Goal: Task Accomplishment & Management: Manage account settings

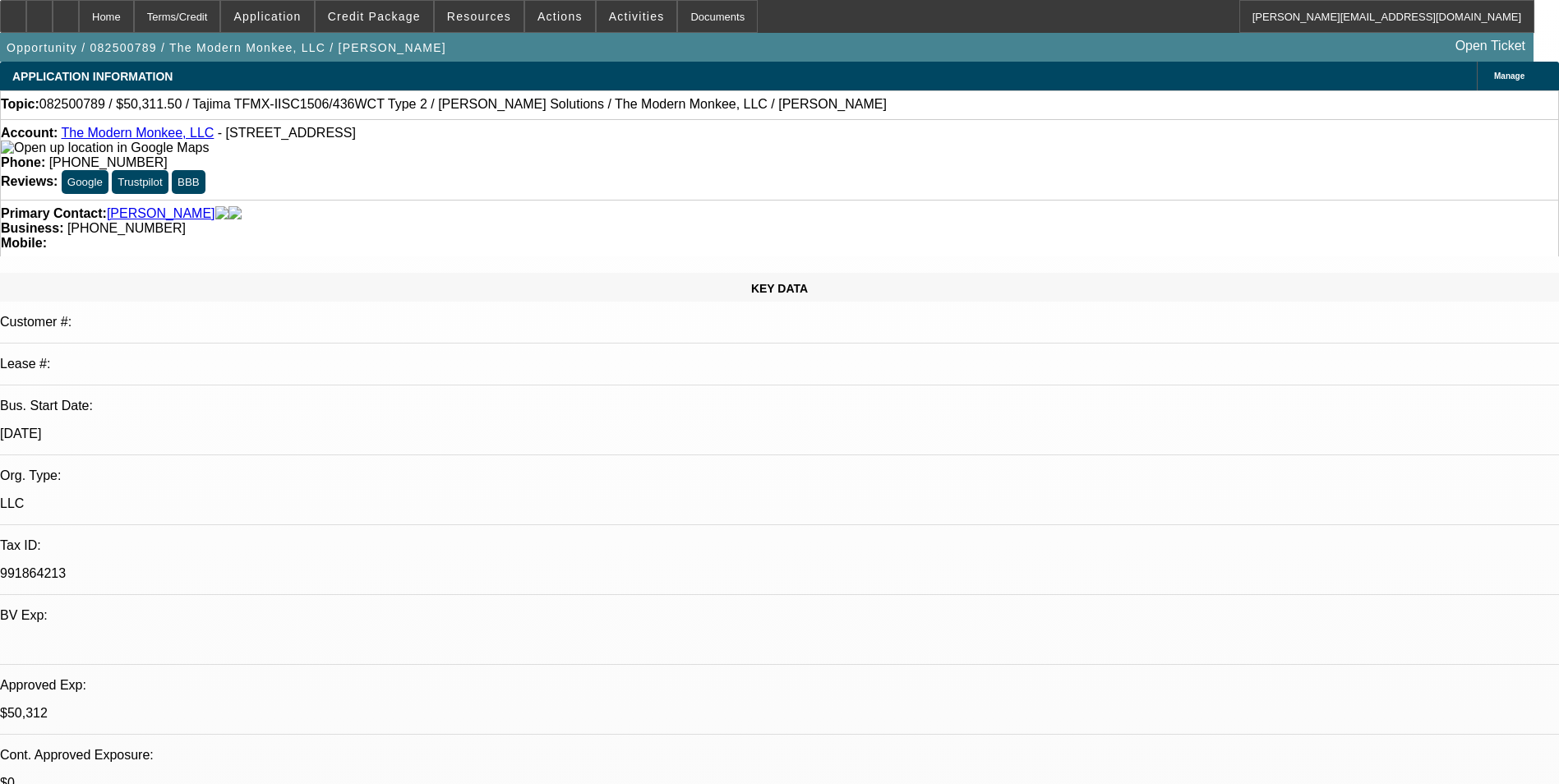
select select "0.15"
select select "2"
select select "0"
select select "6"
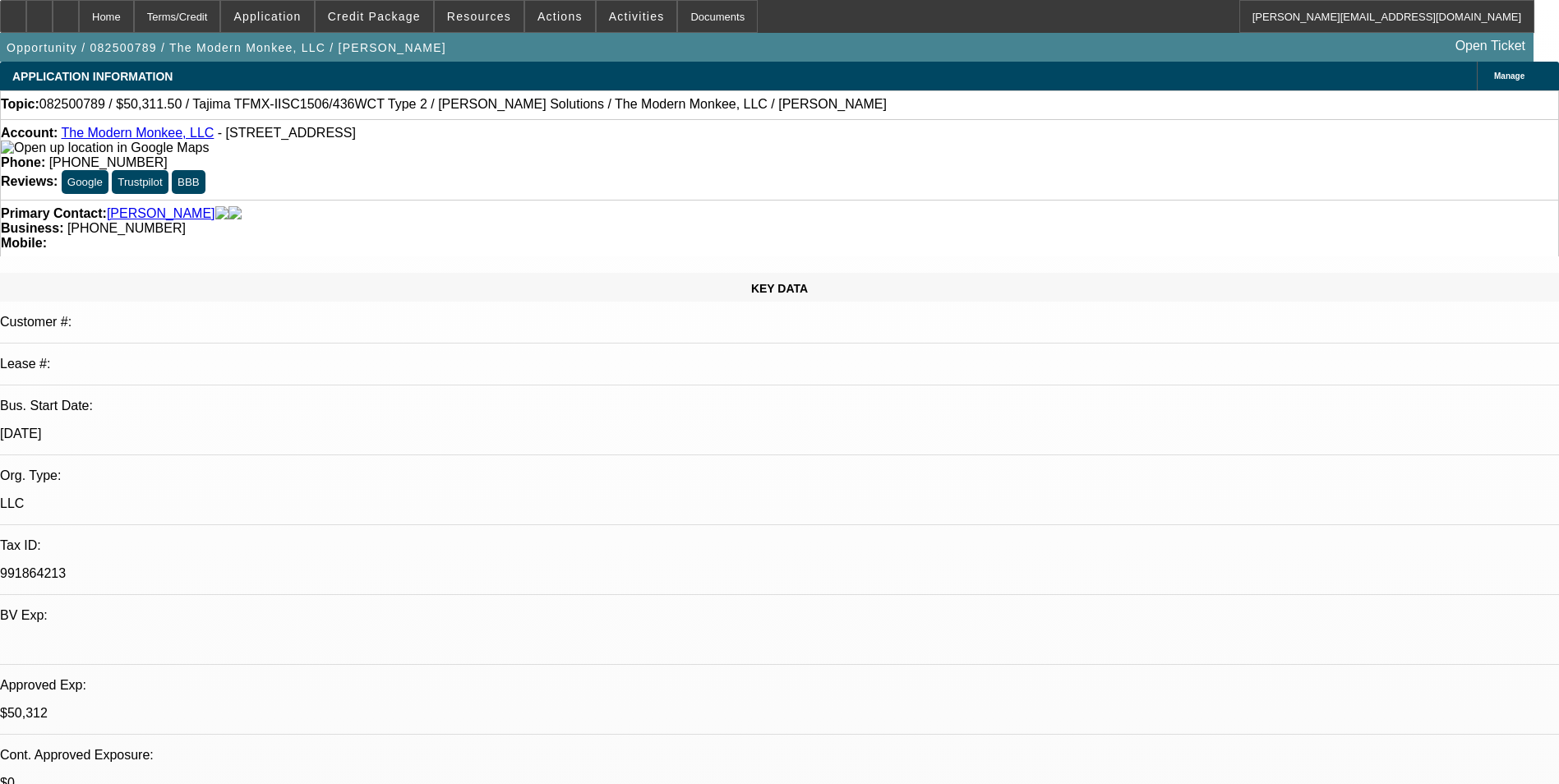
select select "0.15"
select select "2"
select select "0.1"
select select "4"
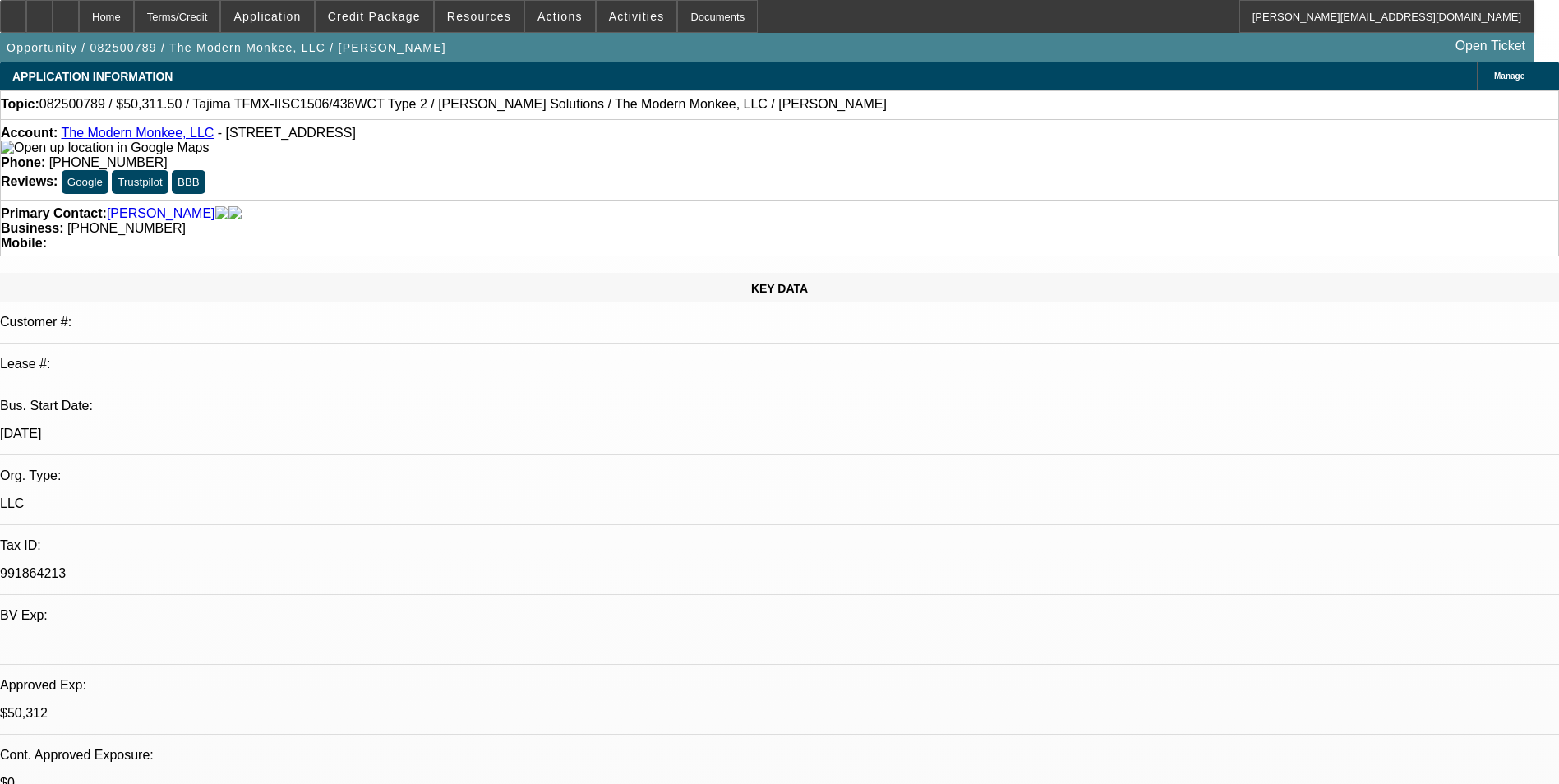
select select "0.15"
select select "2"
select select "0"
select select "6"
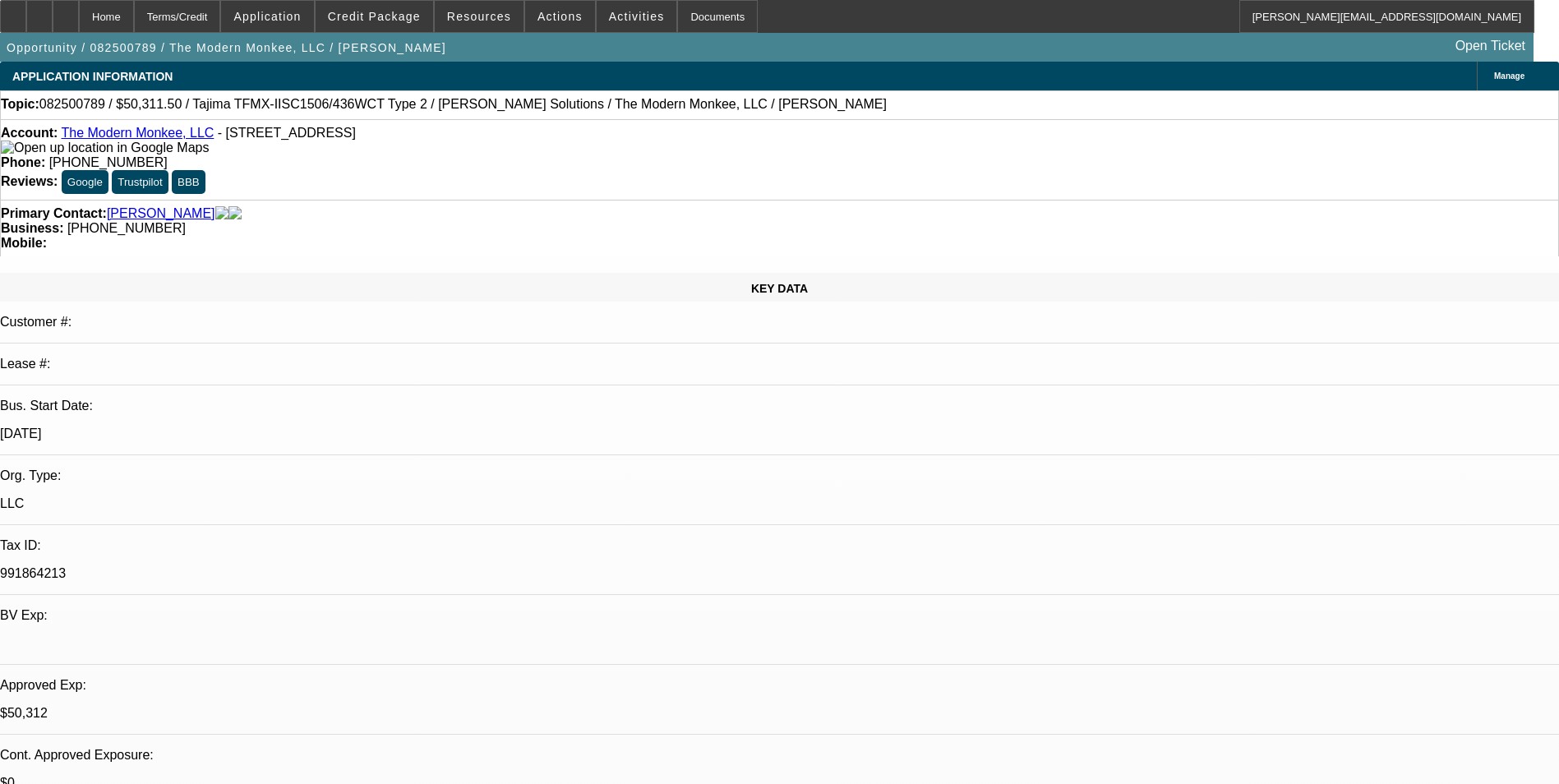
select select "0.15"
select select "2"
select select "0.1"
select select "4"
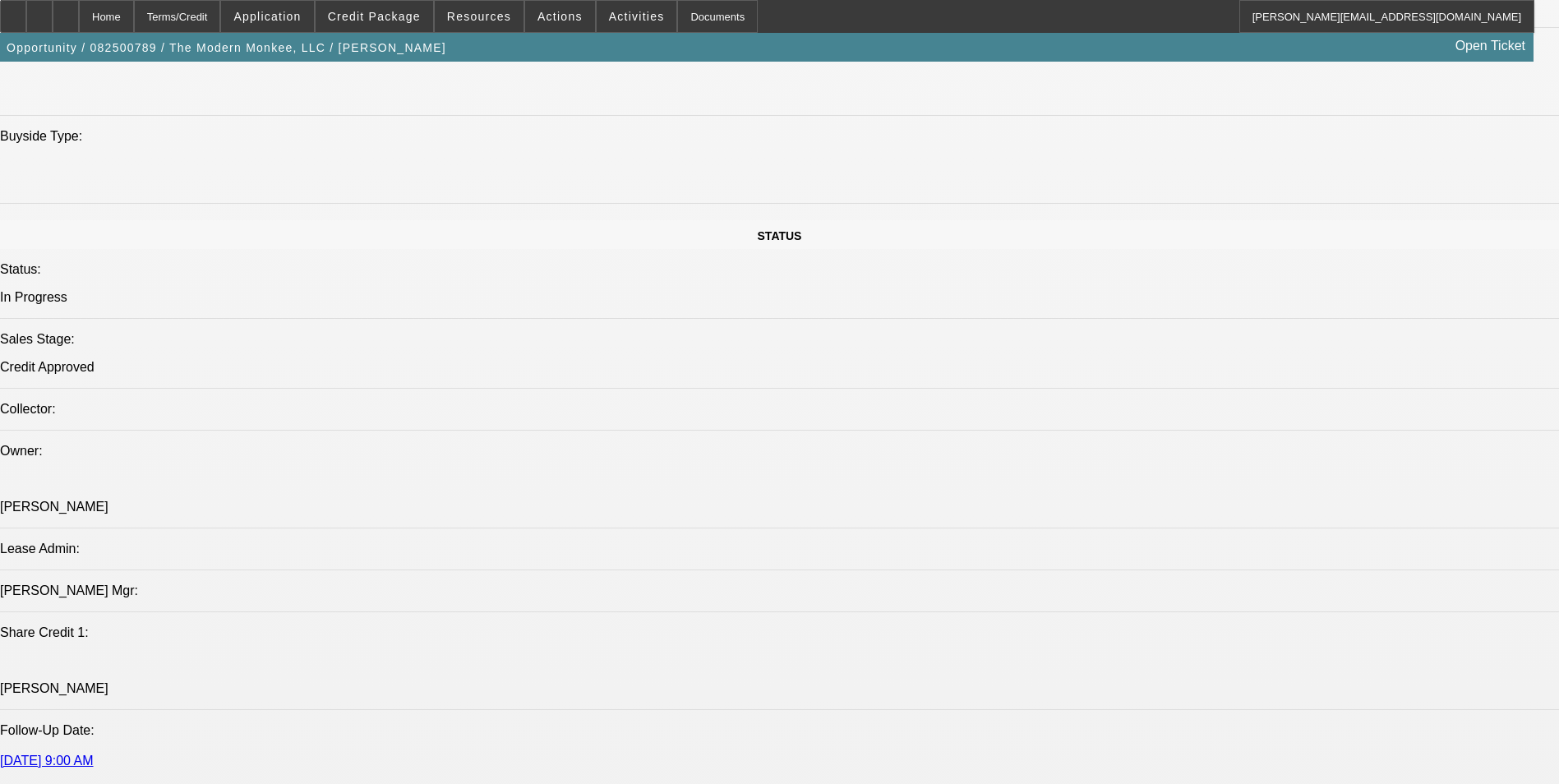
scroll to position [1807, 0]
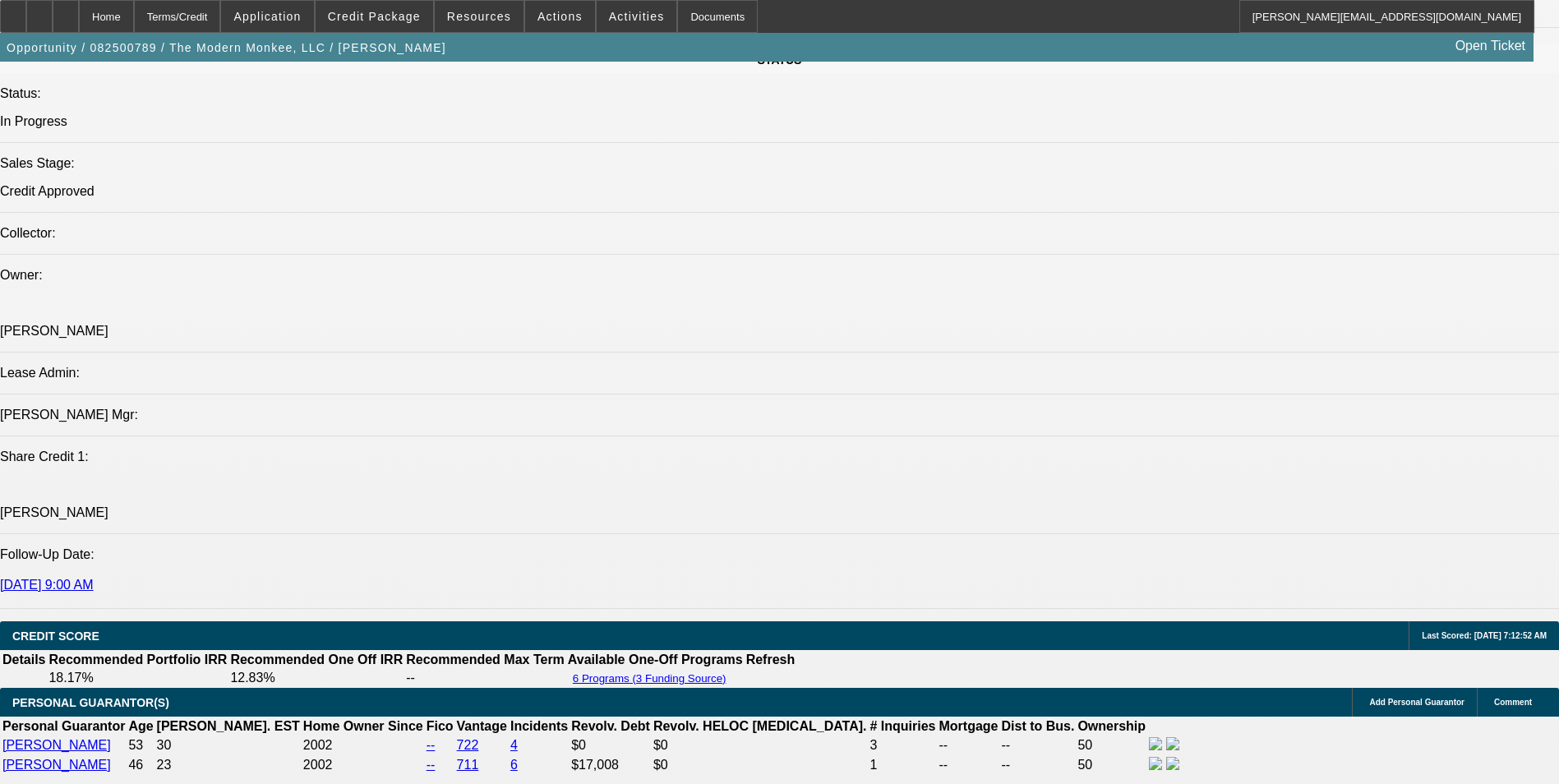
select select "0"
select select "2"
select select "0"
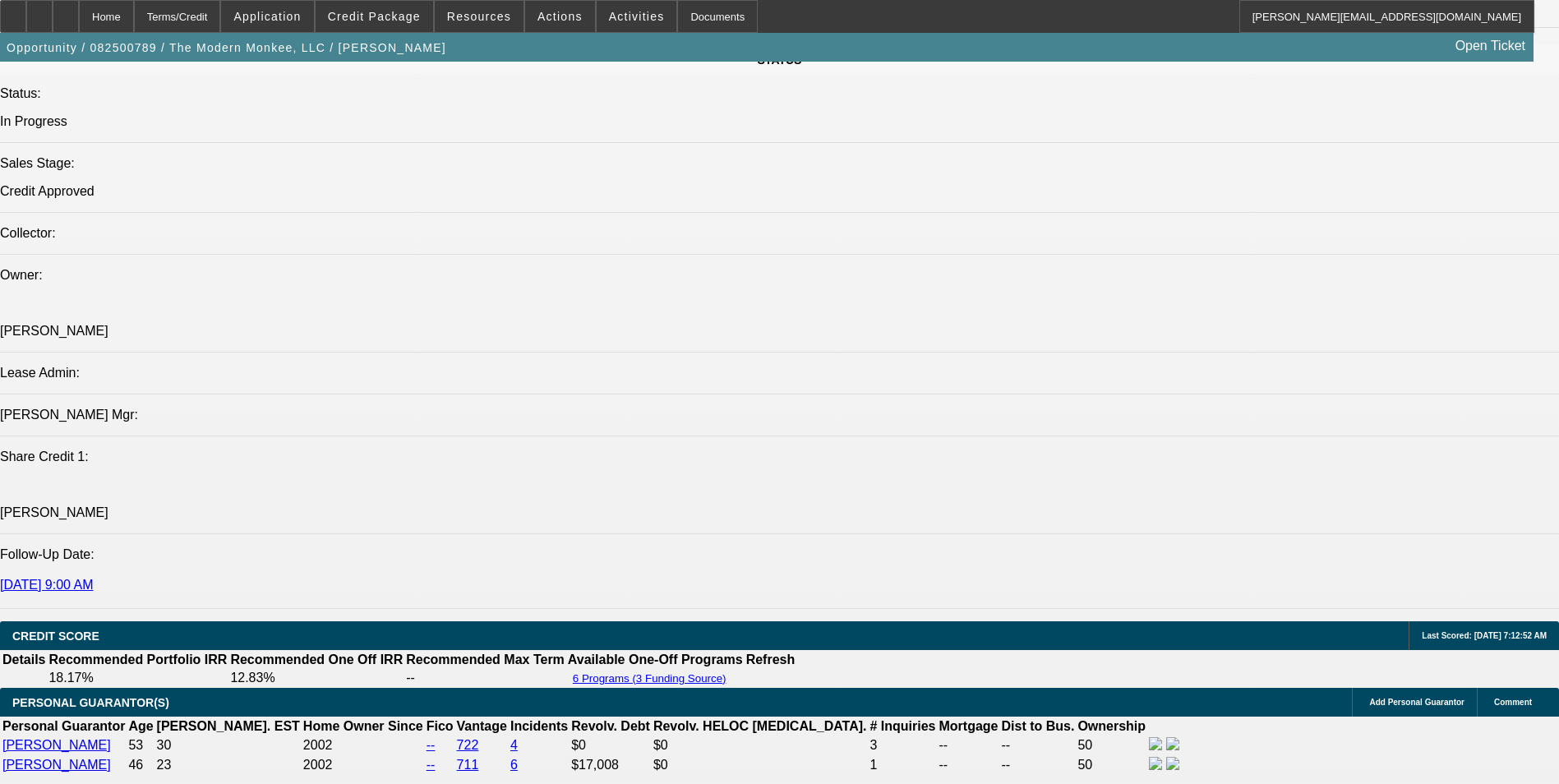
select select "6"
select select "0"
select select "2"
select select "0.1"
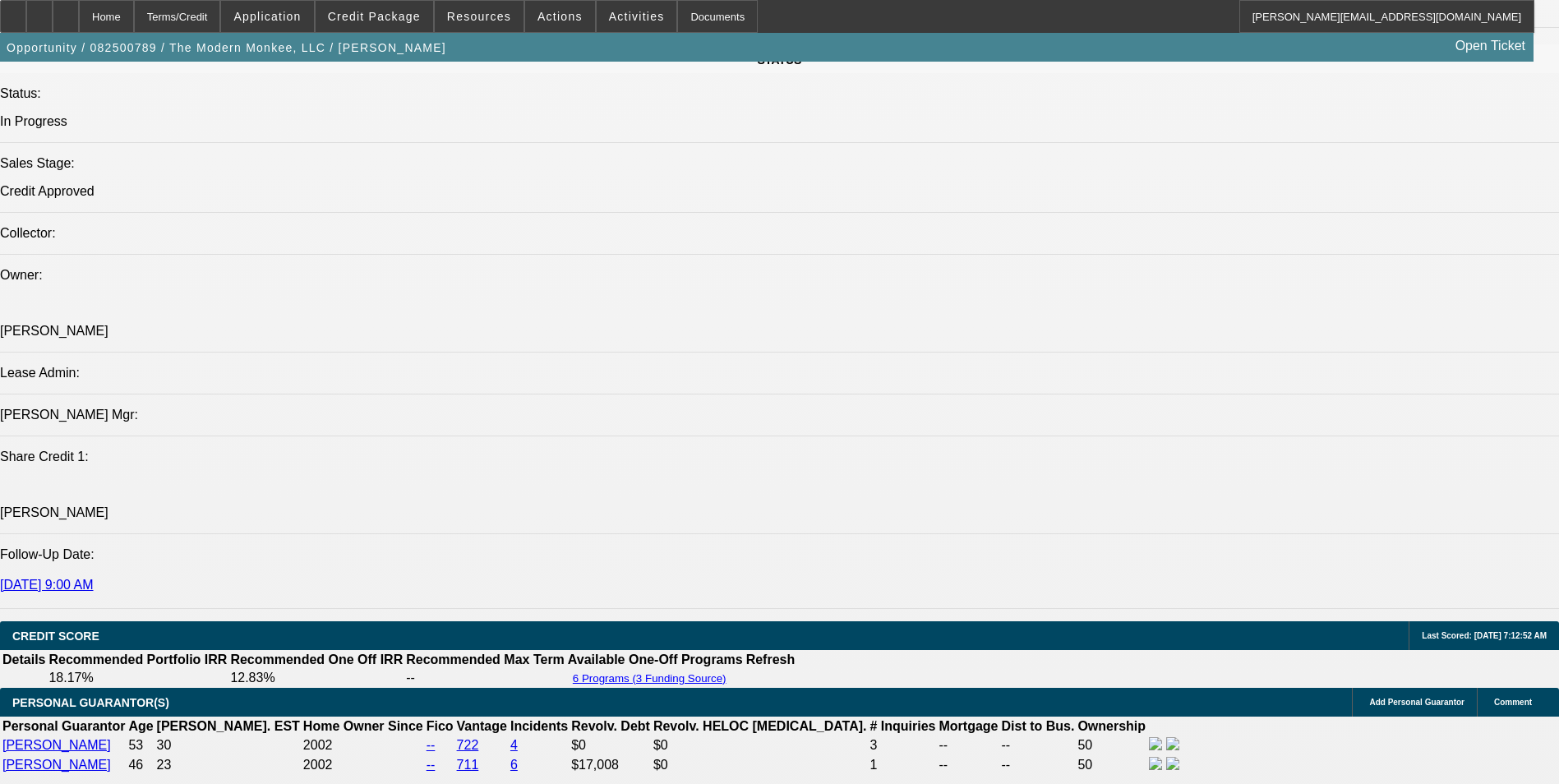
select select "4"
select select "0"
select select "2"
select select "0"
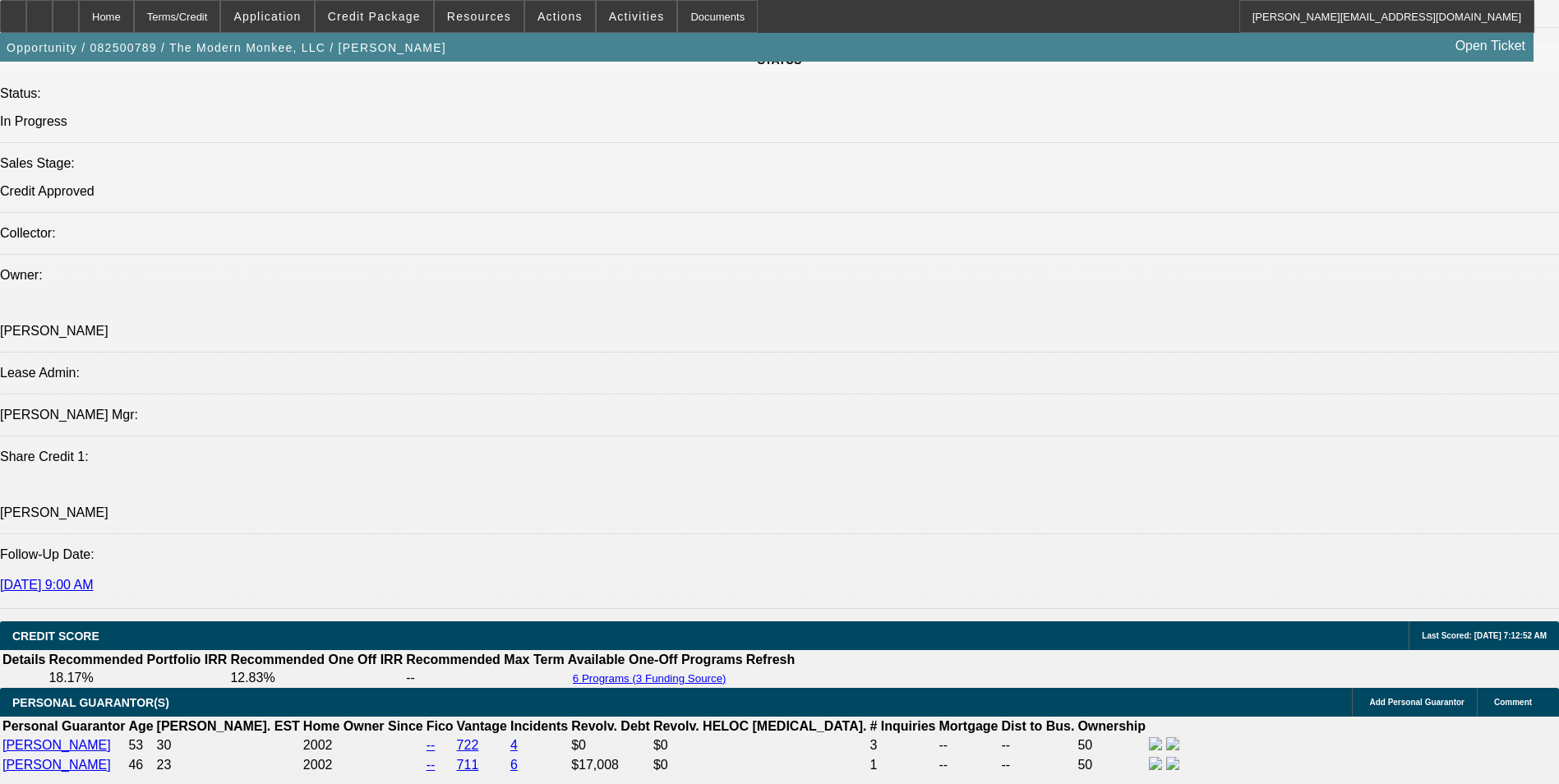
select select "6"
select select "0"
select select "2"
select select "0.1"
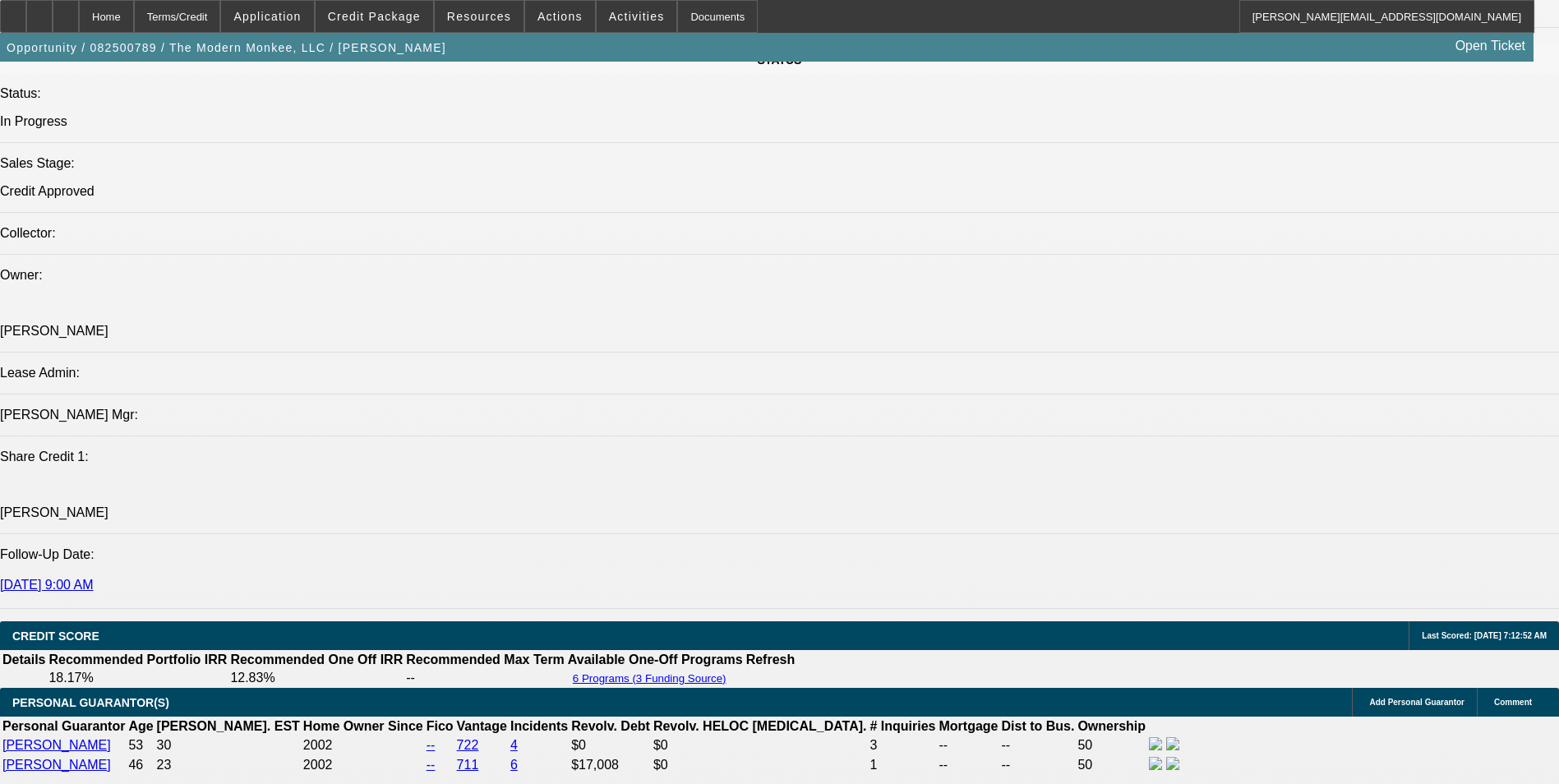
select select "4"
select select "0.15"
select select "2"
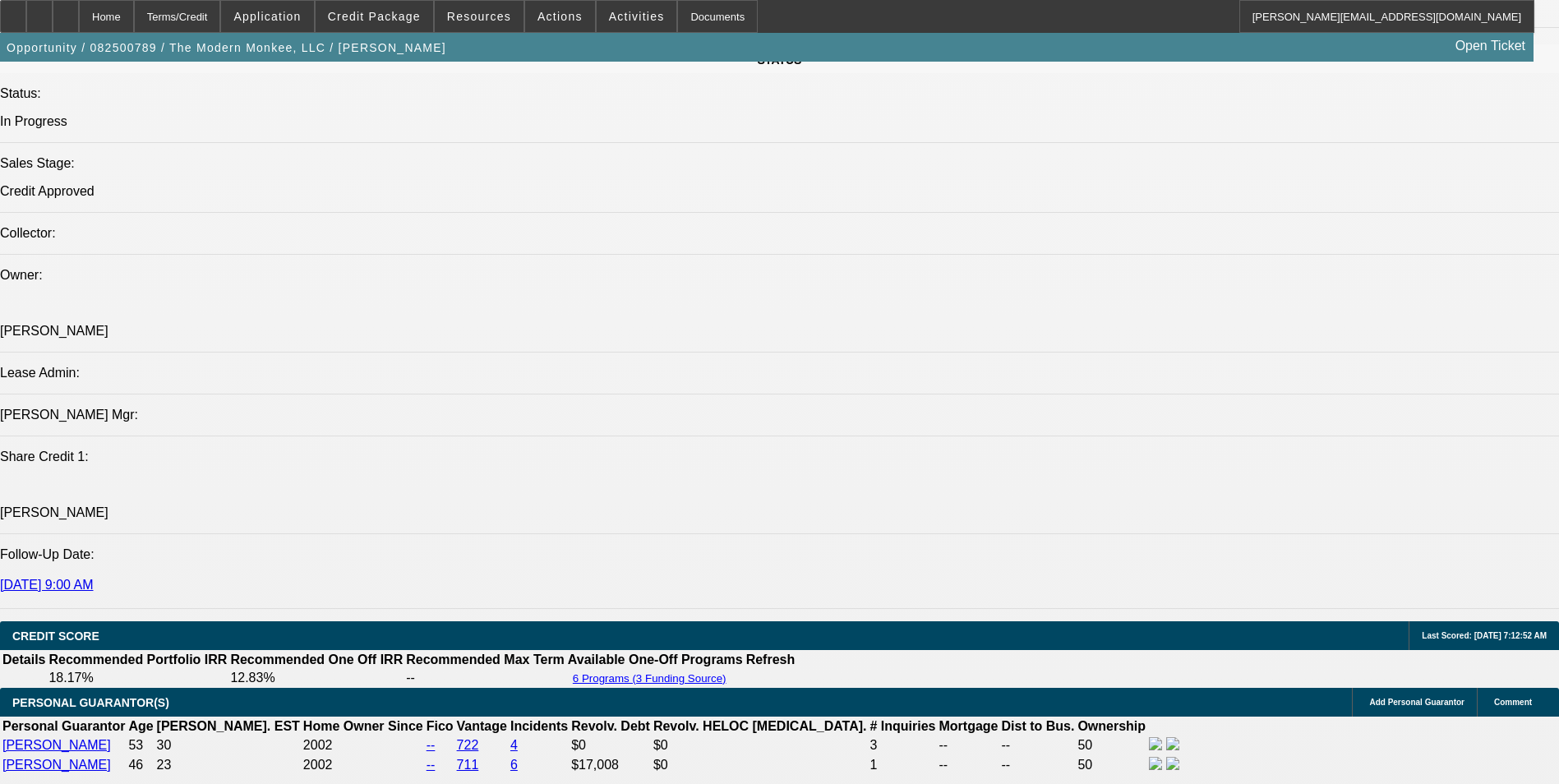
select select "0"
select select "6"
select select "0.15"
select select "2"
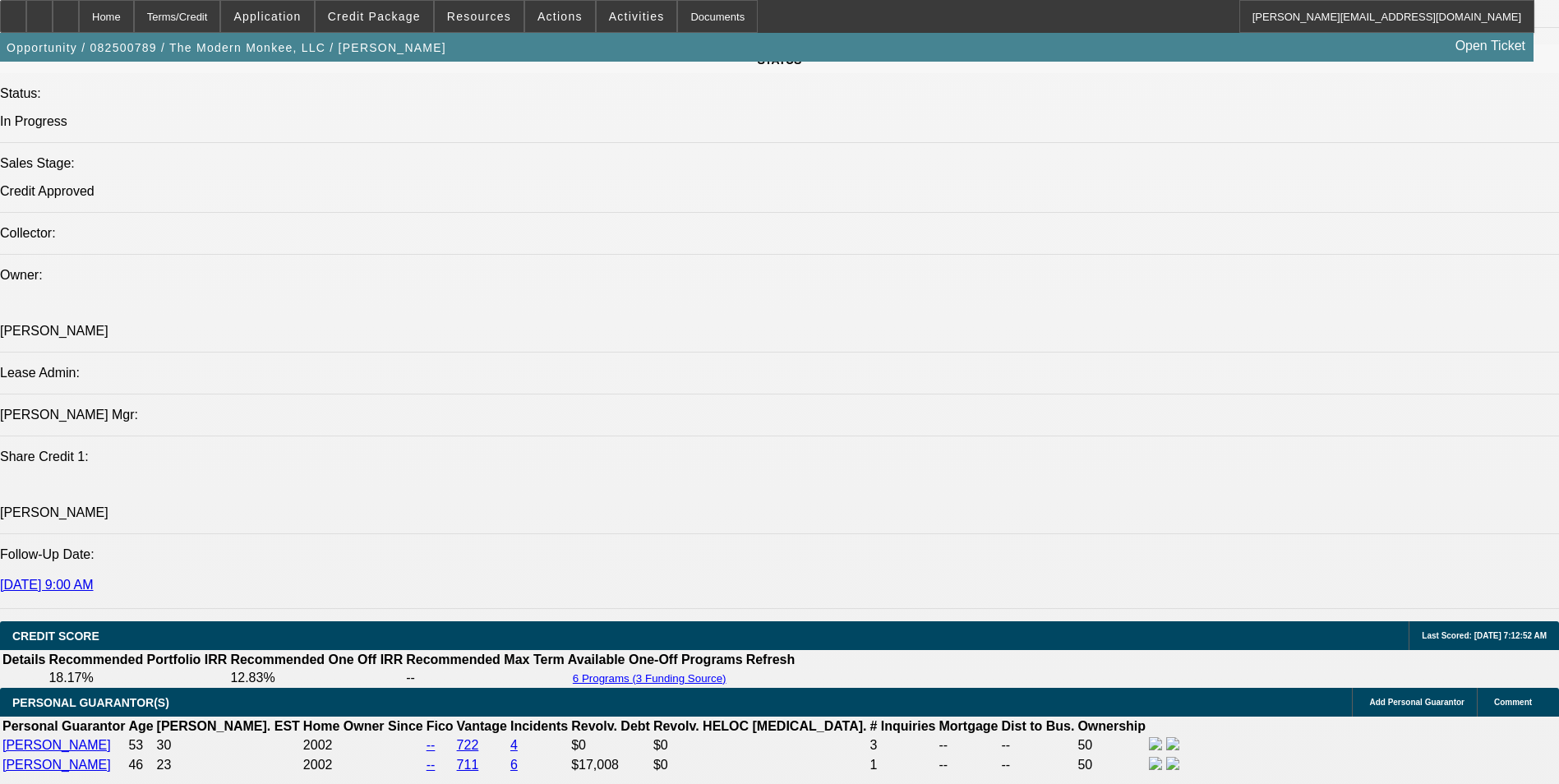
select select "0.1"
select select "4"
select select "0.15"
select select "2"
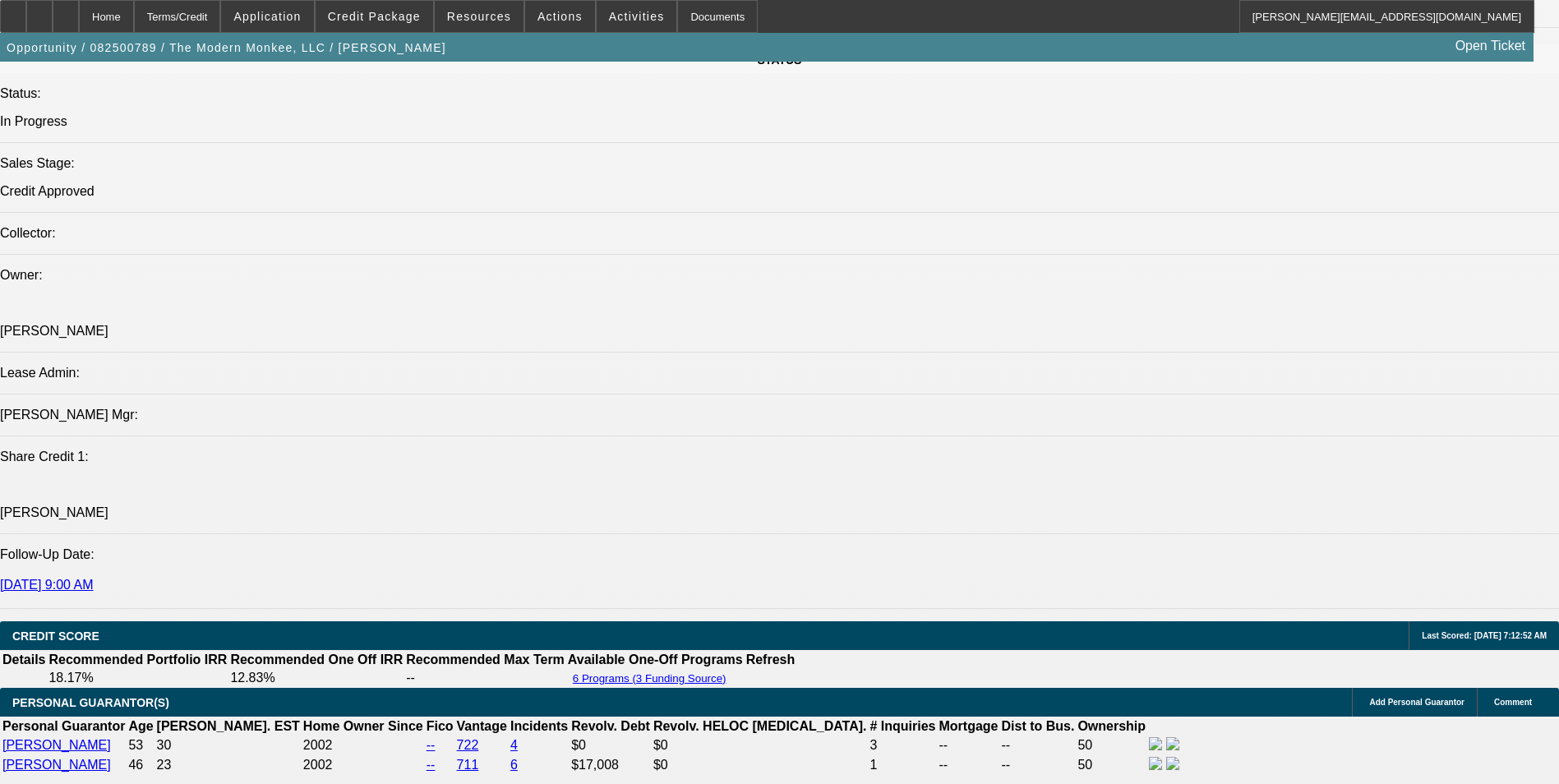
select select "0"
select select "6"
select select "0.15"
select select "2"
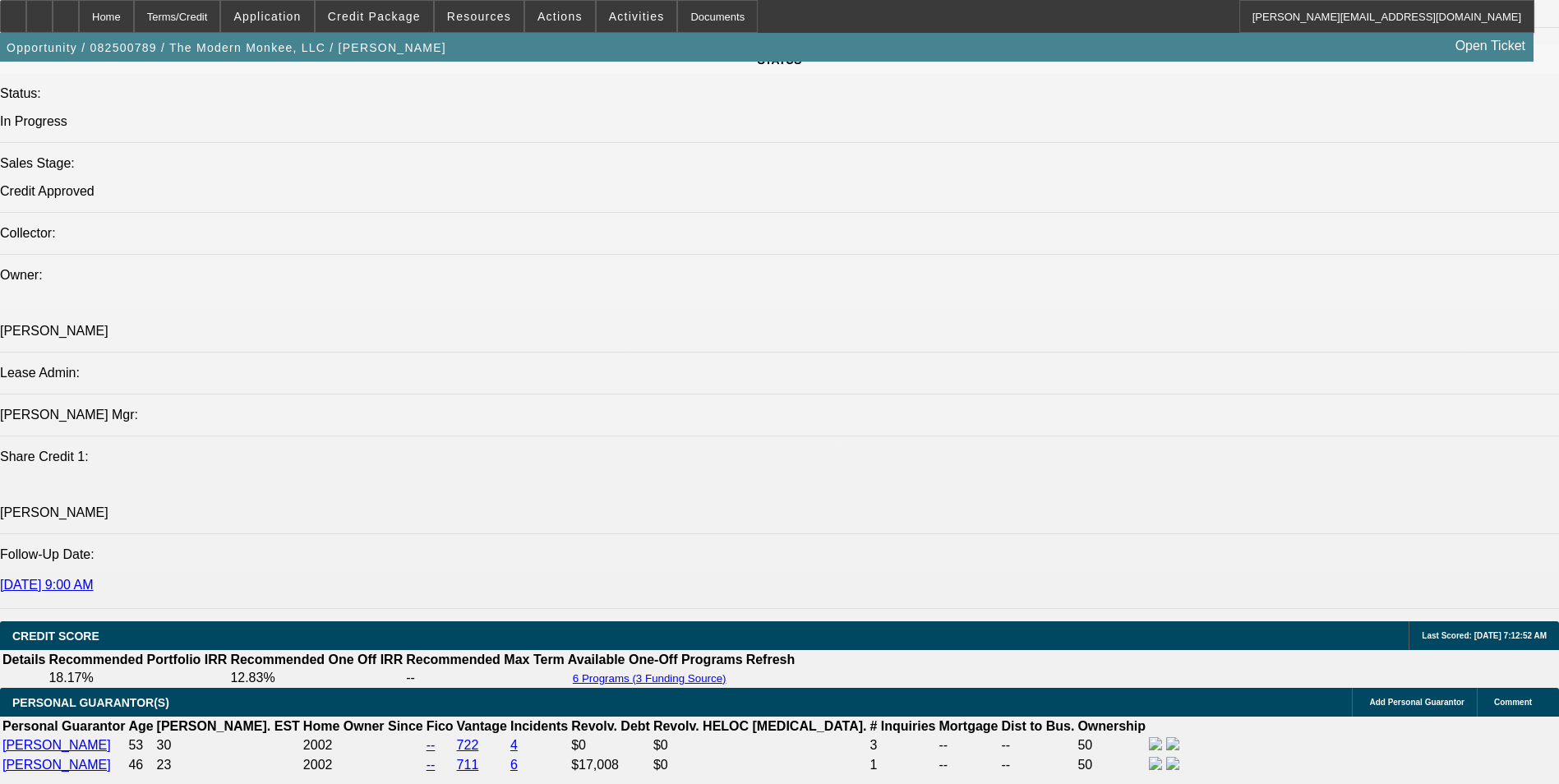
select select "0.1"
select select "4"
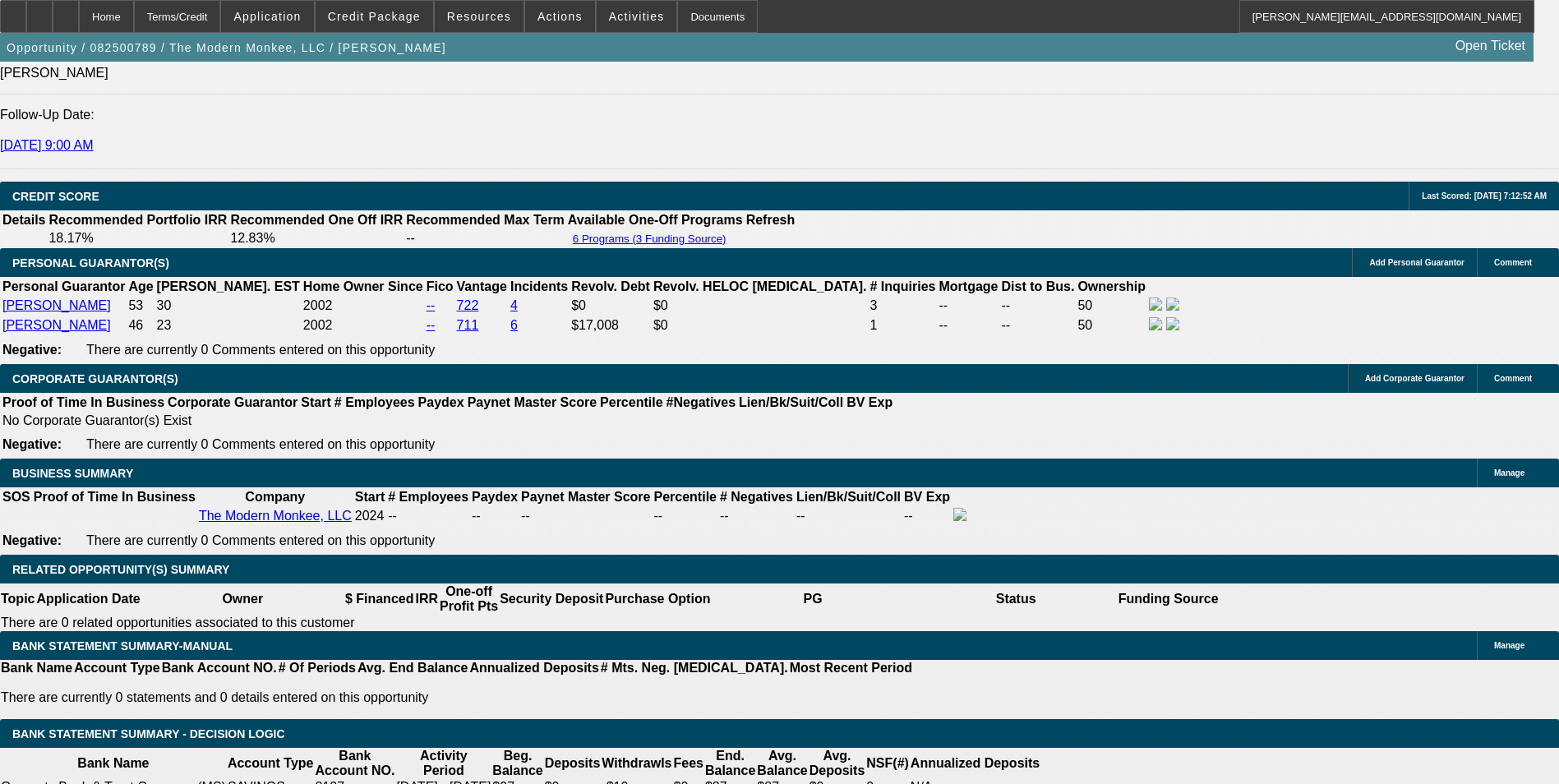
scroll to position [2218, 0]
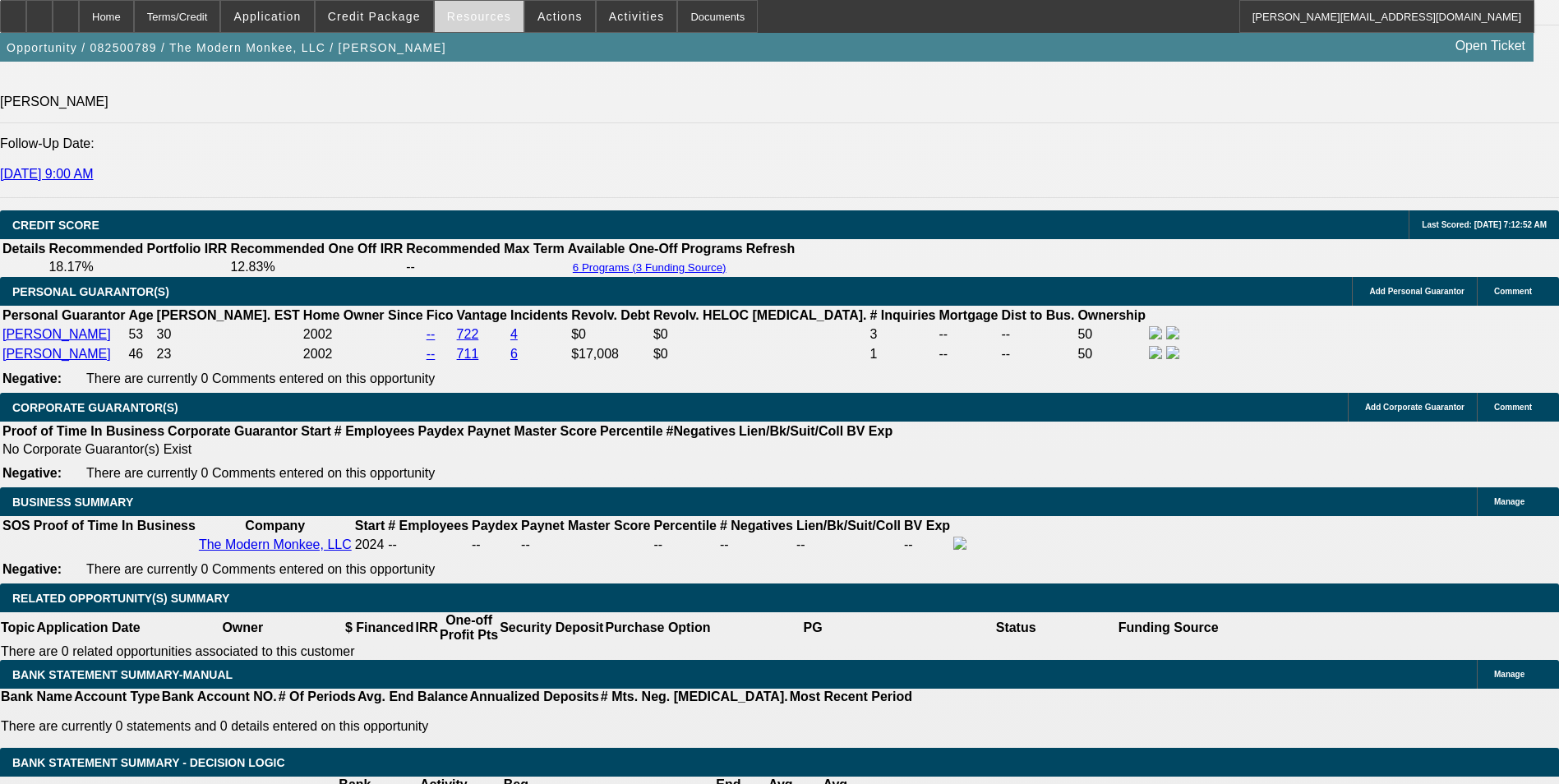
click at [462, 23] on span "Resources" at bounding box center [479, 16] width 64 height 14
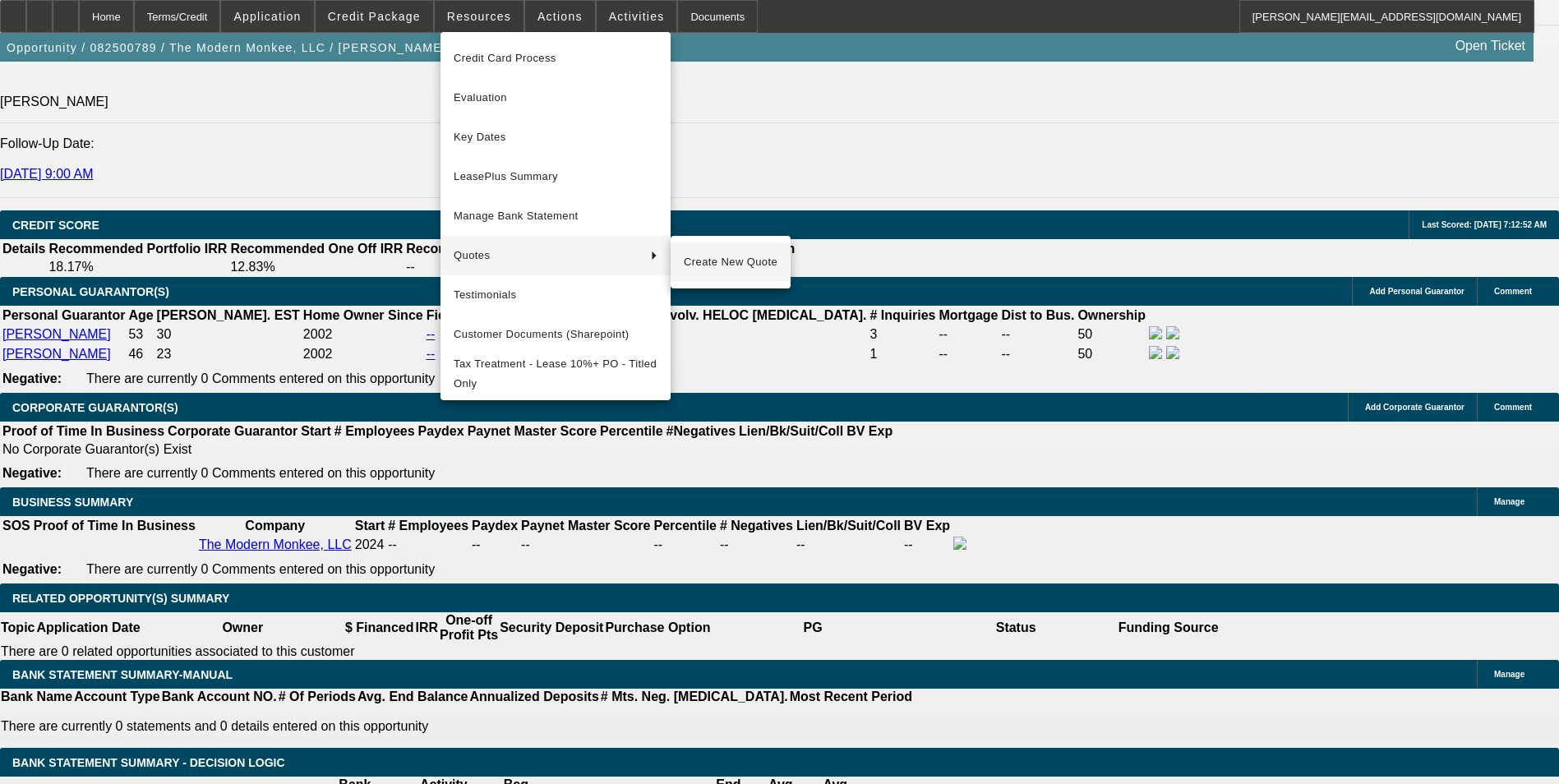
click at [716, 267] on span "Create New Quote" at bounding box center [730, 263] width 93 height 20
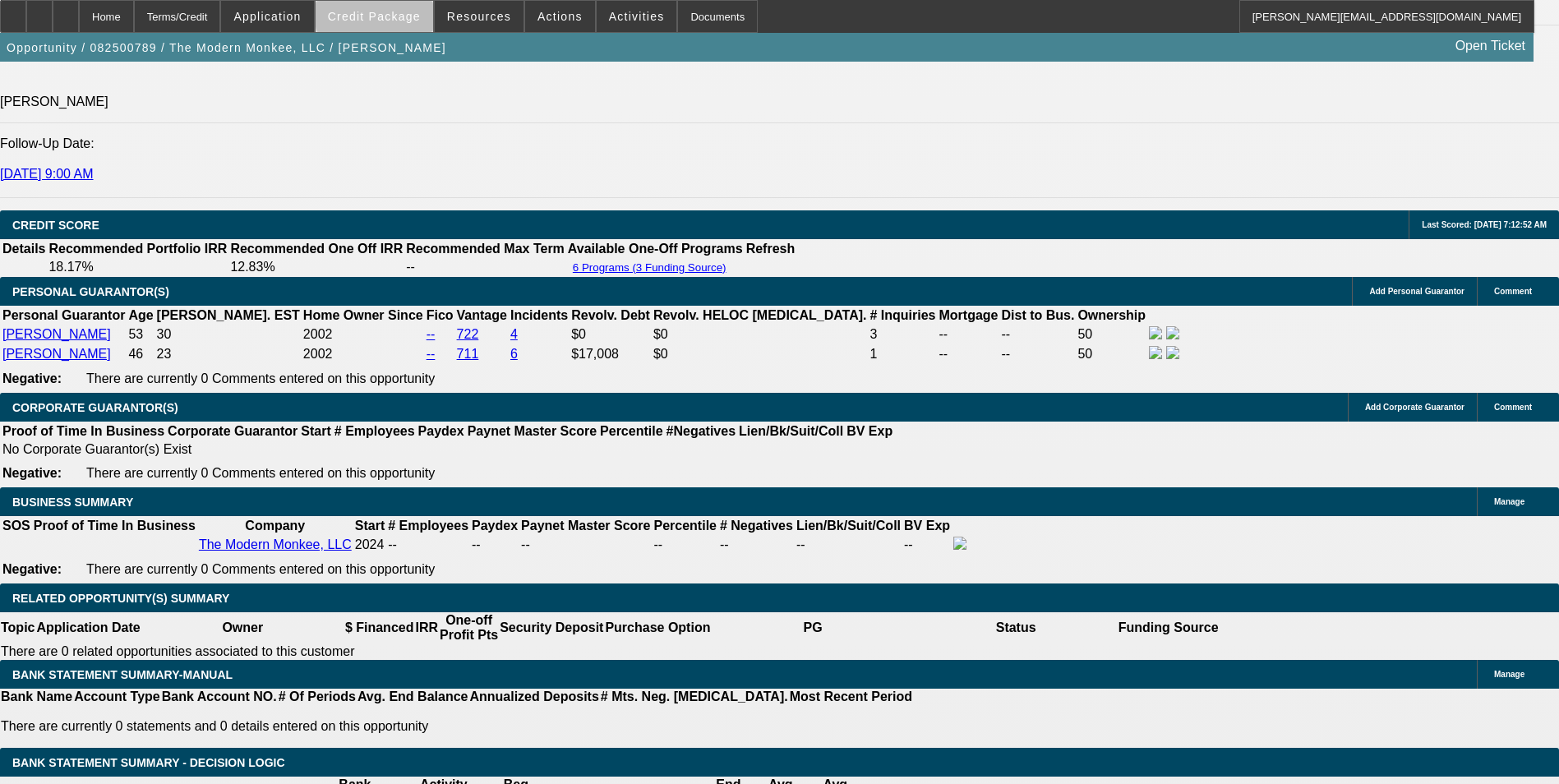
click at [409, 13] on span "Credit Package" at bounding box center [374, 16] width 93 height 14
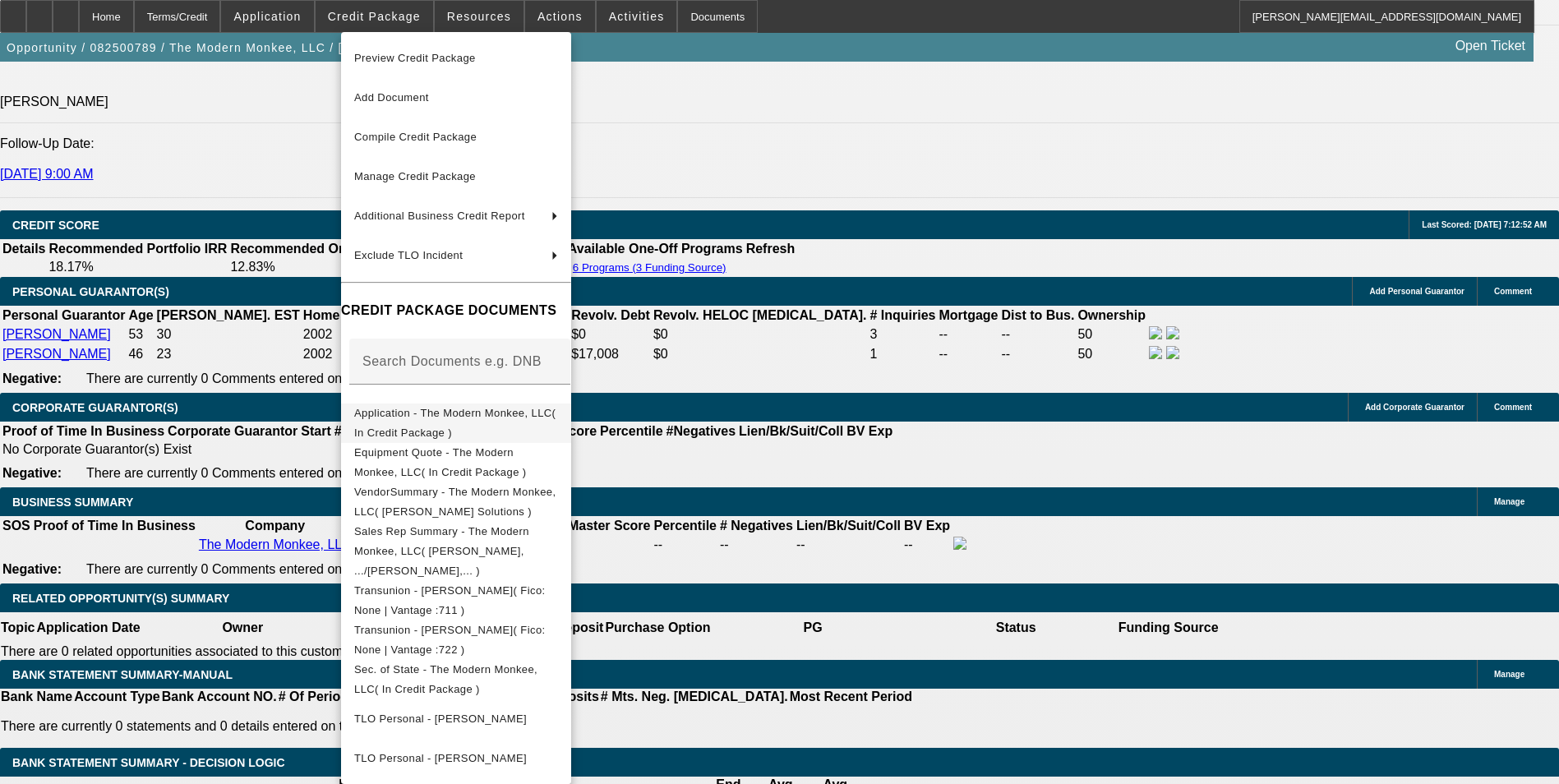
click at [539, 417] on span "Application - The Modern Monkee, LLC( In Credit Package )" at bounding box center [455, 422] width 201 height 32
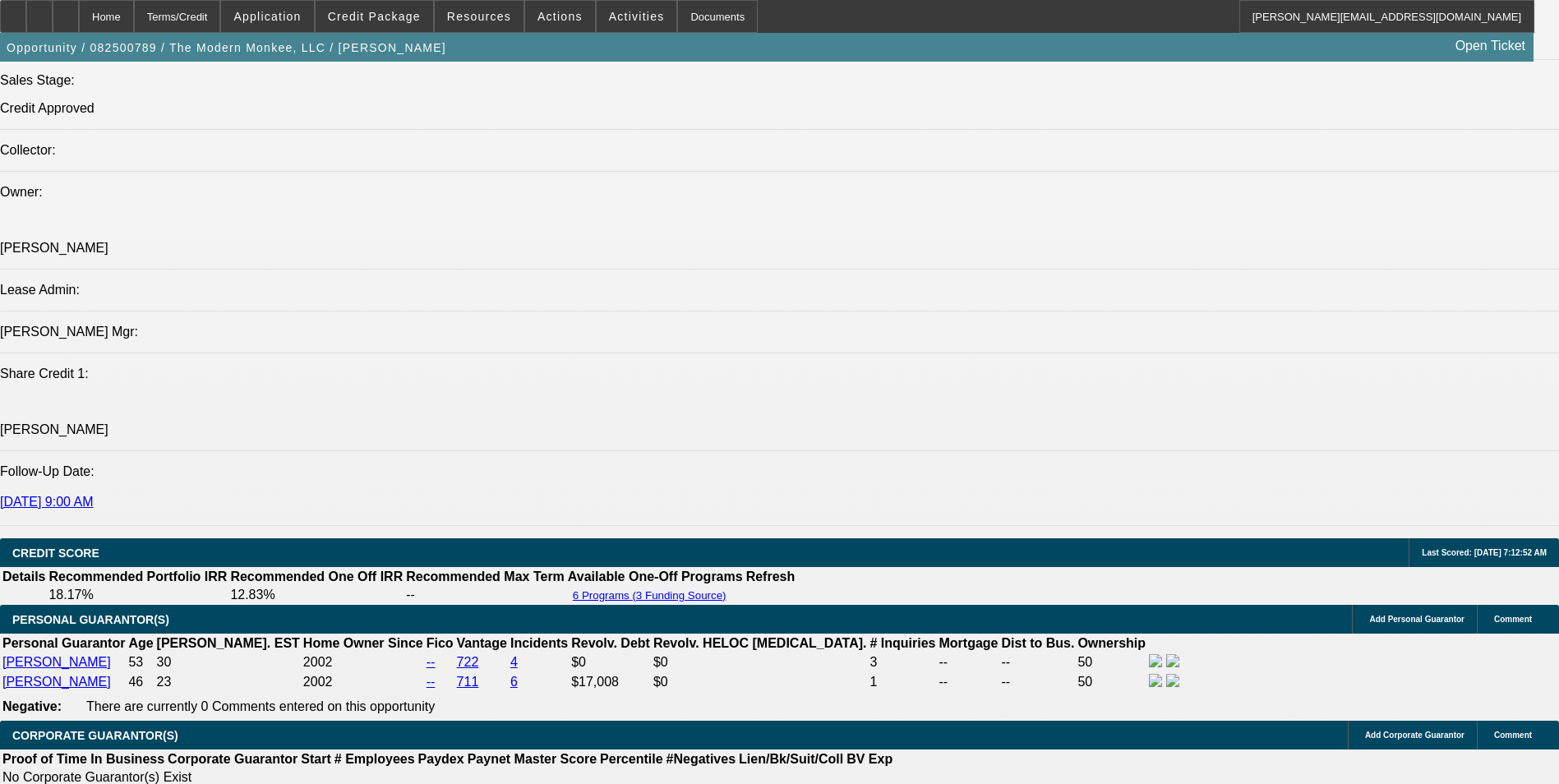
scroll to position [2054, 0]
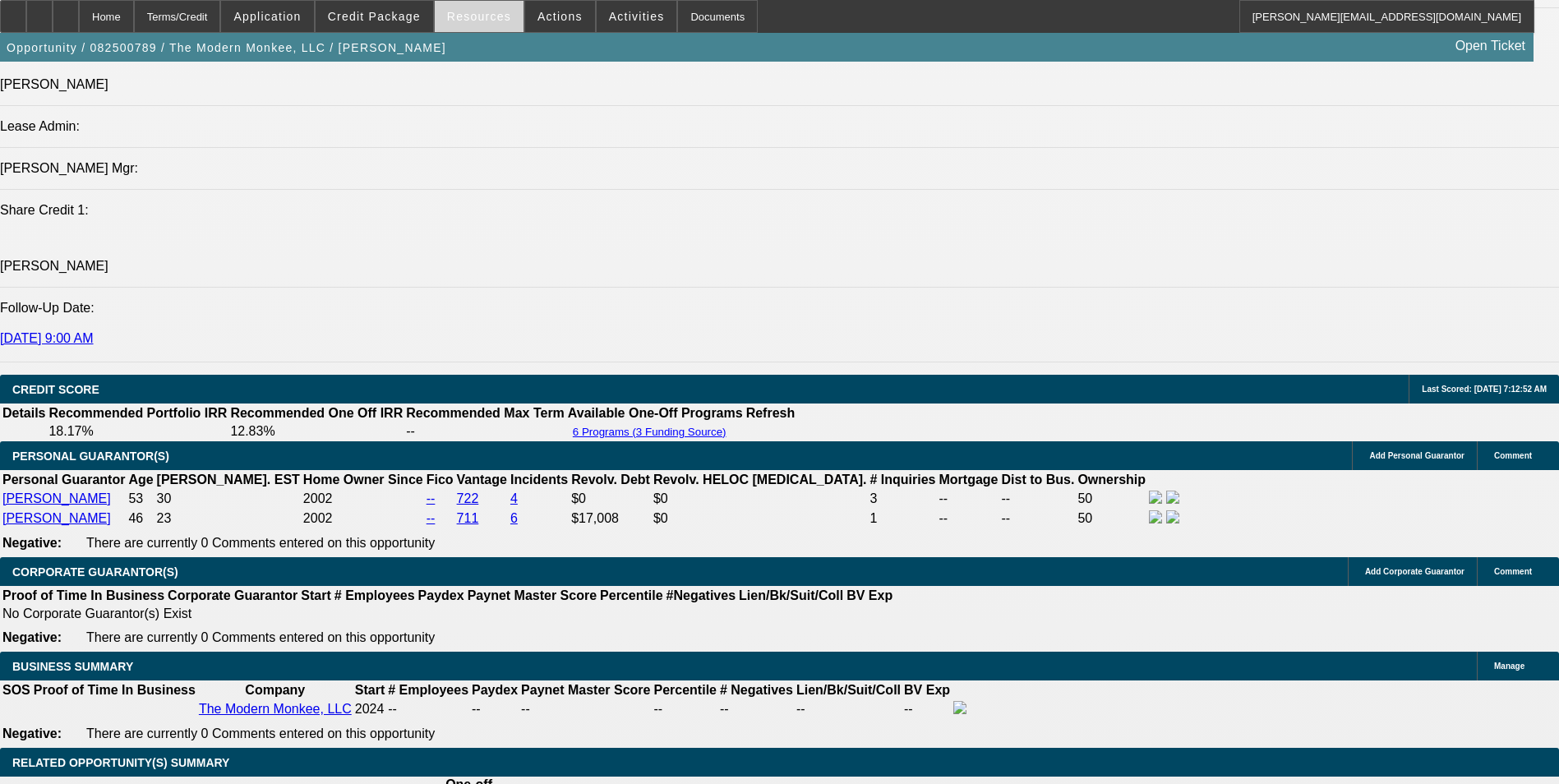
click at [459, 8] on span at bounding box center [479, 16] width 89 height 40
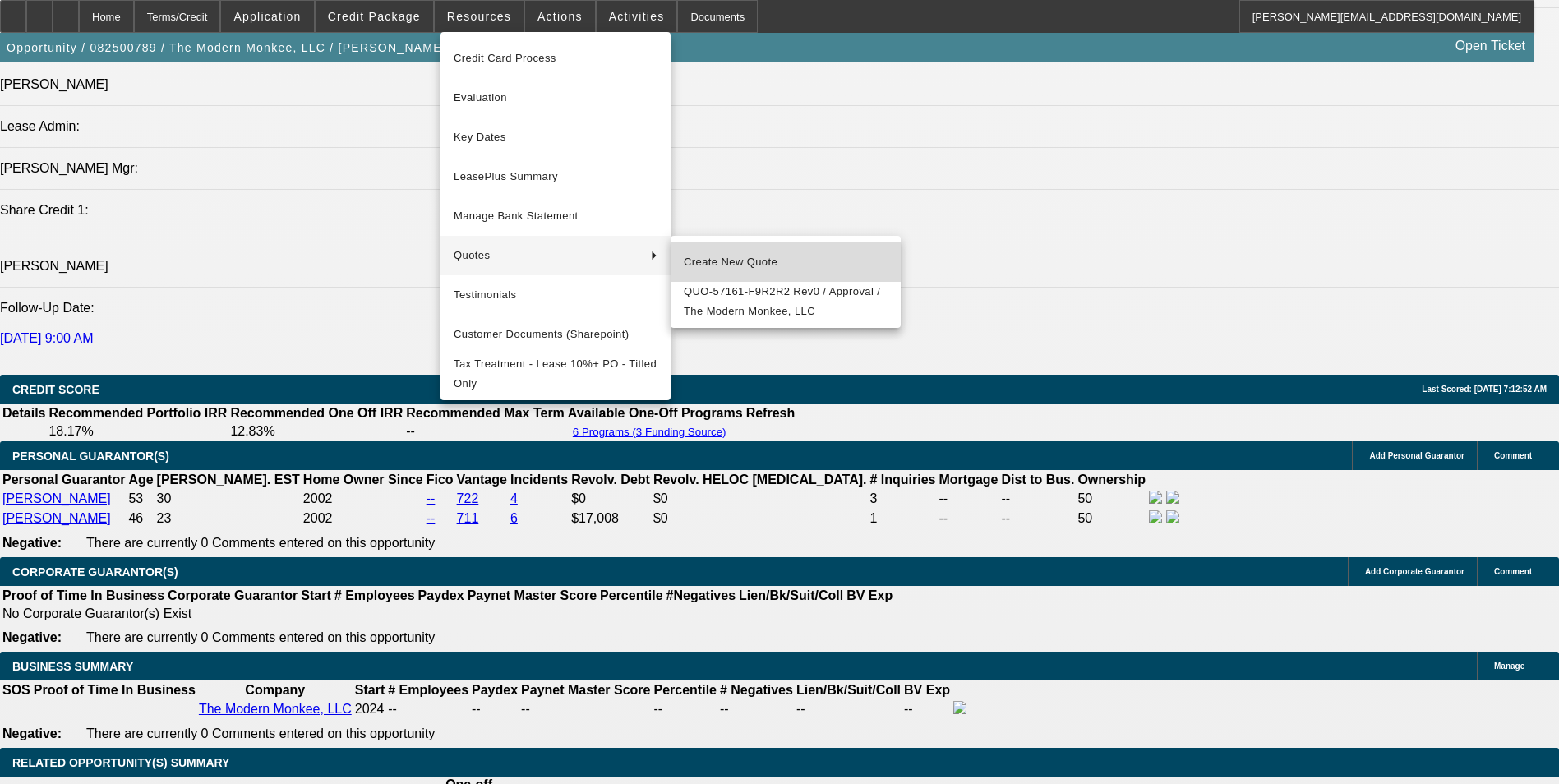
click at [737, 254] on span "Create New Quote" at bounding box center [785, 263] width 204 height 20
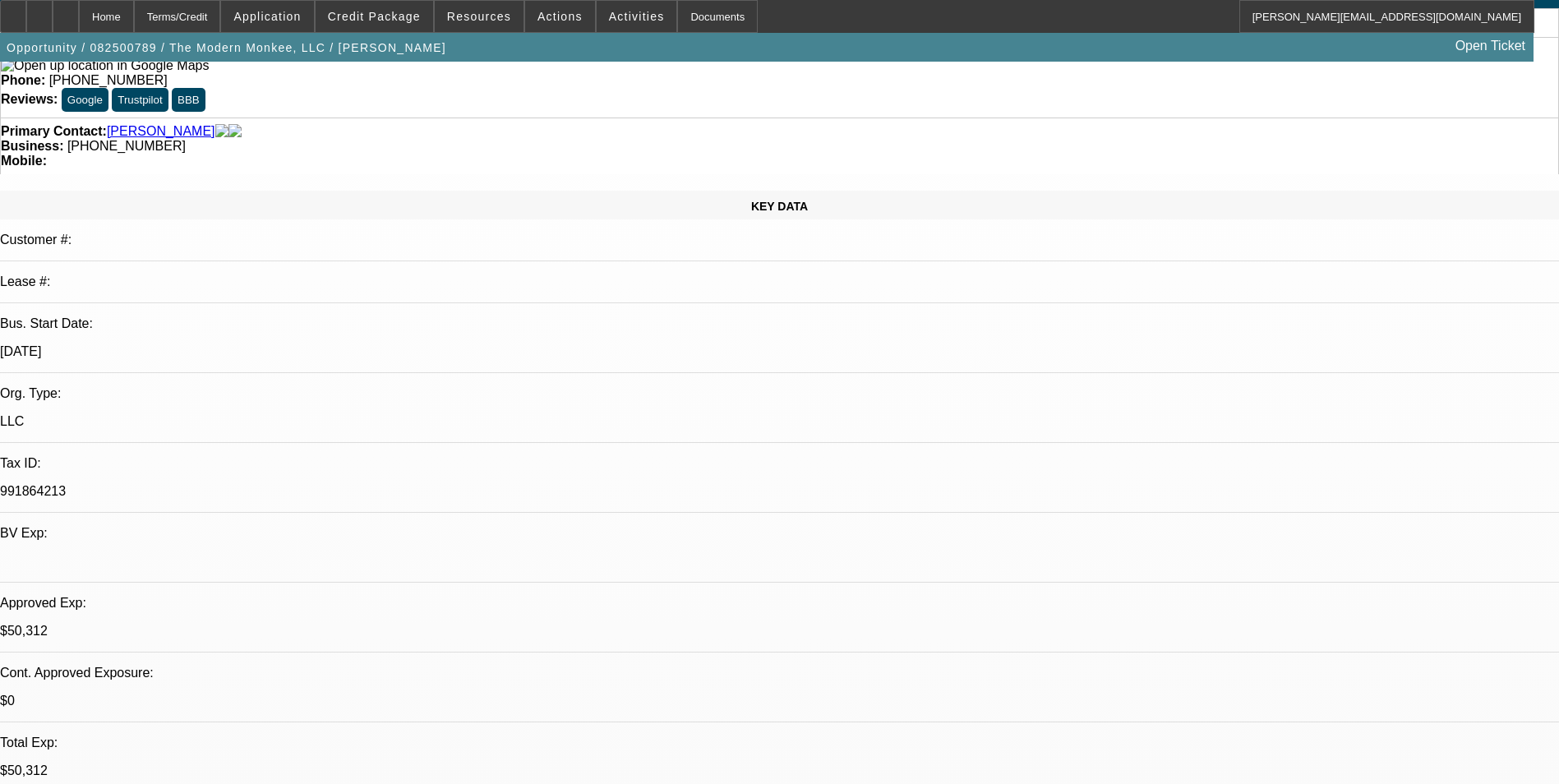
scroll to position [0, 0]
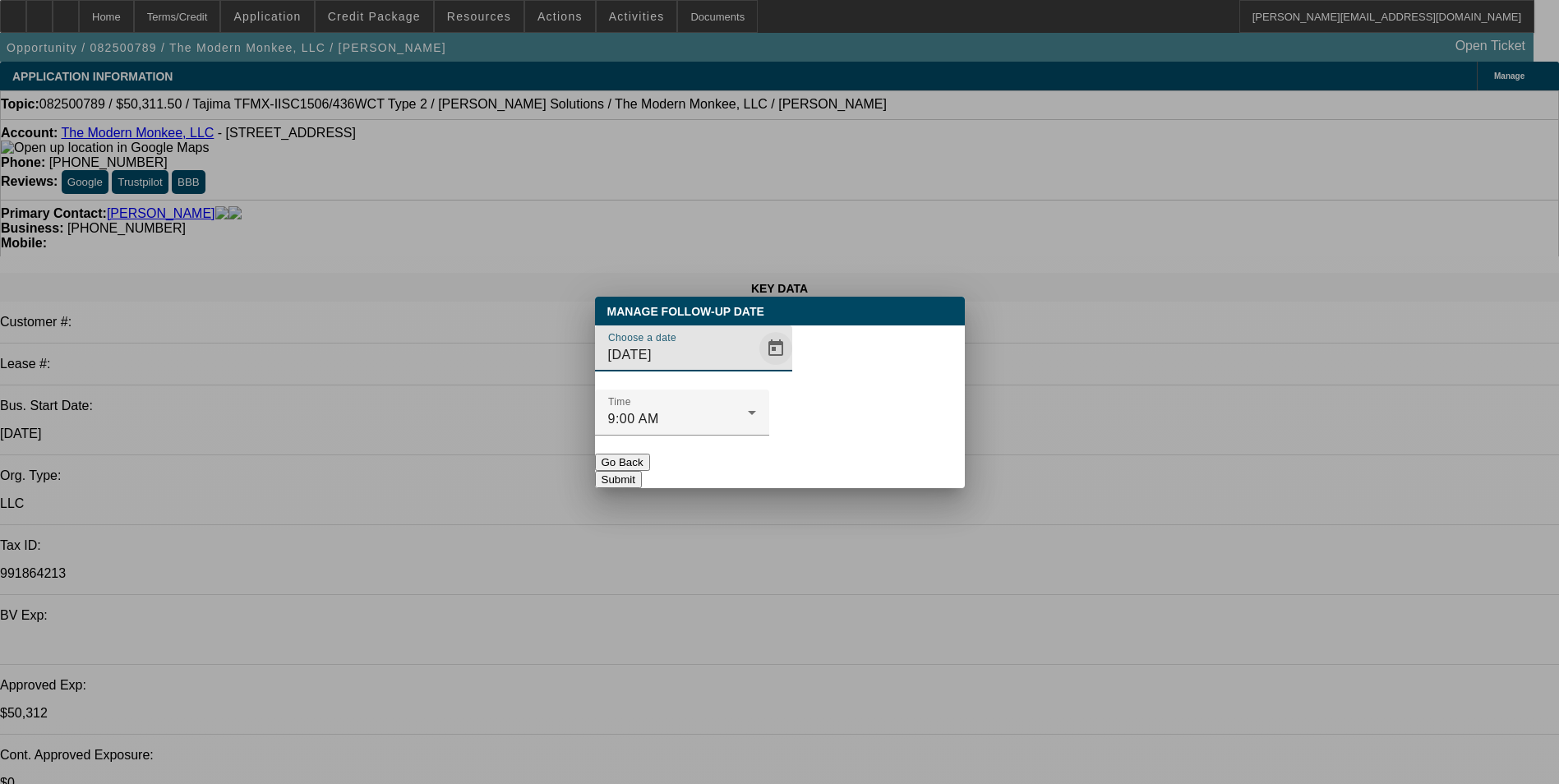
click at [756, 368] on span "Open calendar" at bounding box center [776, 349] width 40 height 40
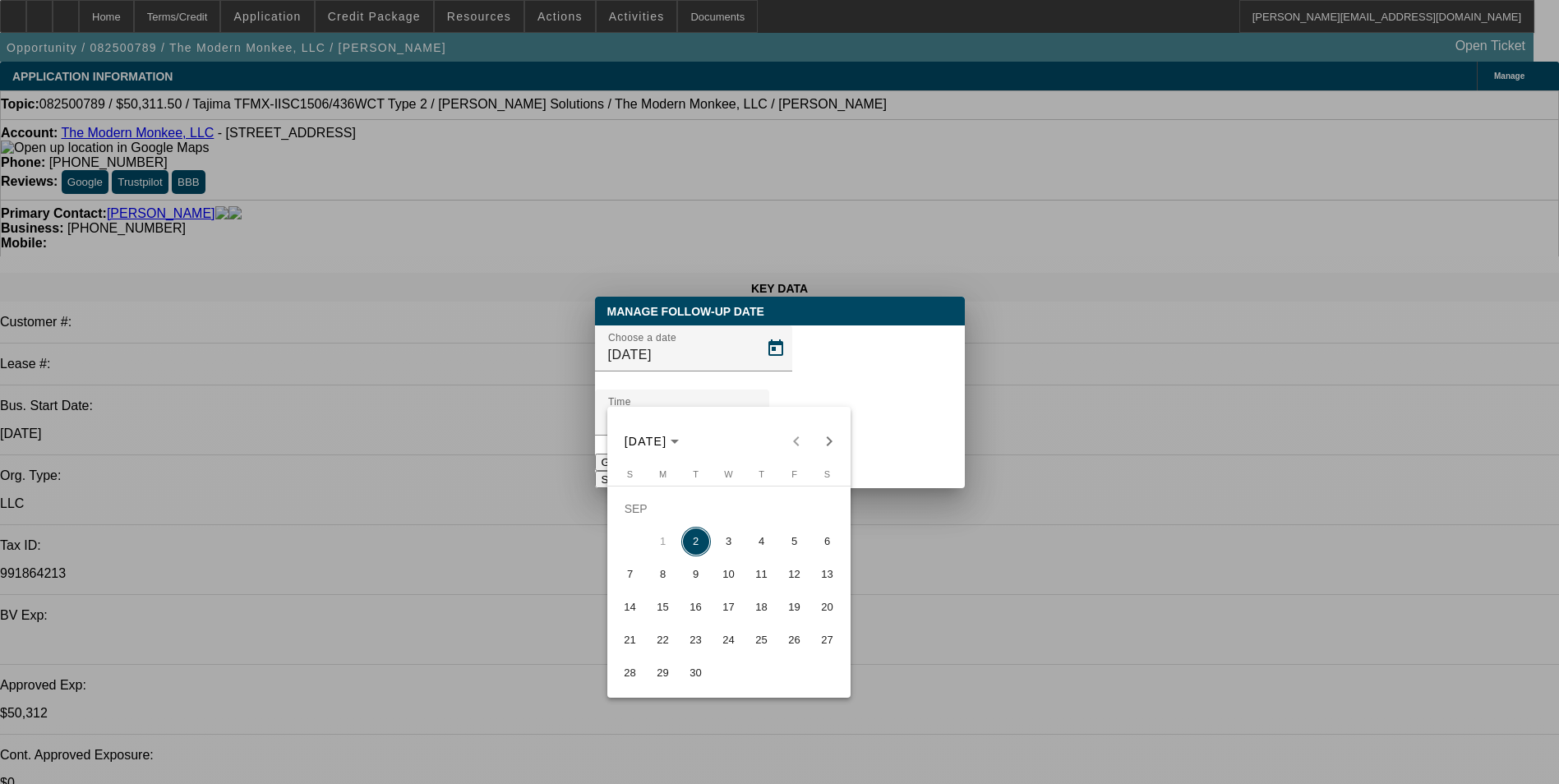
click at [734, 544] on span "3" at bounding box center [729, 541] width 30 height 30
type input "9/3/2025"
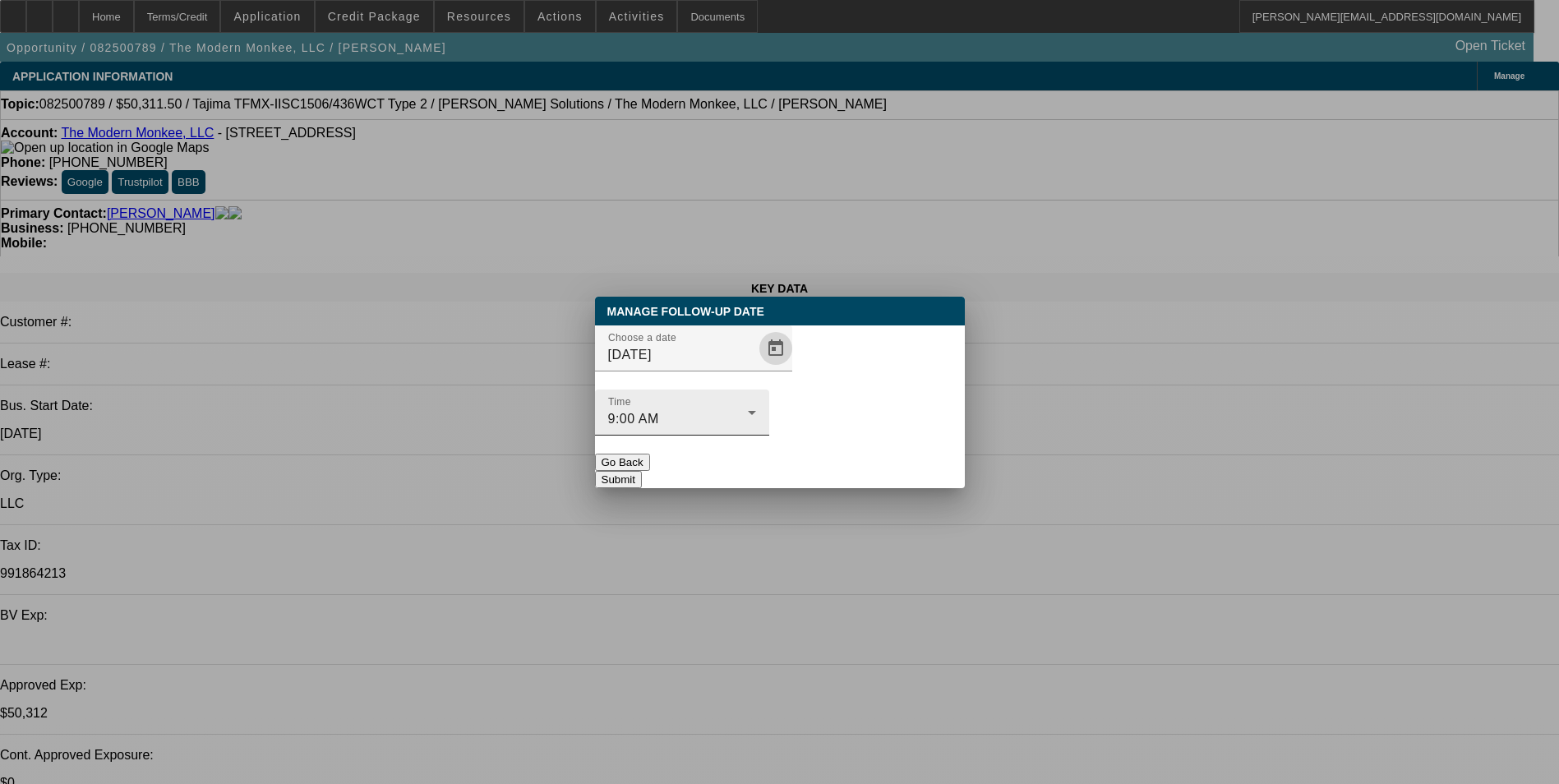
click at [756, 400] on div "Time 9:00 AM" at bounding box center [682, 412] width 148 height 46
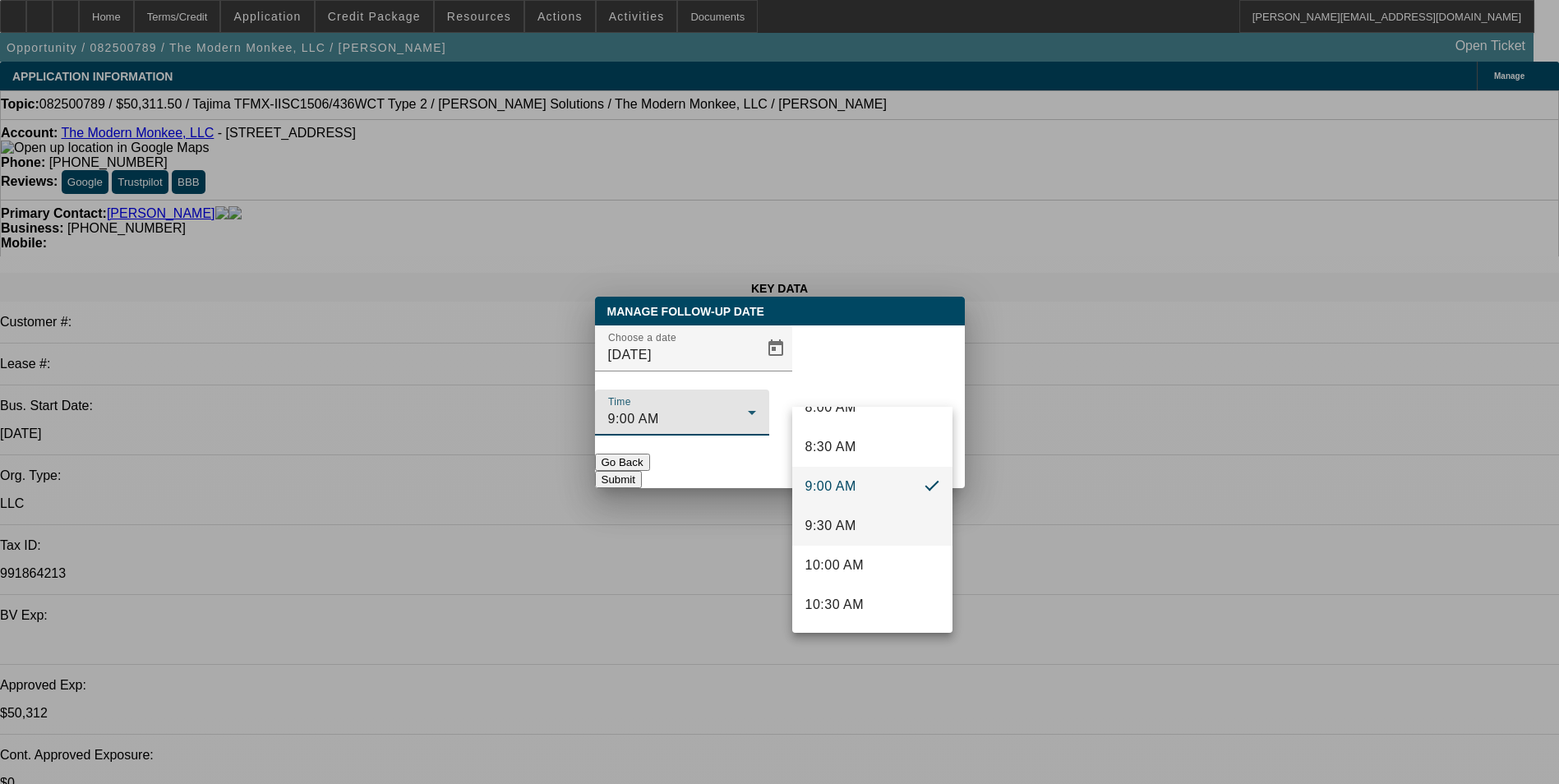
scroll to position [694, 0]
click at [857, 521] on span "10:00 AM" at bounding box center [834, 528] width 59 height 20
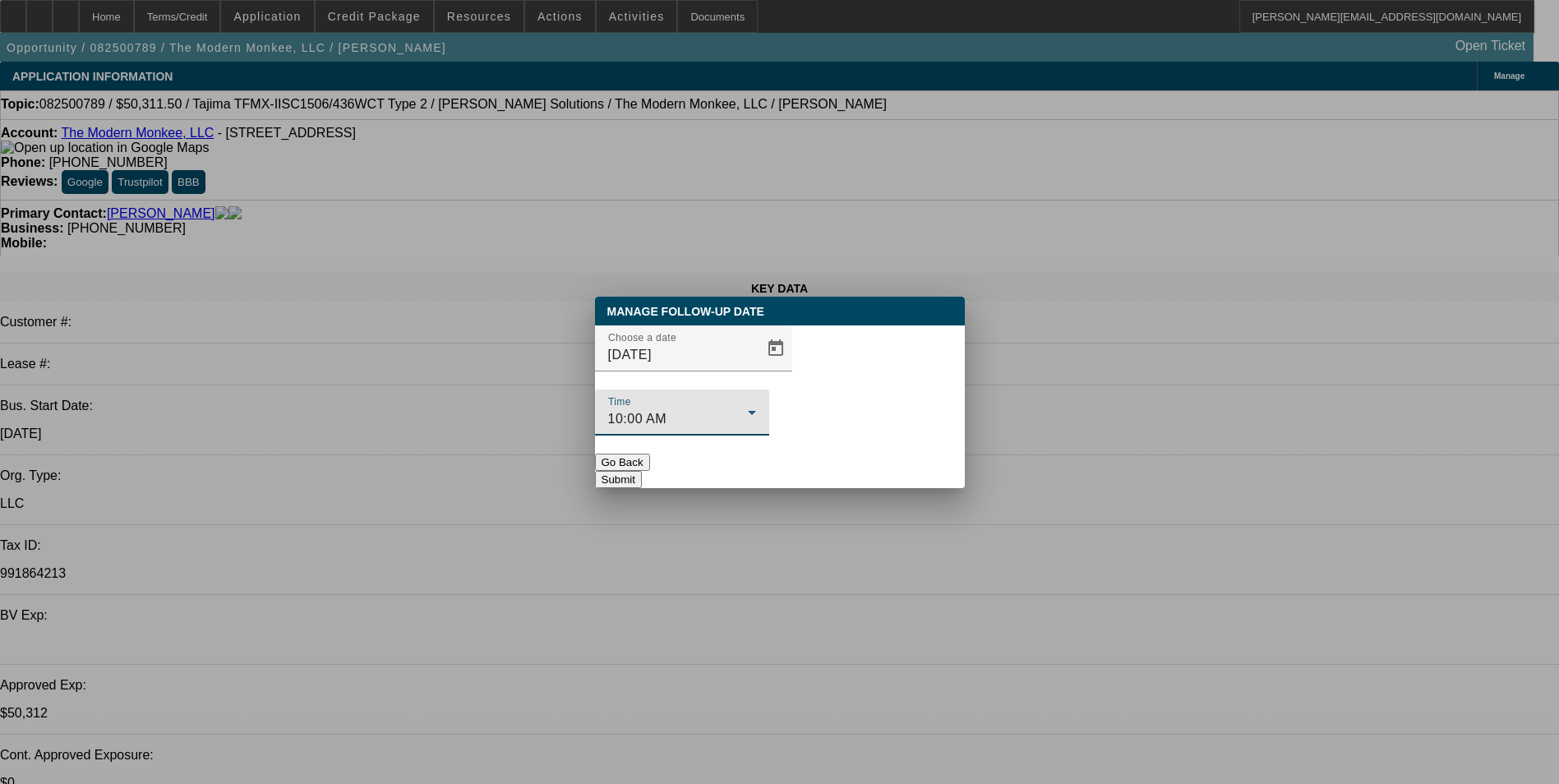
click at [642, 471] on button "Submit" at bounding box center [619, 479] width 47 height 17
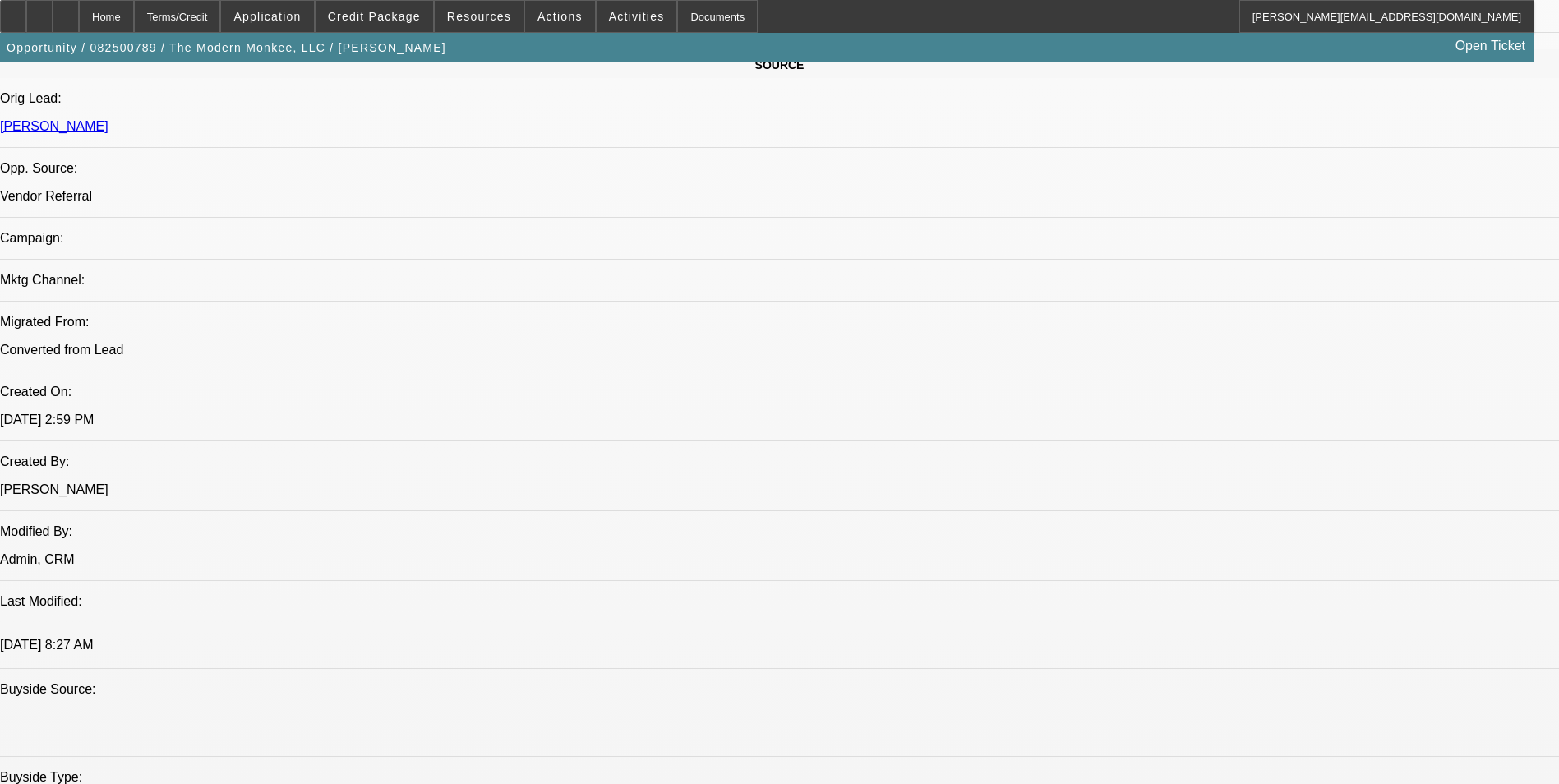
scroll to position [1478, 0]
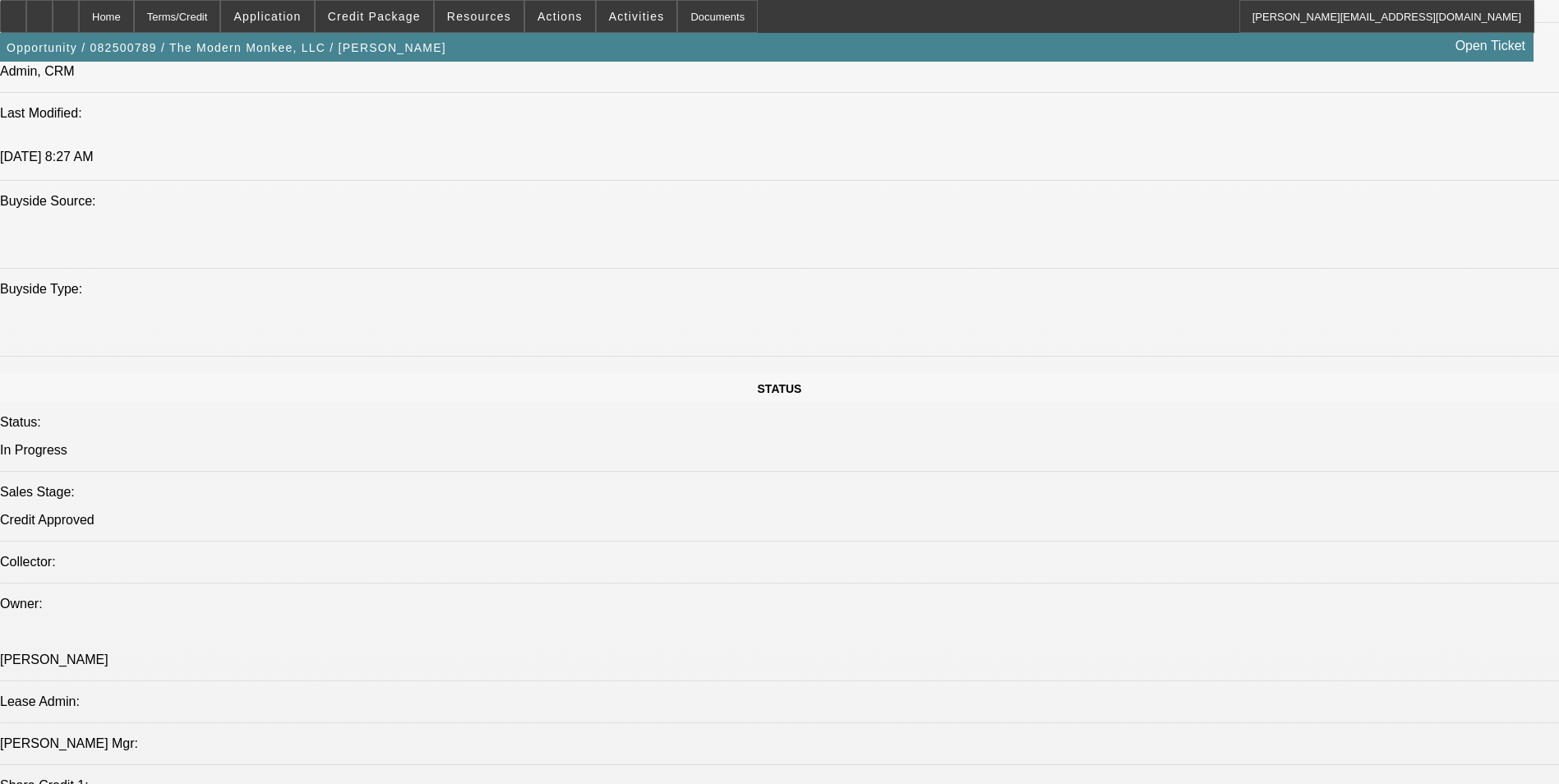
click at [609, 16] on span "Activities" at bounding box center [637, 16] width 56 height 14
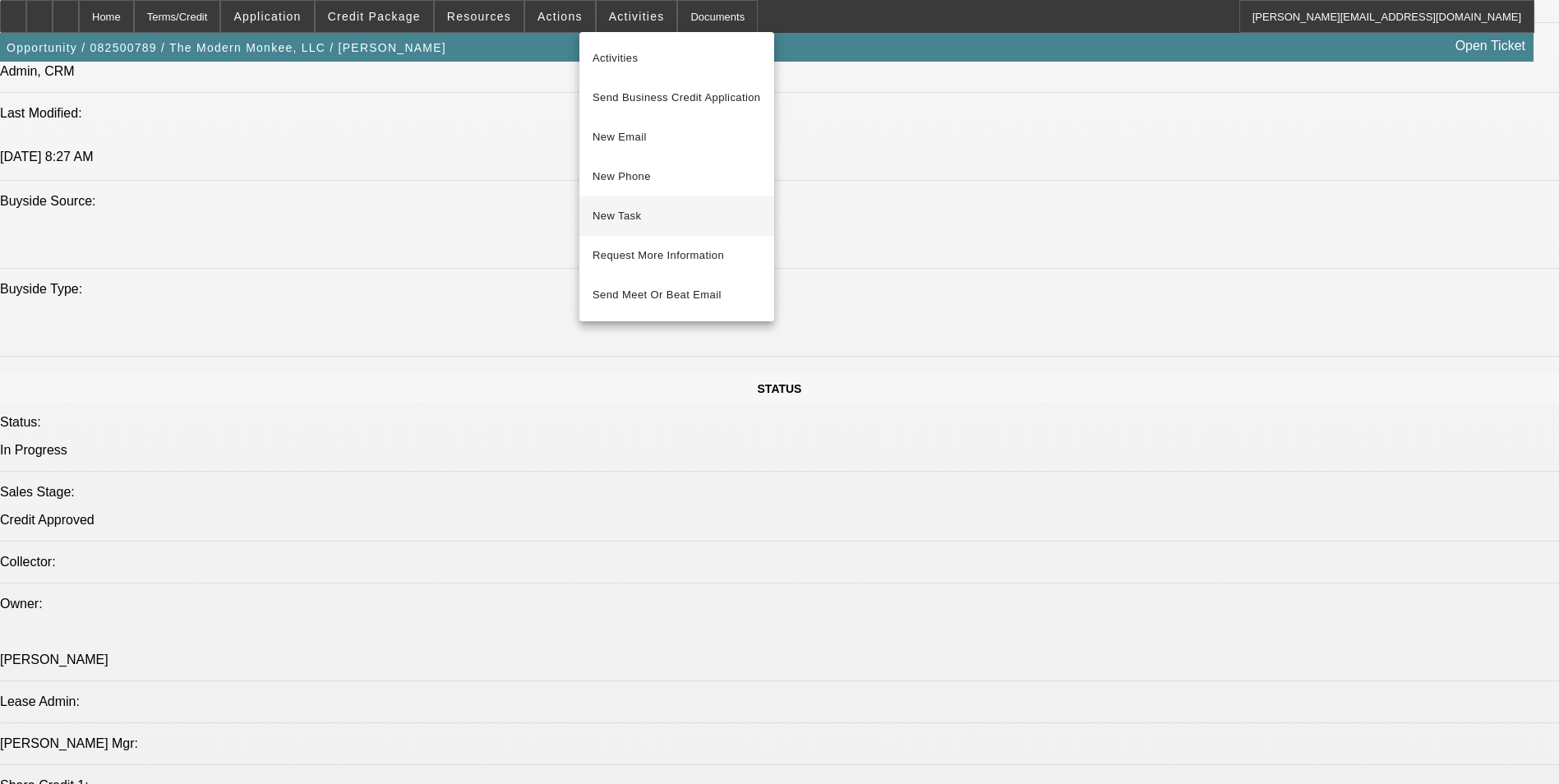
click at [676, 219] on span "New Task" at bounding box center [677, 216] width 168 height 20
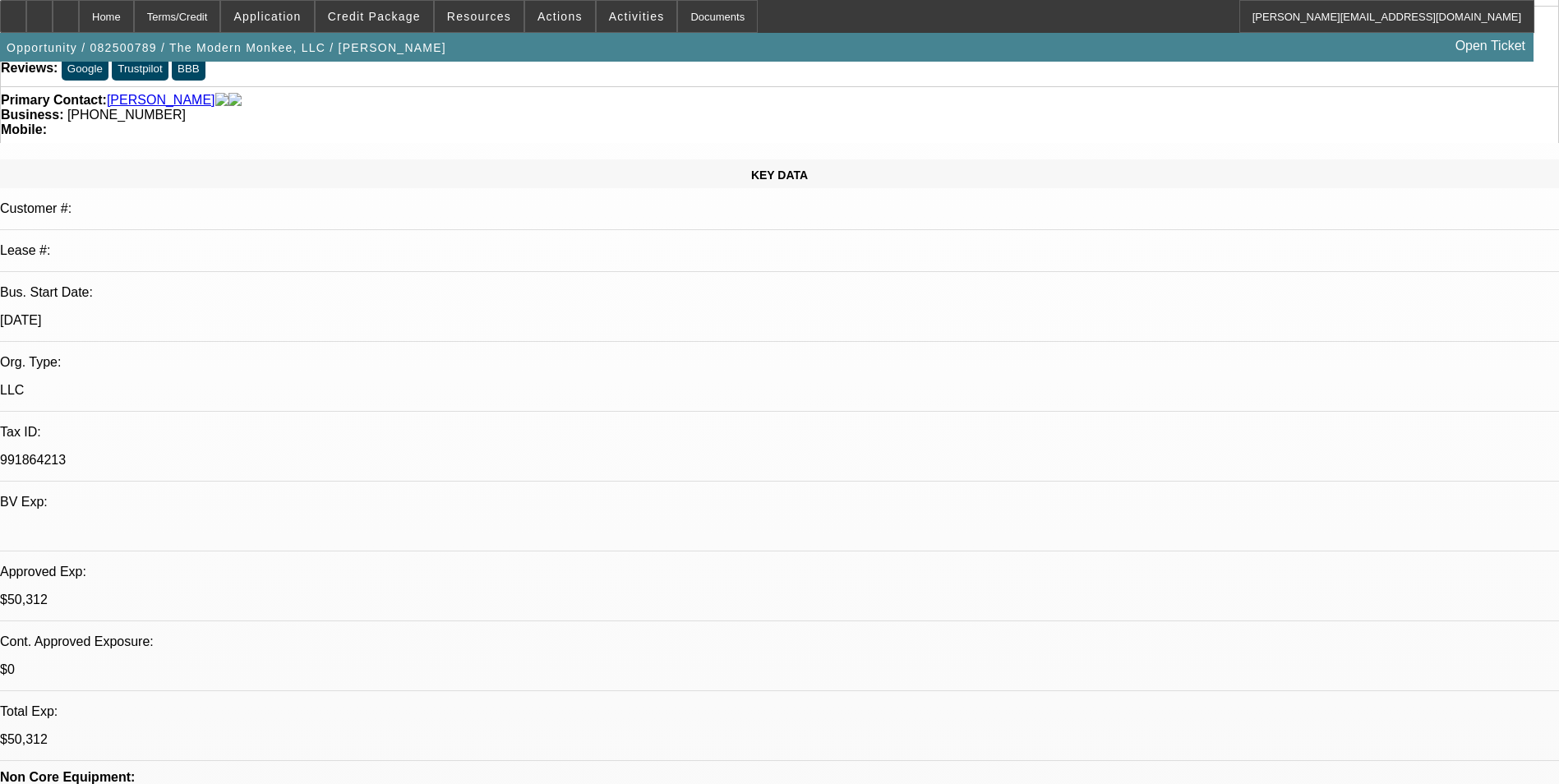
scroll to position [0, 0]
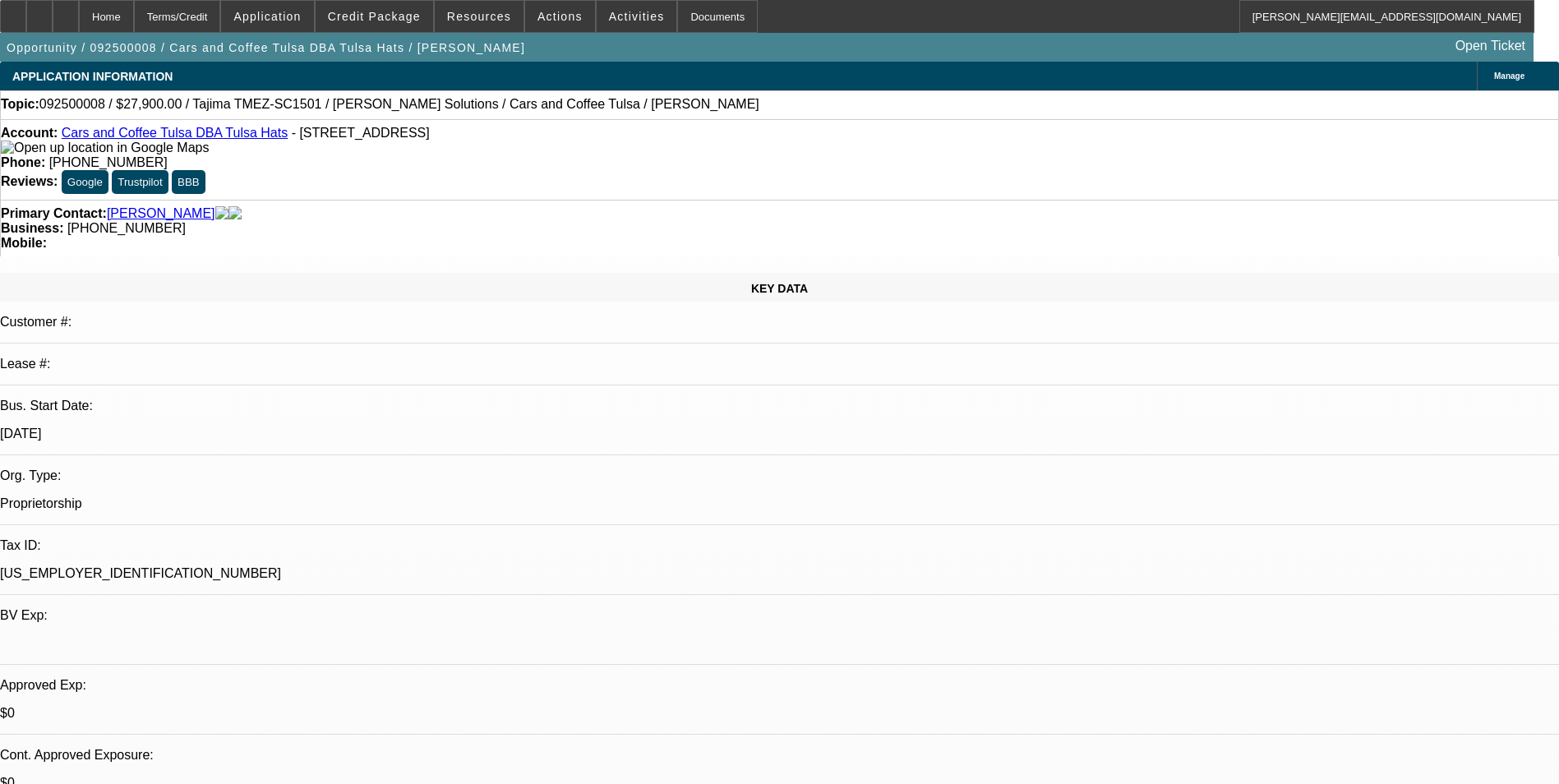
select select "0.1"
select select "2"
select select "0"
select select "6"
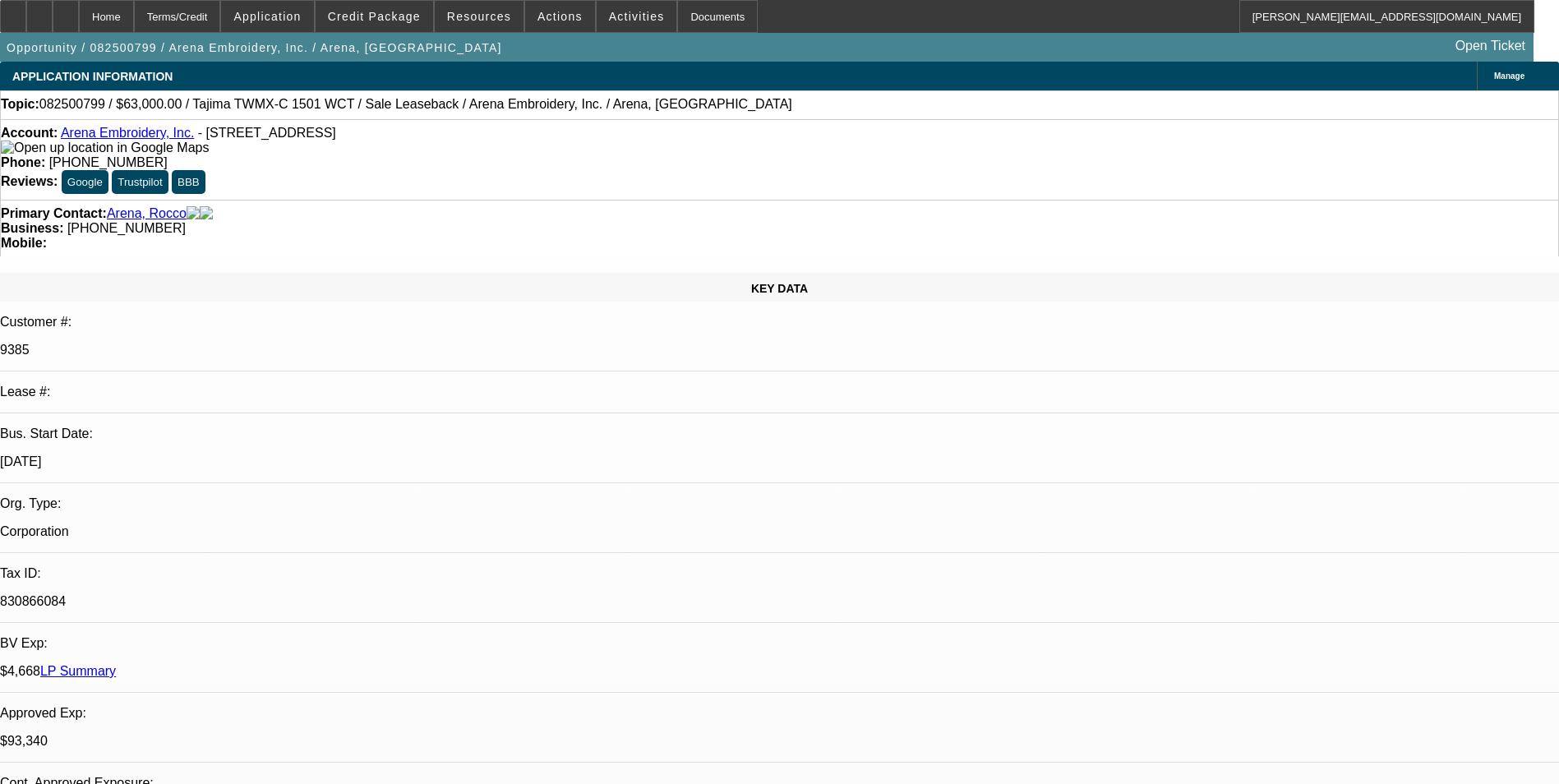
select select "0"
select select "2"
select select "0.1"
select select "4"
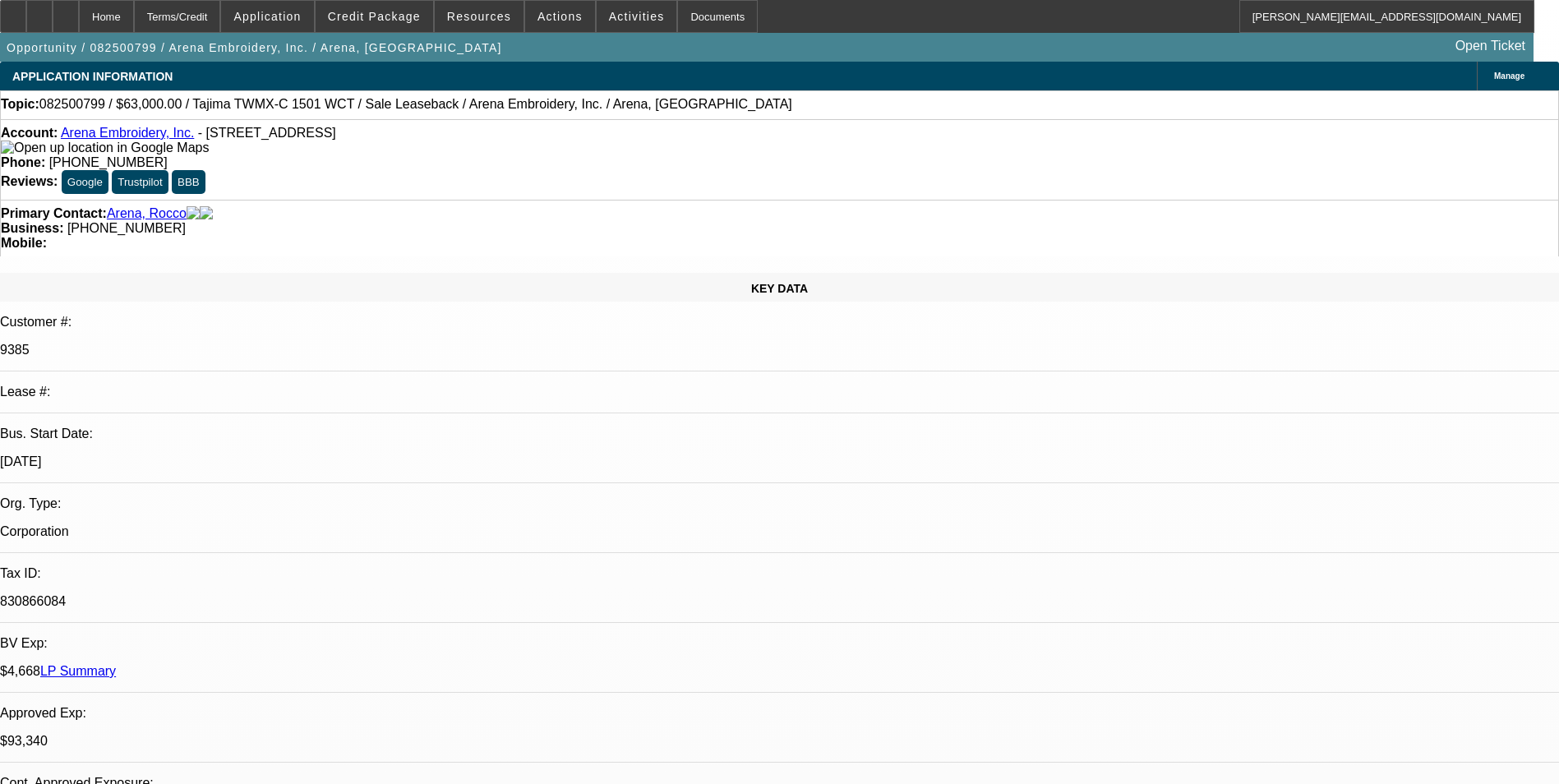
select select "0"
select select "2"
select select "0.1"
select select "4"
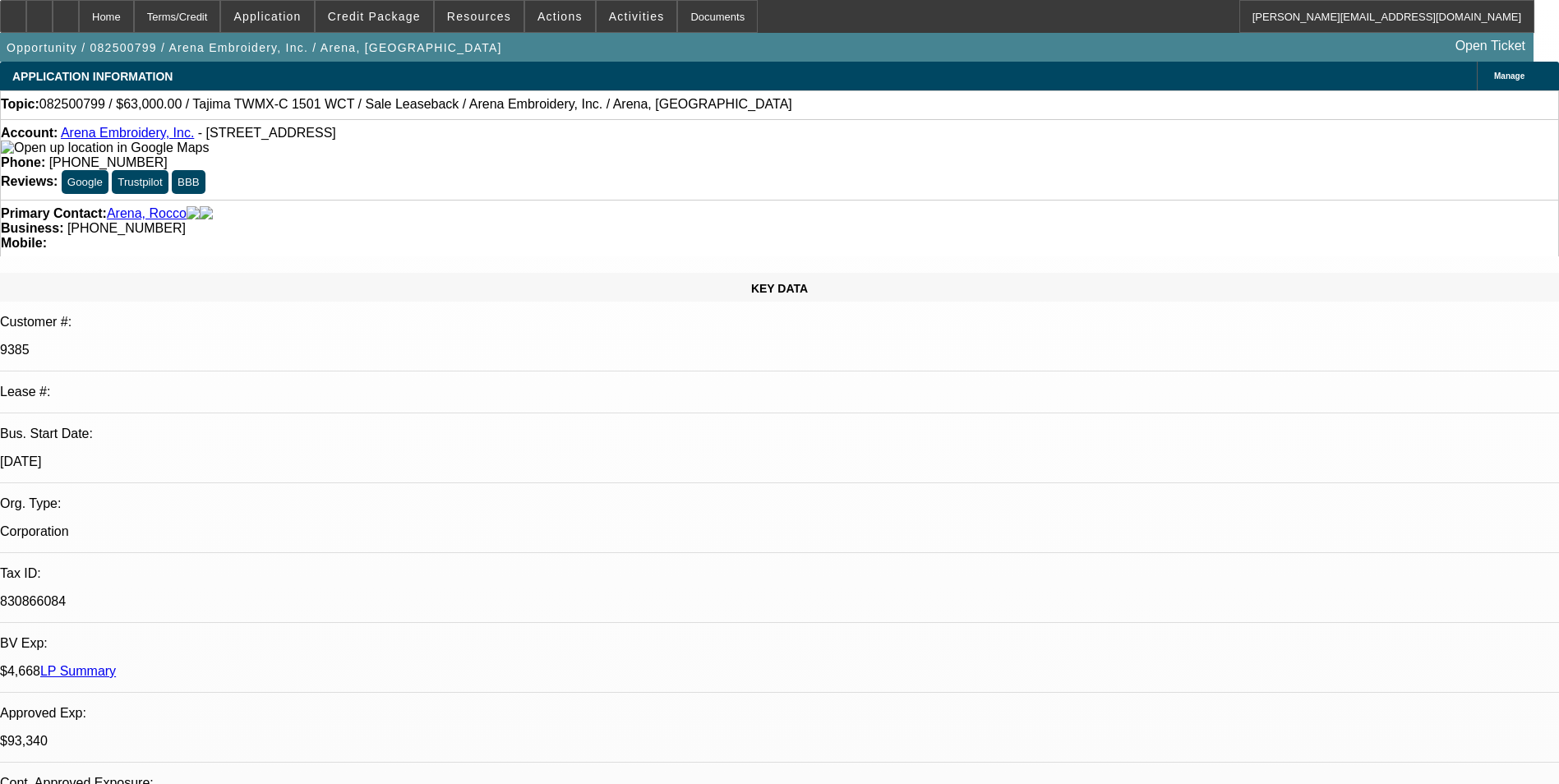
select select "0"
select select "2"
select select "0.1"
select select "4"
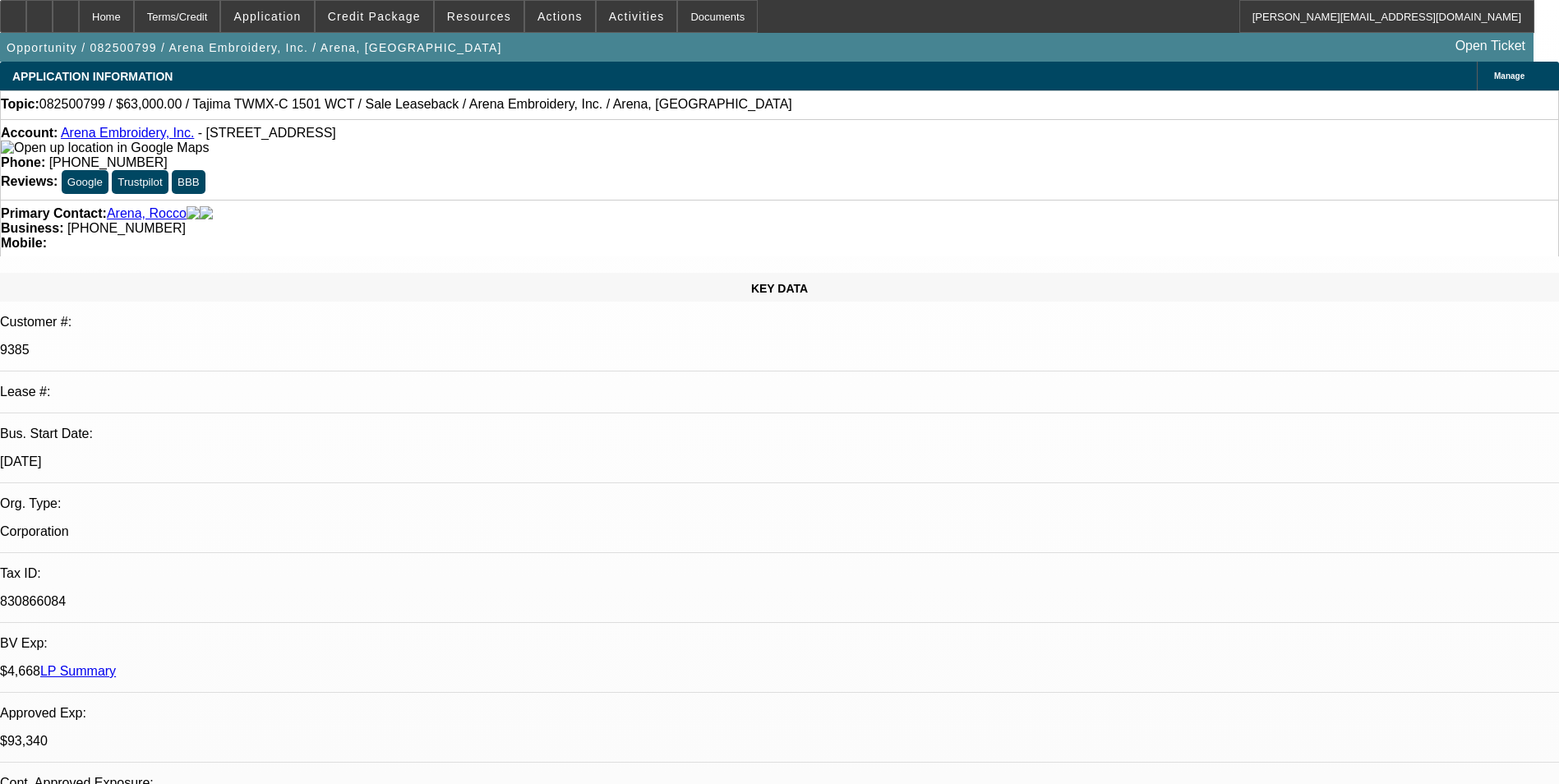
select select "0"
select select "2"
select select "0.1"
select select "4"
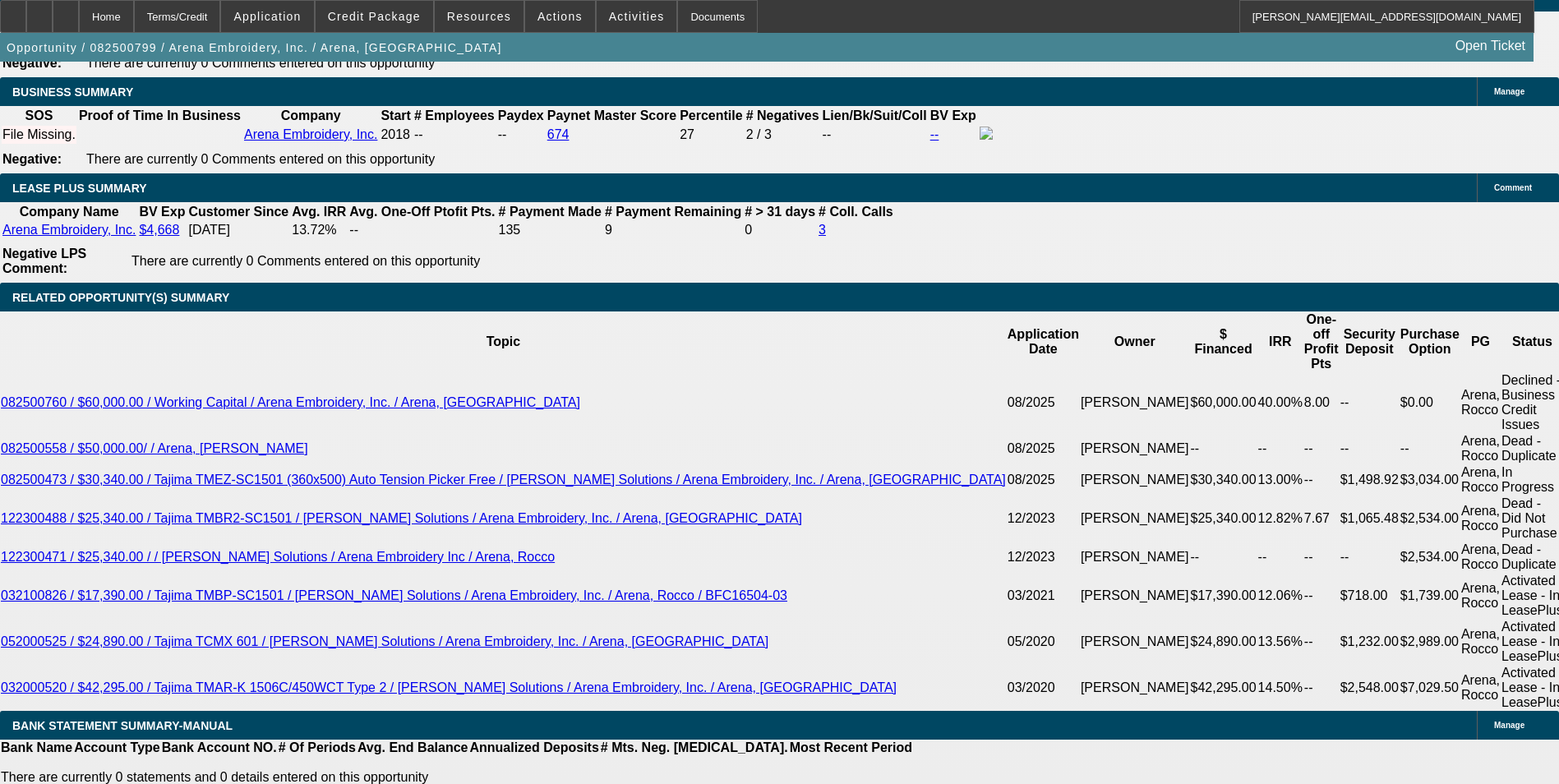
scroll to position [2629, 0]
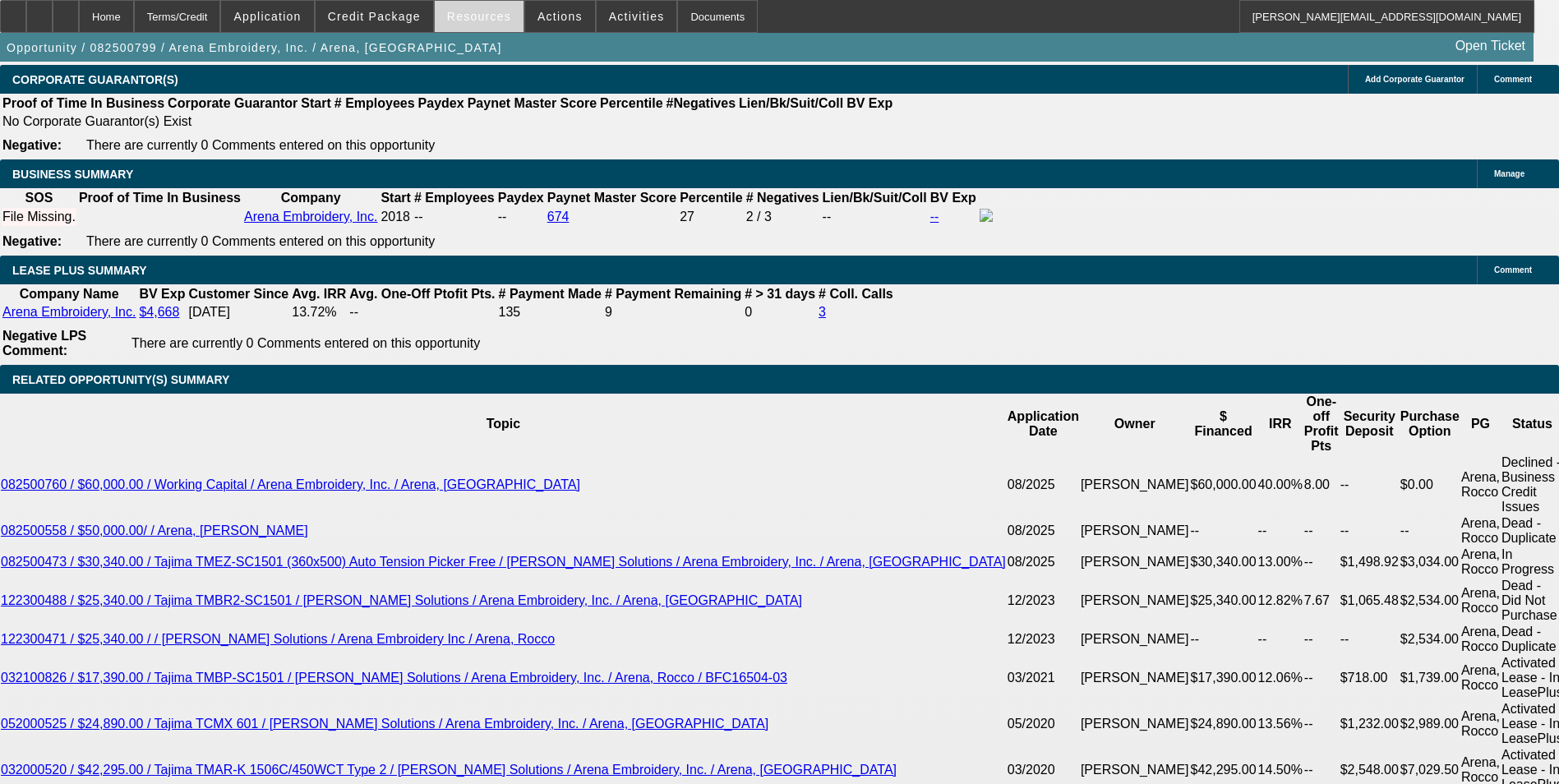
click at [508, 17] on span at bounding box center [479, 16] width 89 height 40
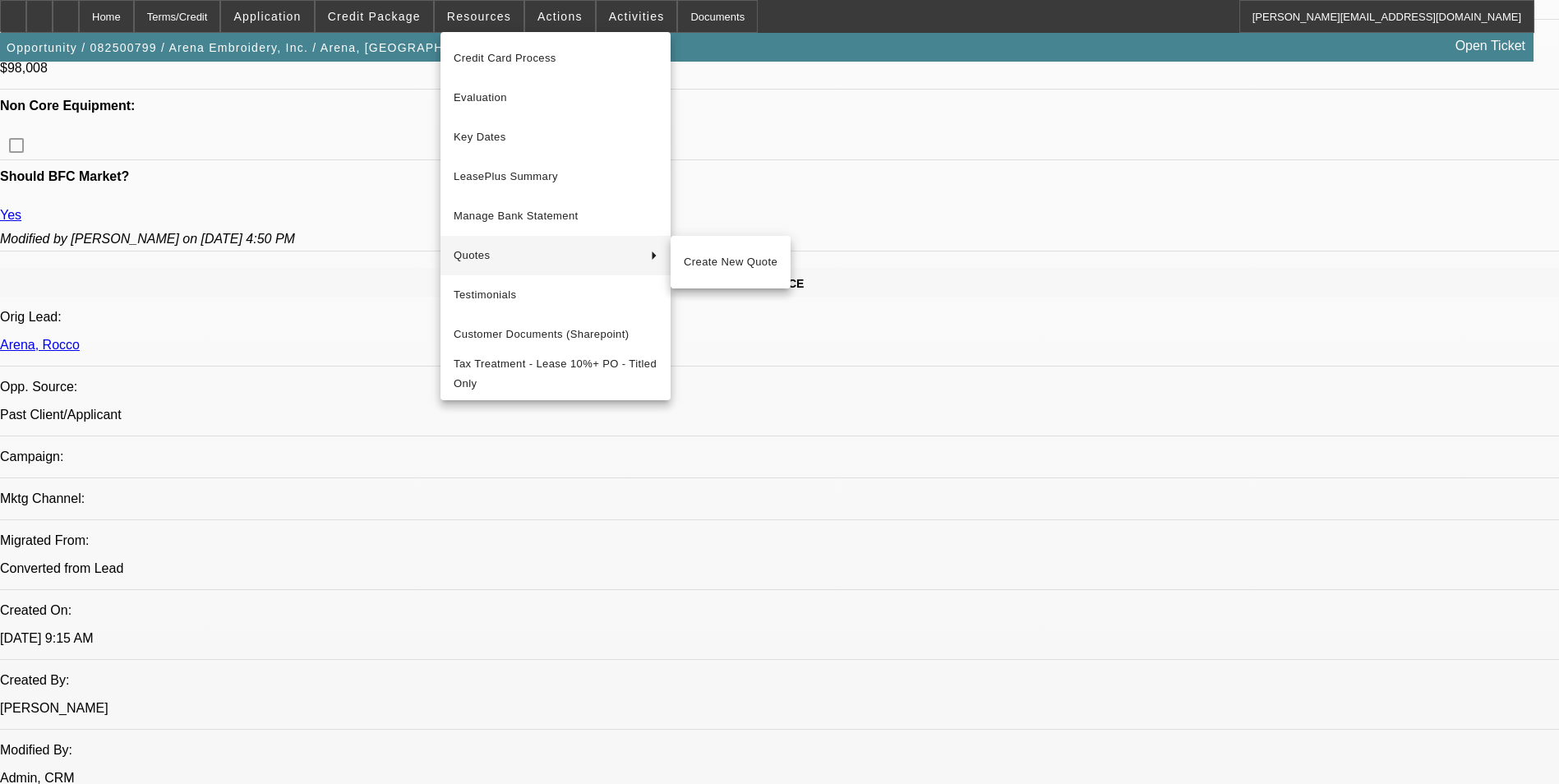
scroll to position [986, 0]
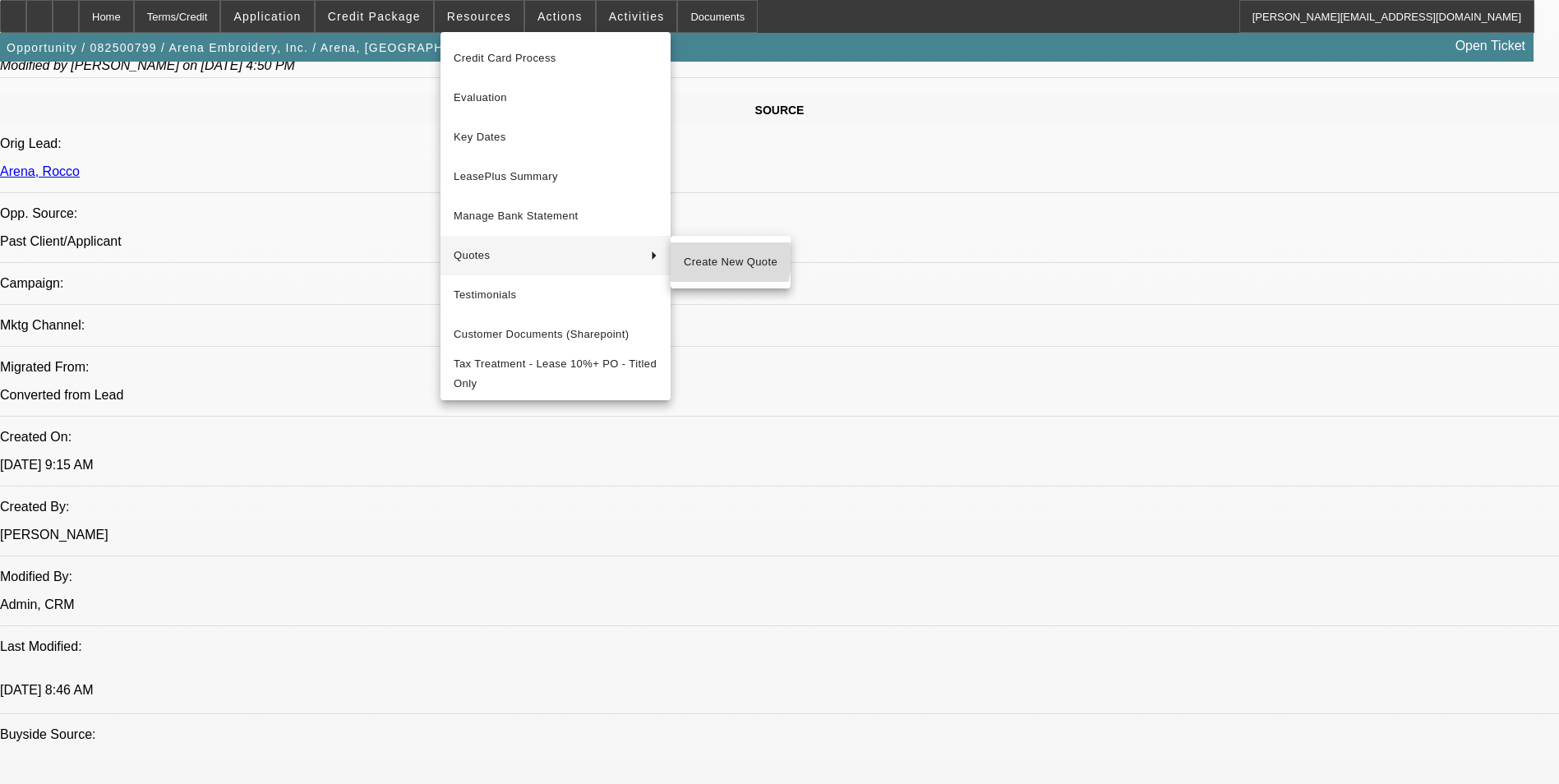
click at [702, 258] on span "Create New Quote" at bounding box center [730, 263] width 93 height 20
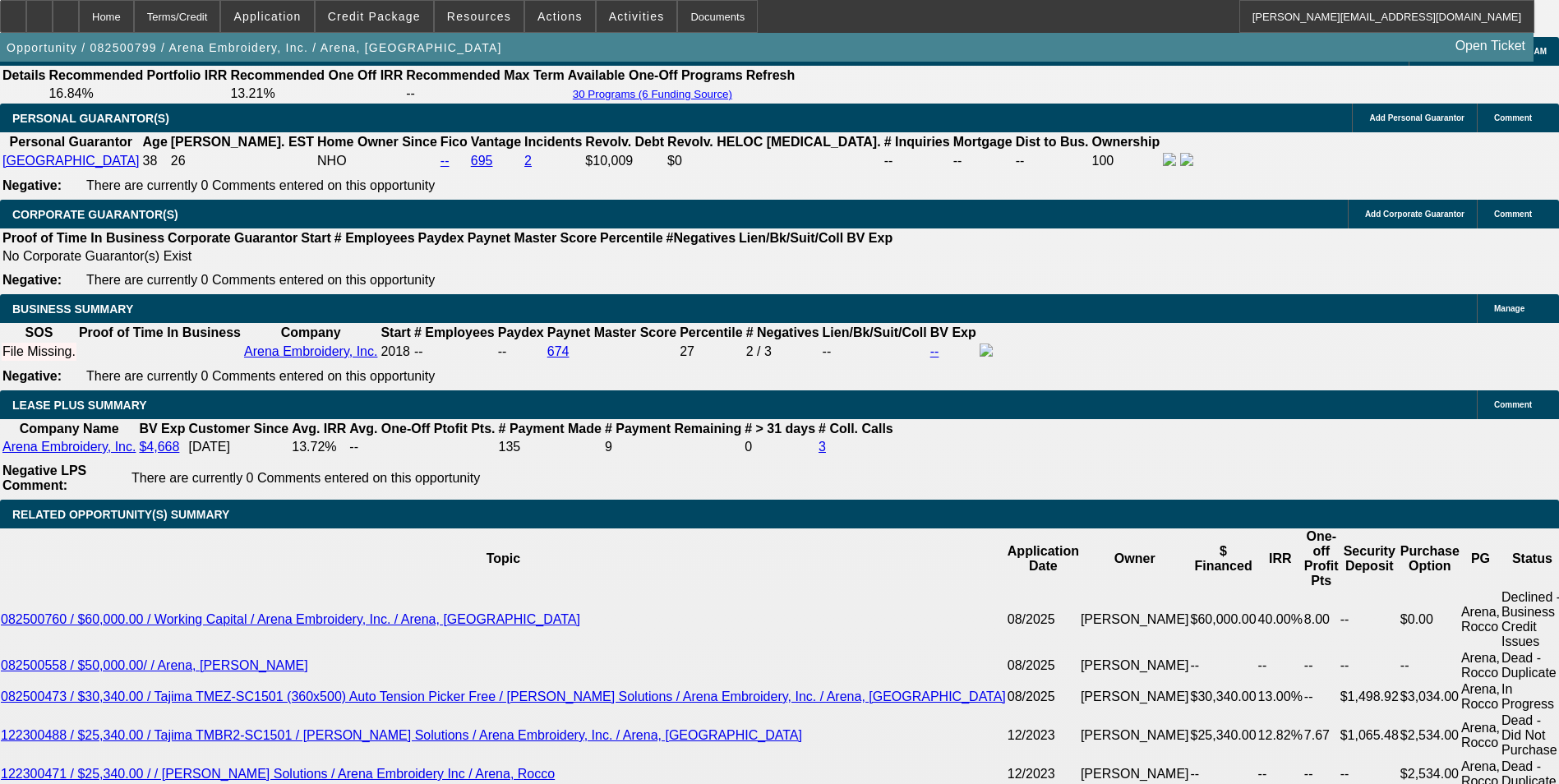
scroll to position [2629, 0]
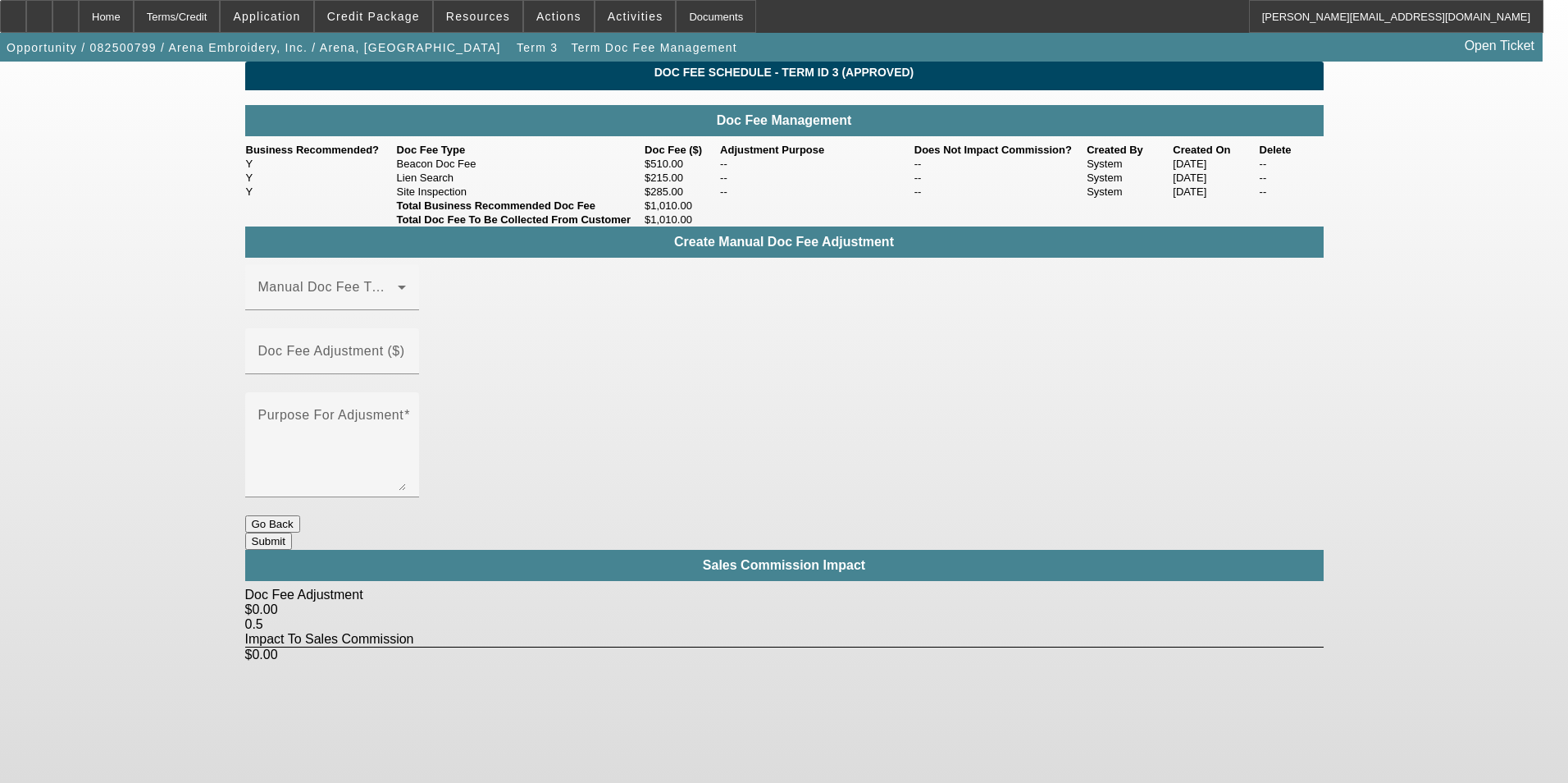
click at [300, 515] on button "Go Back" at bounding box center [272, 524] width 55 height 17
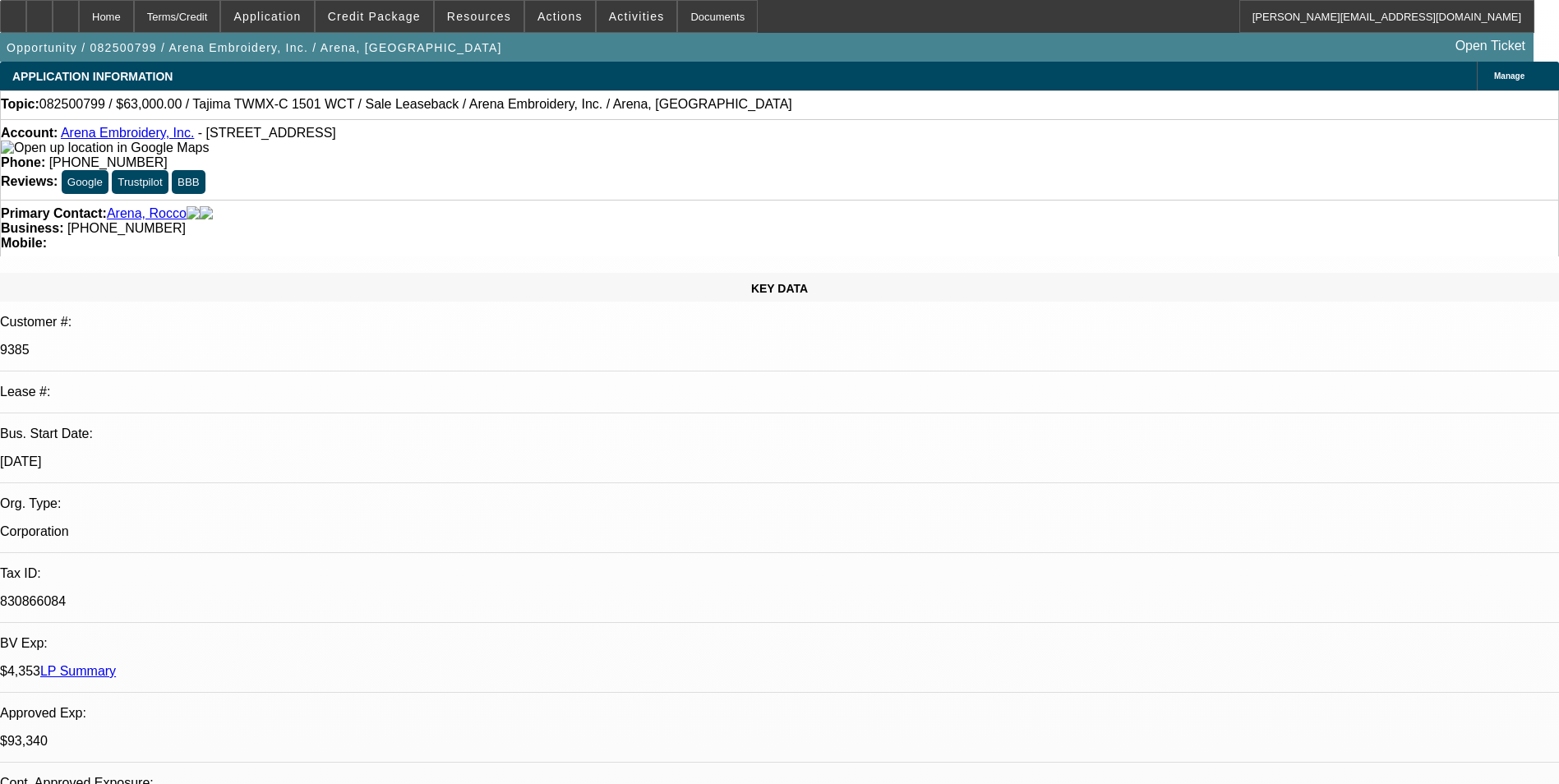
select select "0"
select select "2"
select select "0.1"
select select "4"
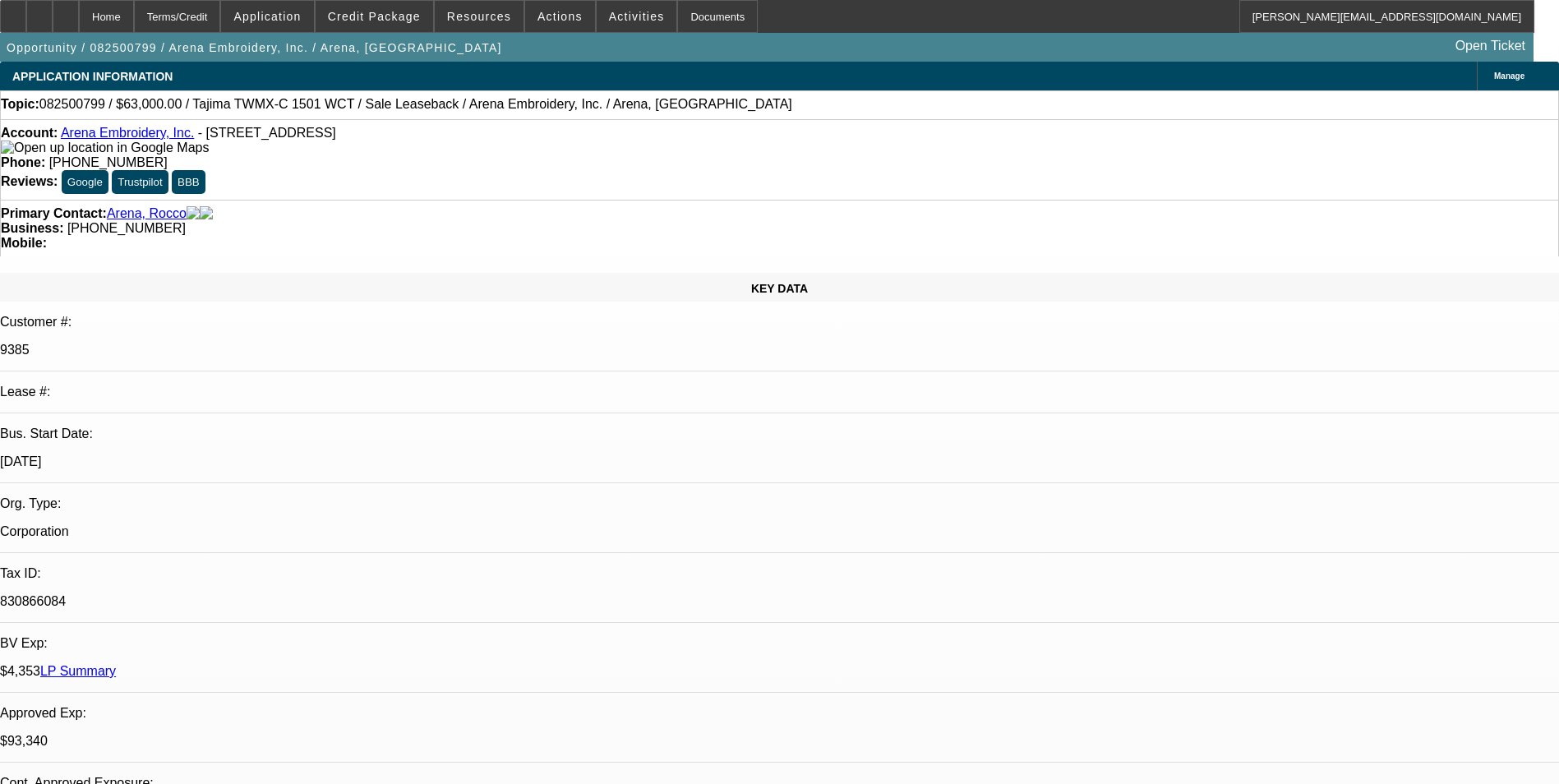
select select "0"
select select "2"
select select "0.1"
select select "4"
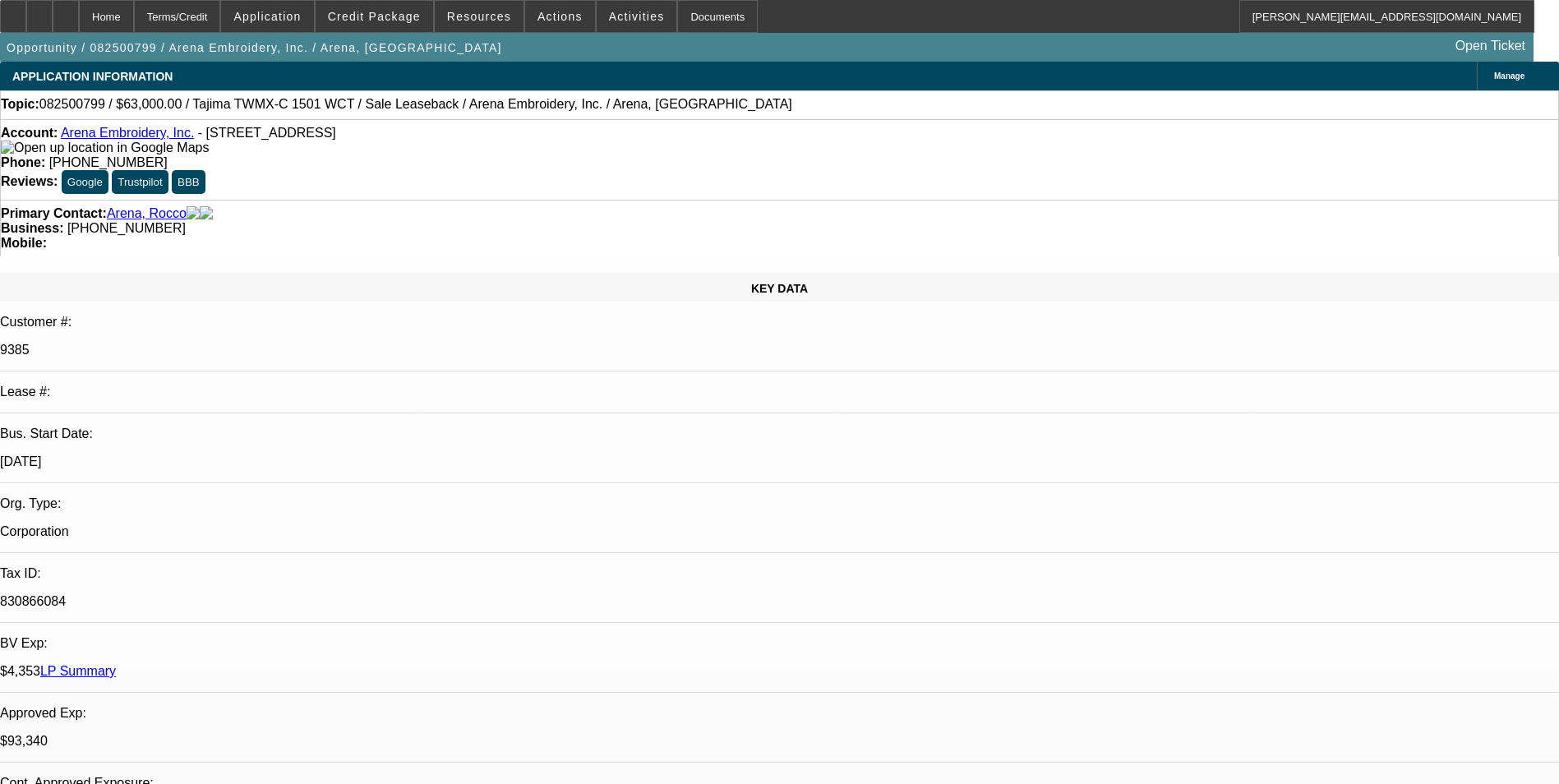
select select "0"
select select "2"
select select "0.1"
select select "4"
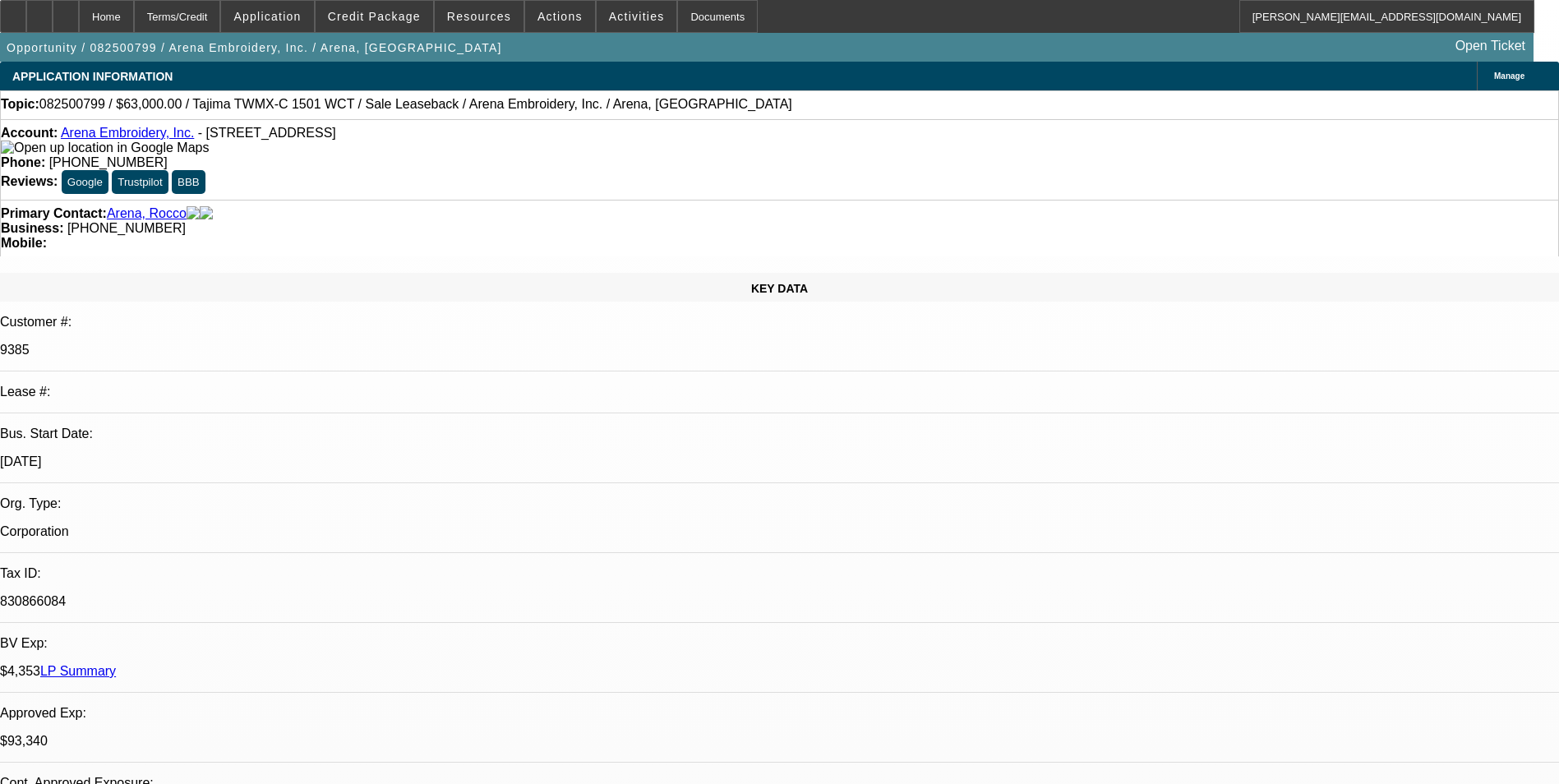
select select "0"
select select "2"
select select "0.1"
select select "4"
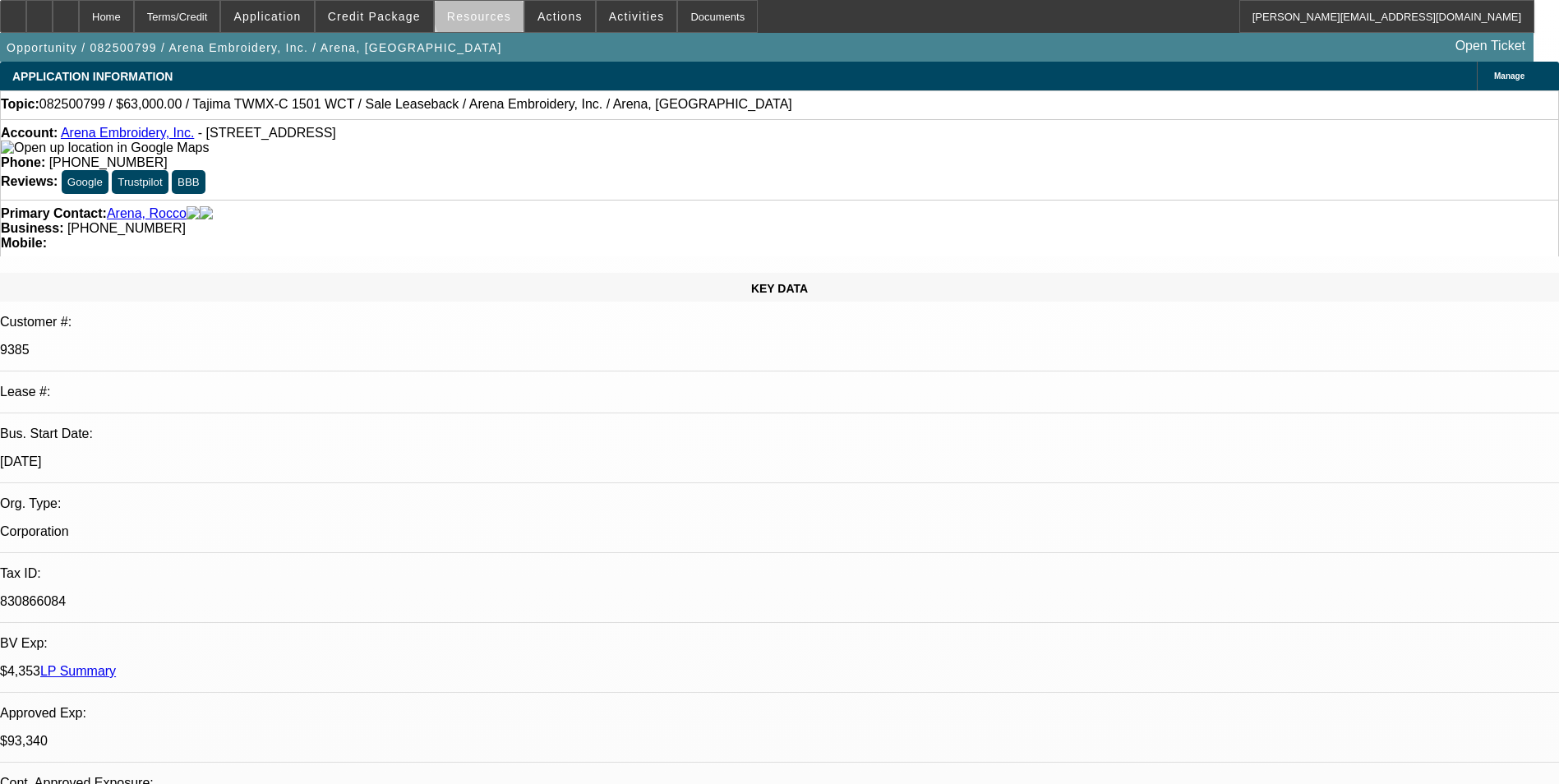
click at [495, 12] on span "Resources" at bounding box center [479, 16] width 64 height 14
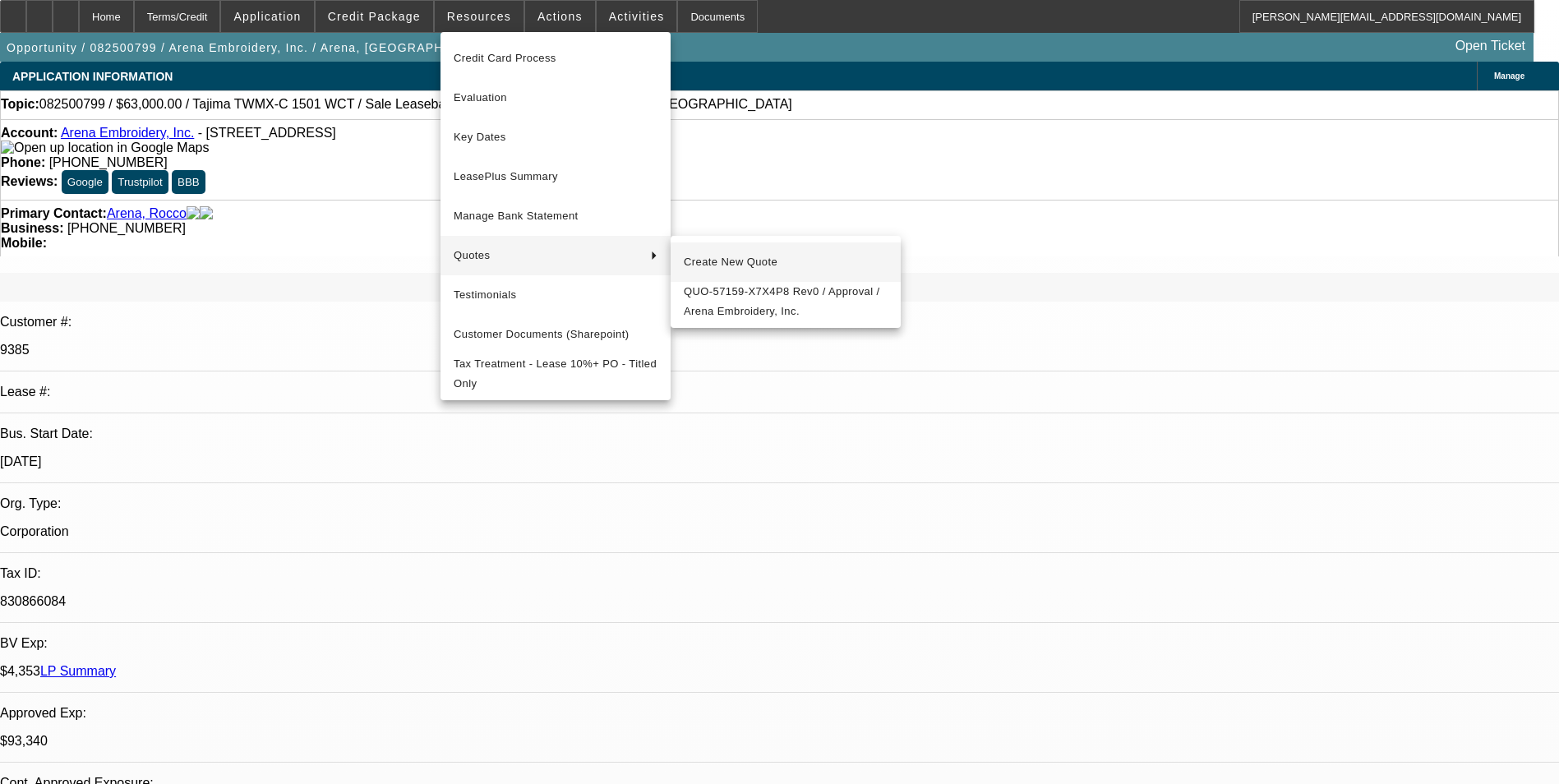
click at [716, 263] on span "Create New Quote" at bounding box center [785, 263] width 204 height 20
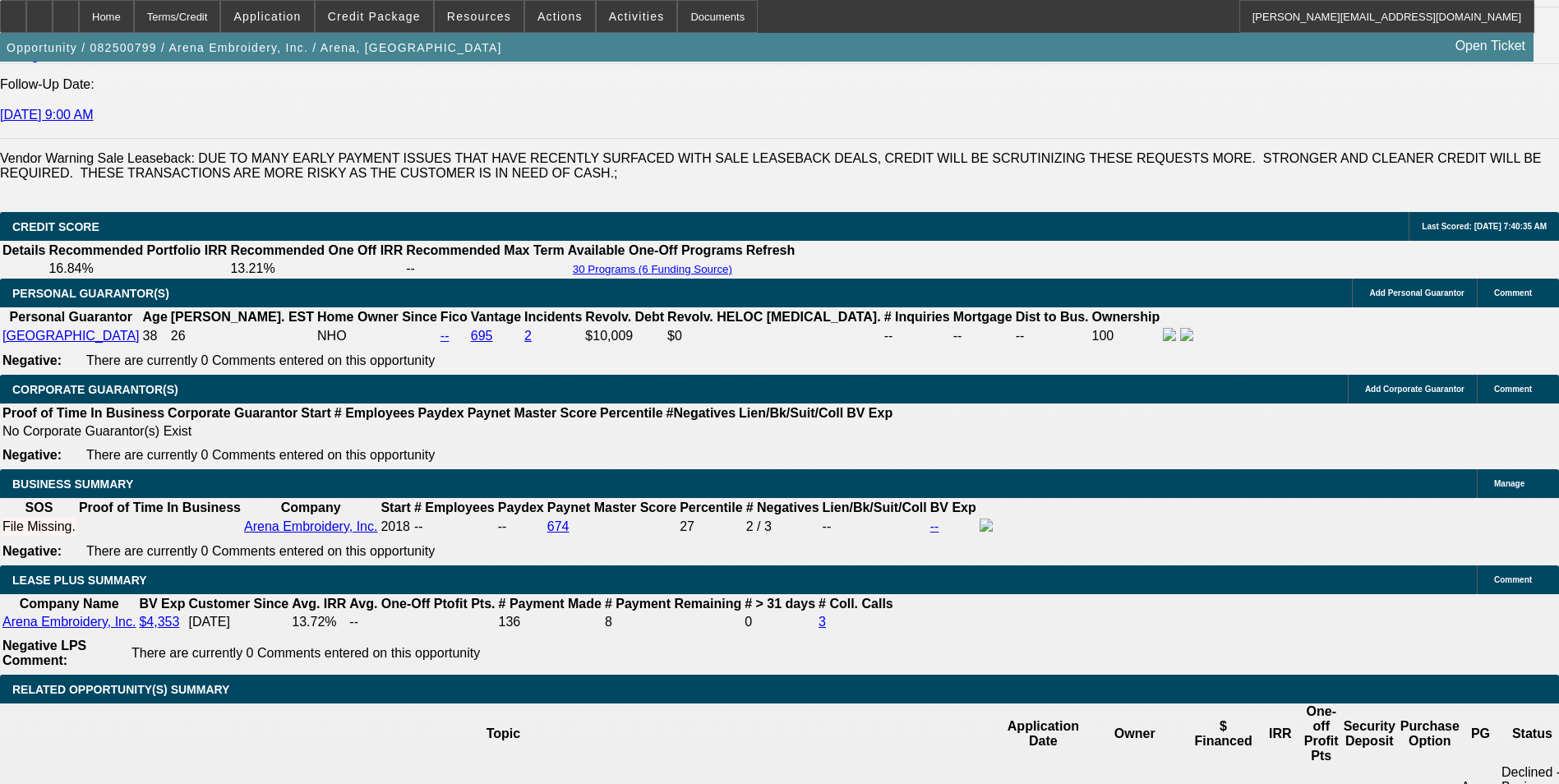
scroll to position [2067, 0]
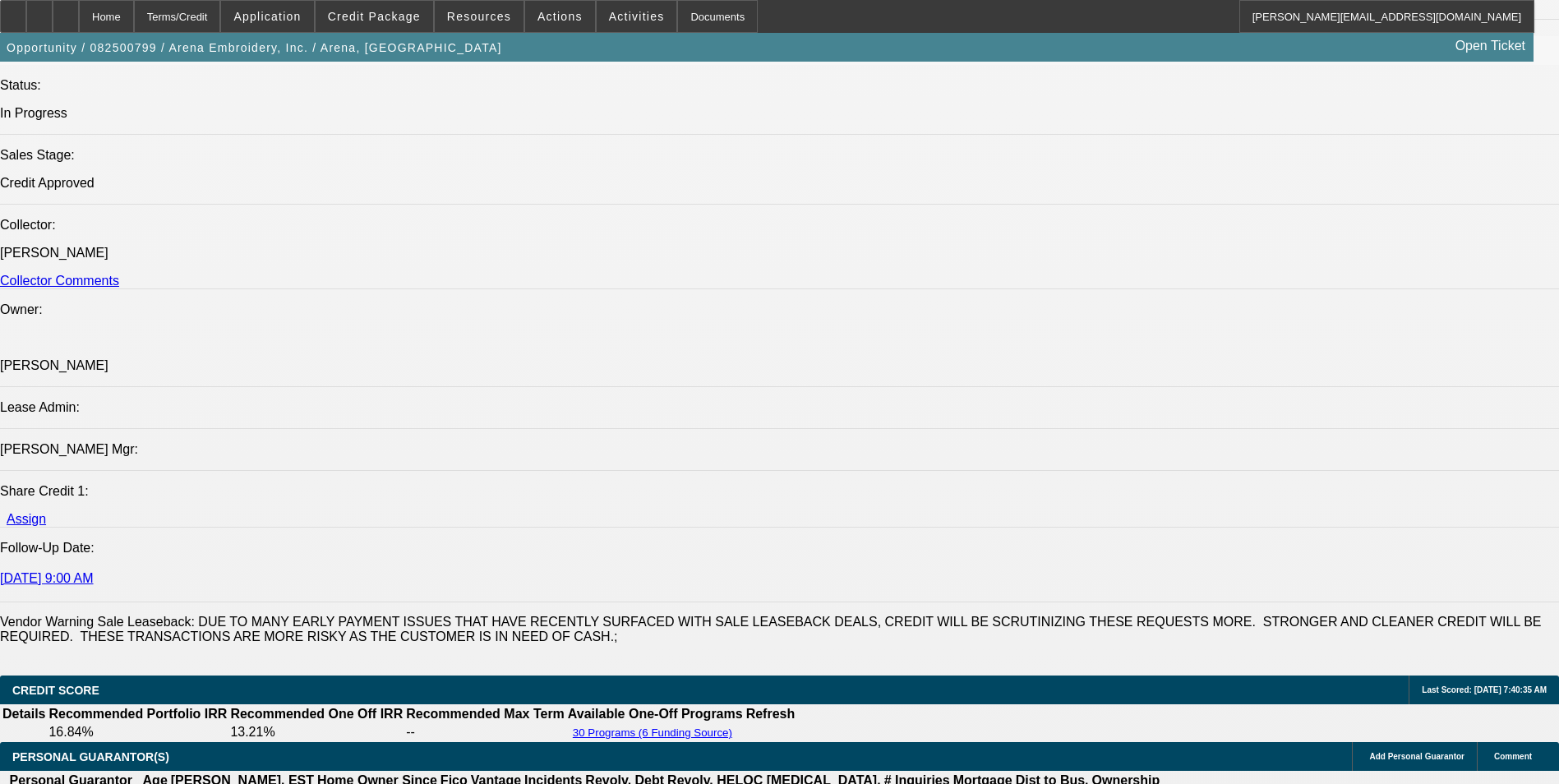
scroll to position [1574, 0]
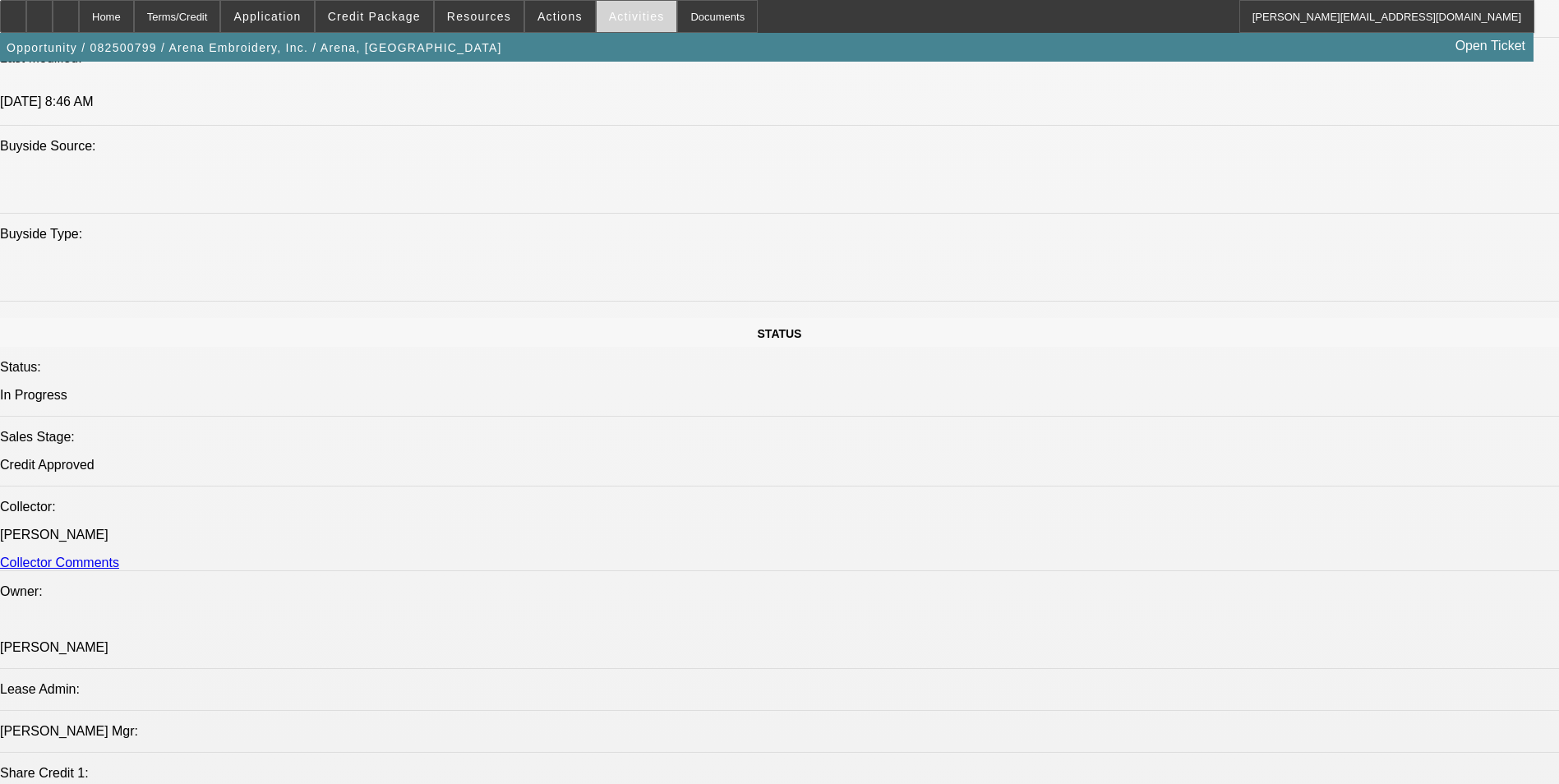
click at [626, 20] on span "Activities" at bounding box center [637, 16] width 56 height 14
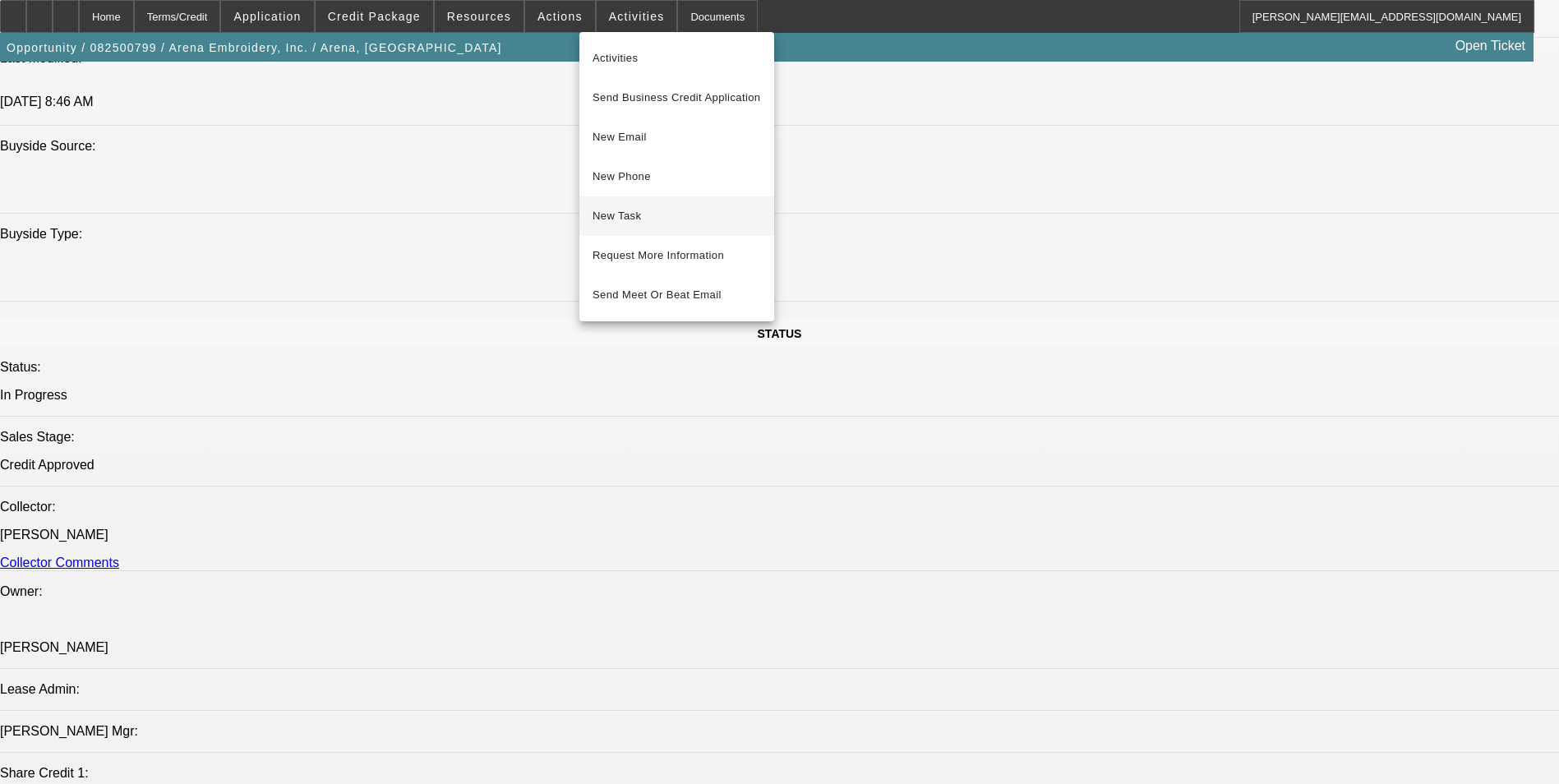
click at [685, 218] on span "New Task" at bounding box center [677, 216] width 168 height 20
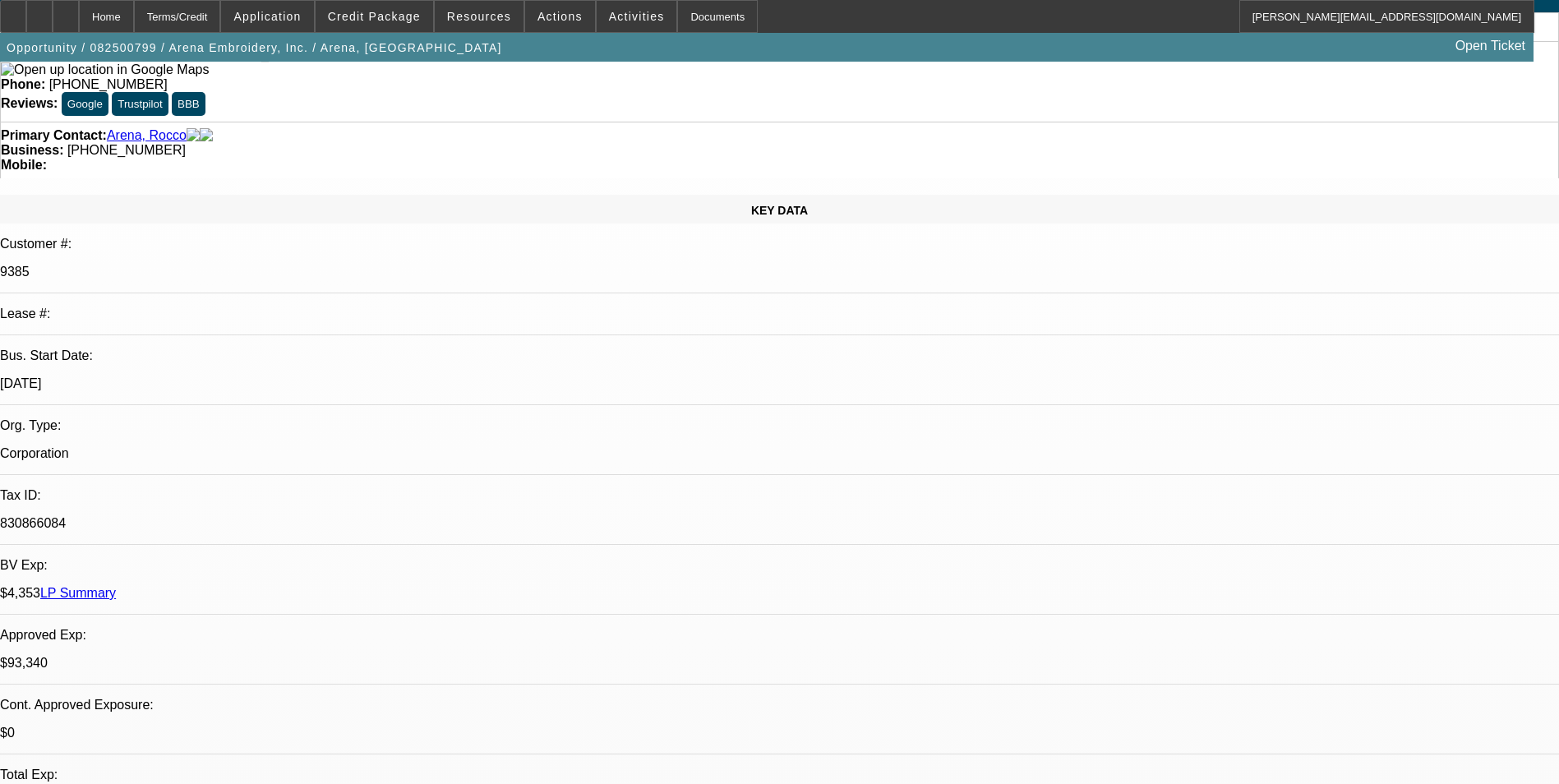
scroll to position [0, 0]
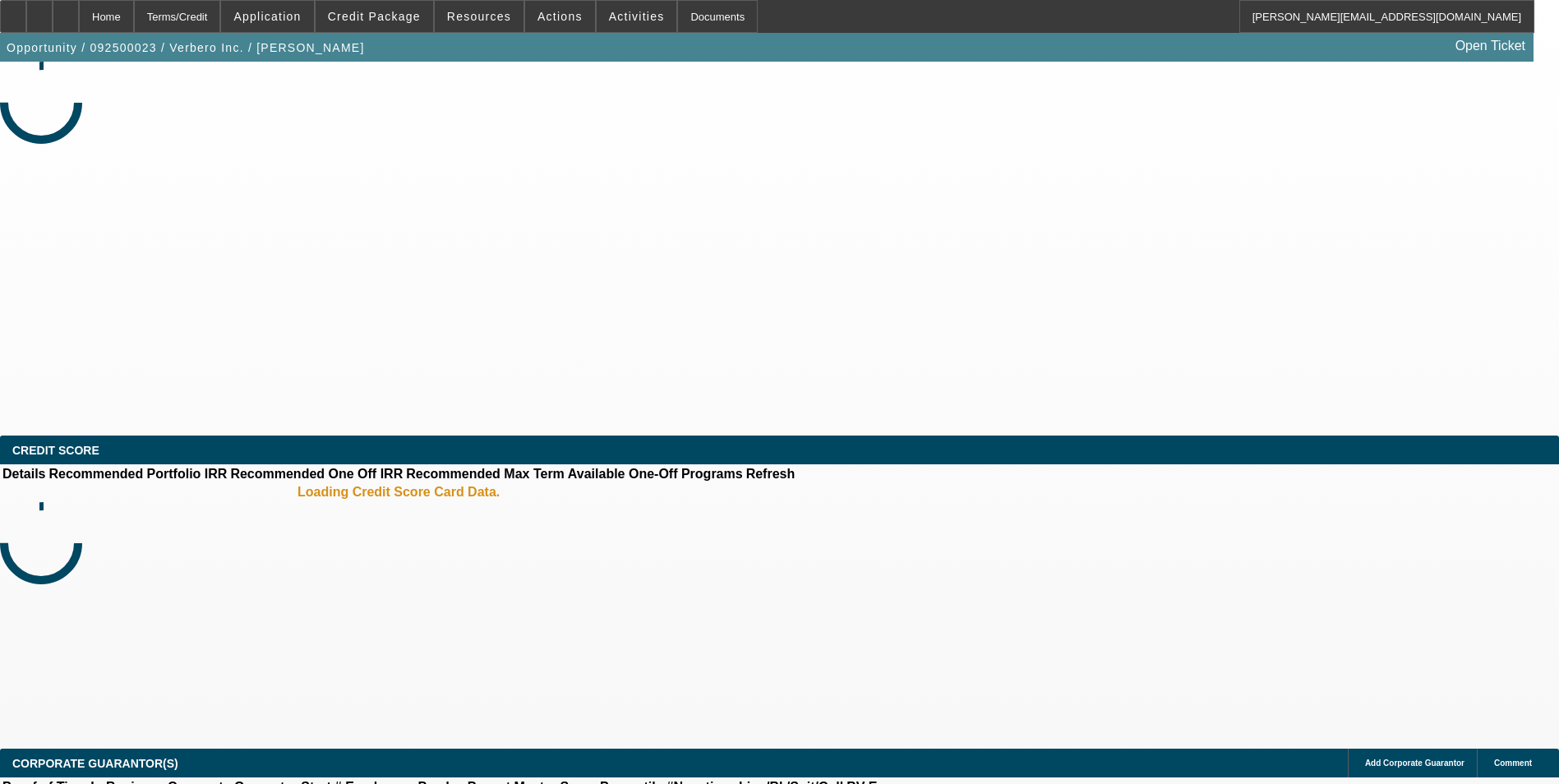
select select "0"
select select "2"
select select "0.1"
select select "4"
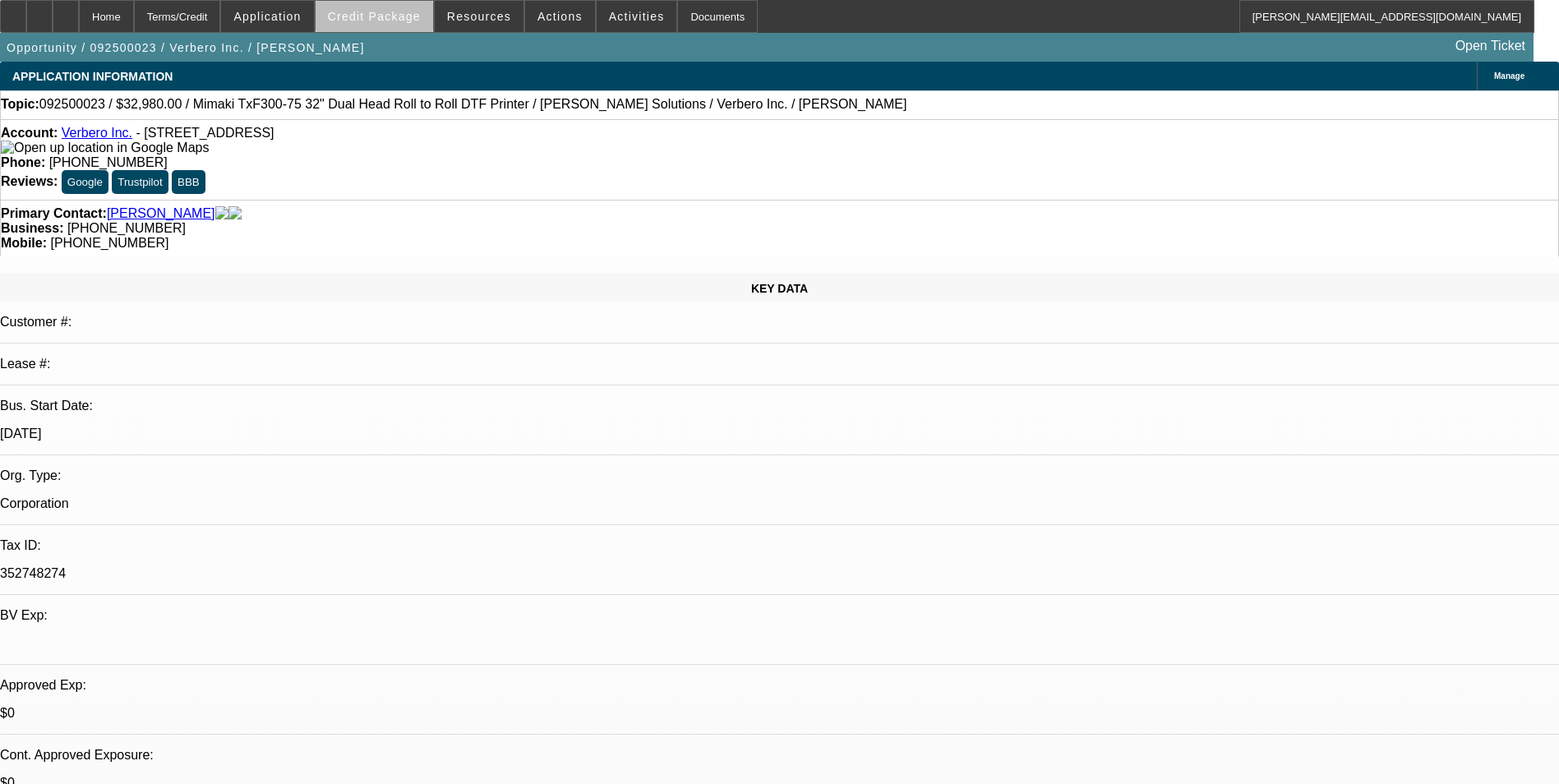
click at [406, 26] on span at bounding box center [374, 16] width 118 height 40
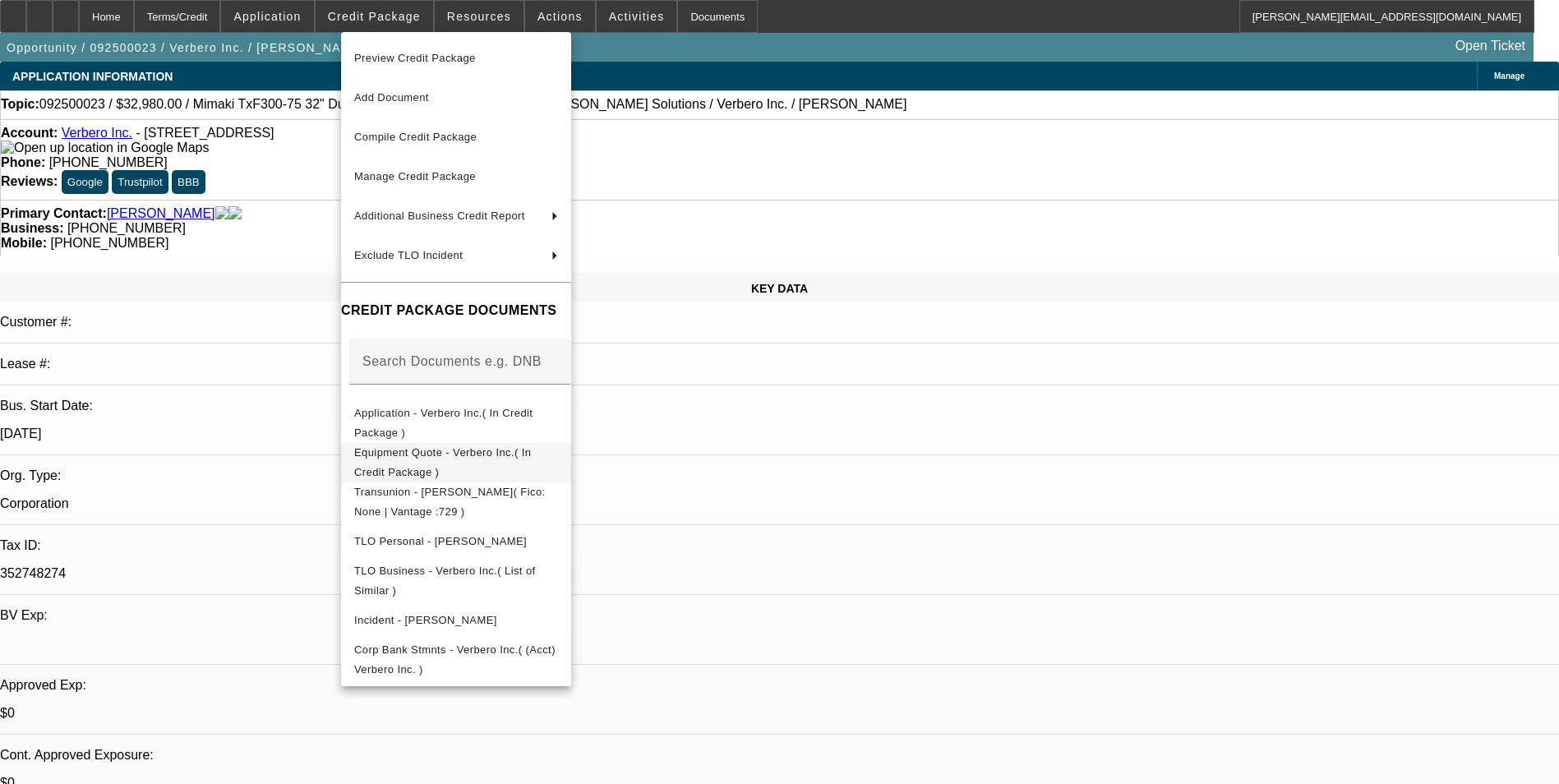
click at [529, 451] on span "Equipment Quote - Verbero Inc.( In Credit Package )" at bounding box center [442, 462] width 177 height 32
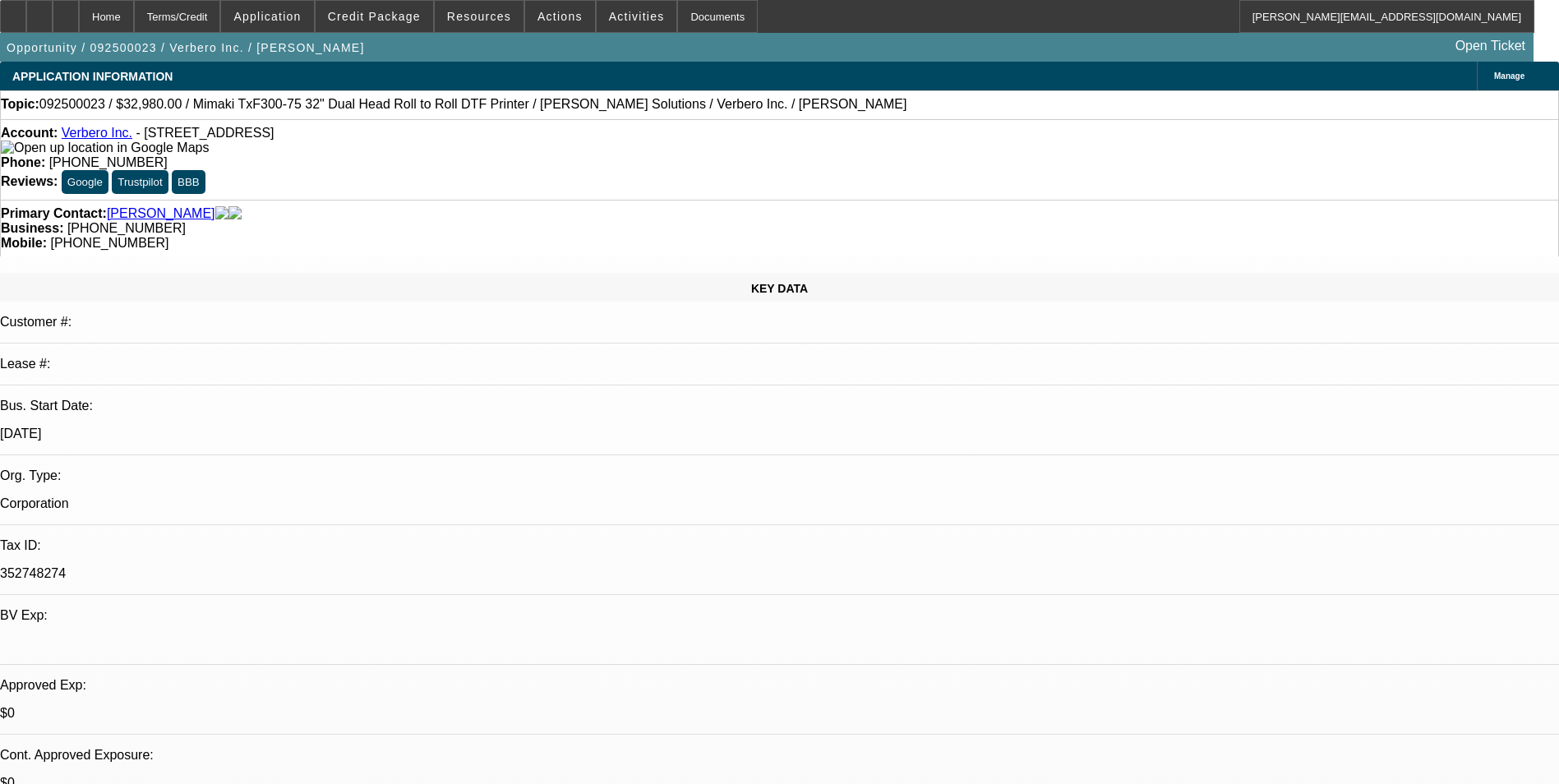
click at [79, 19] on div at bounding box center [65, 16] width 26 height 33
select select "0"
select select "2"
select select "0.1"
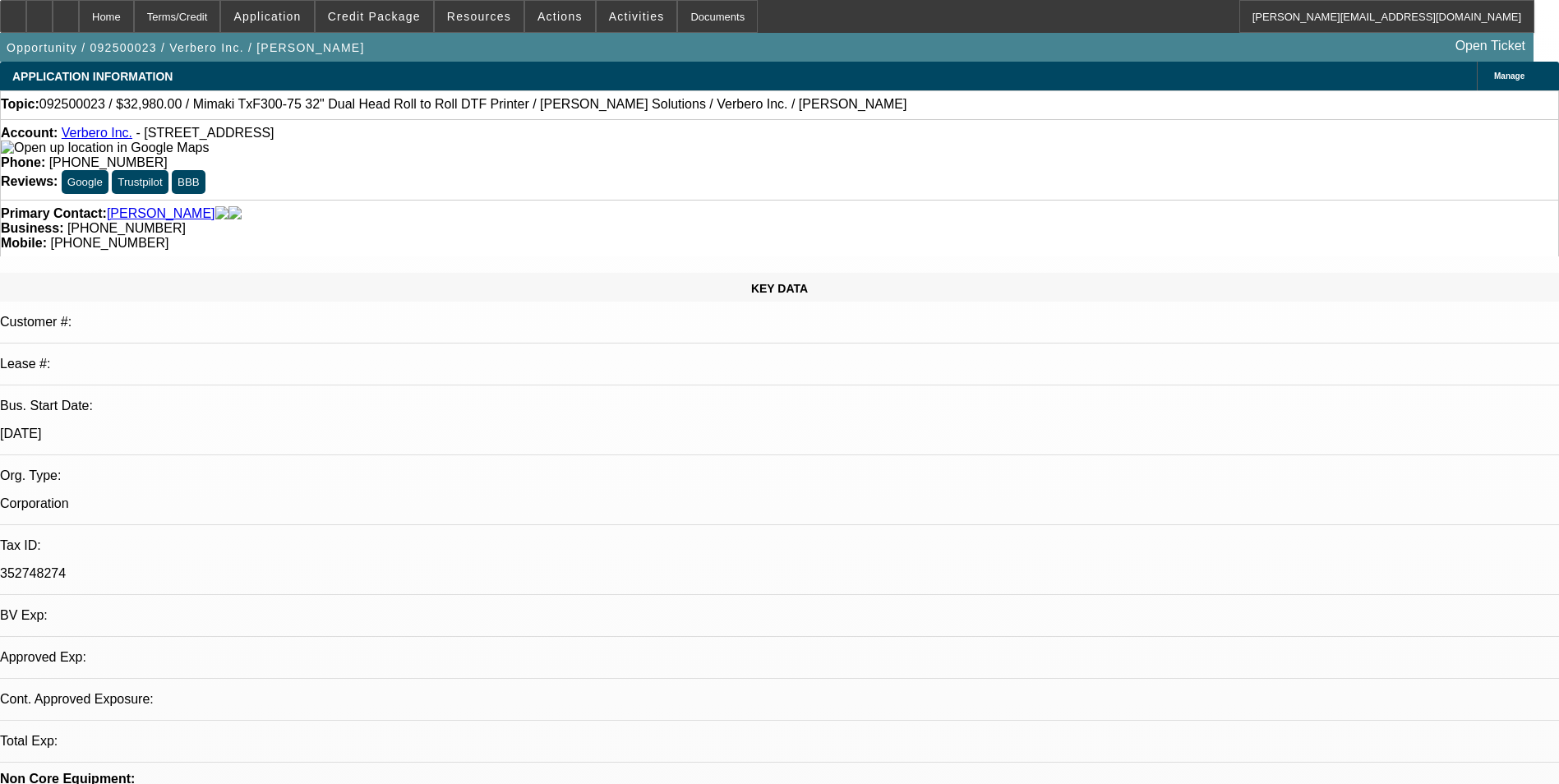
select select "1"
select select "2"
select select "4"
click at [40, 11] on icon at bounding box center [40, 11] width 0 height 0
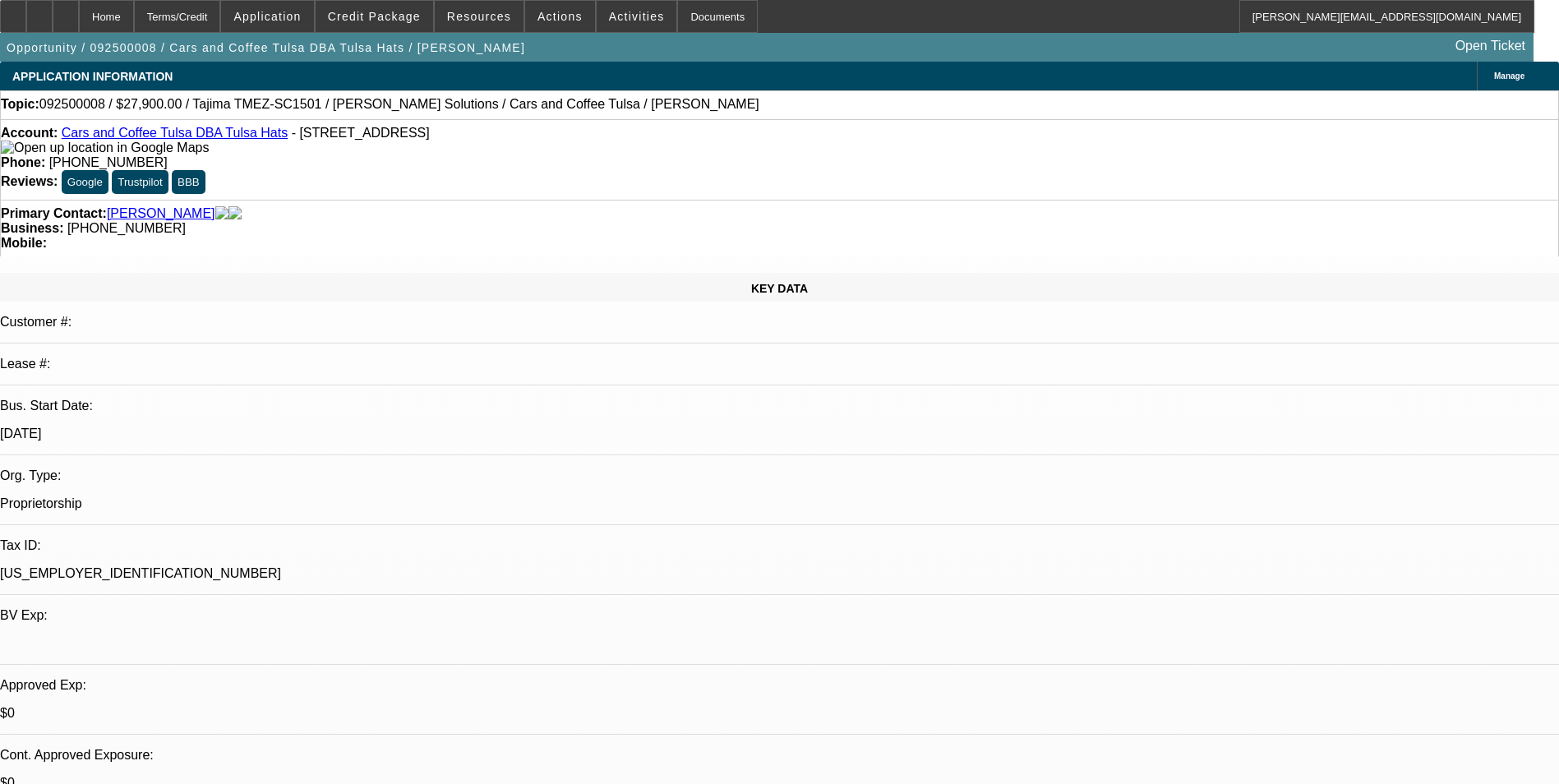
select select "0.1"
select select "2"
select select "0"
select select "6"
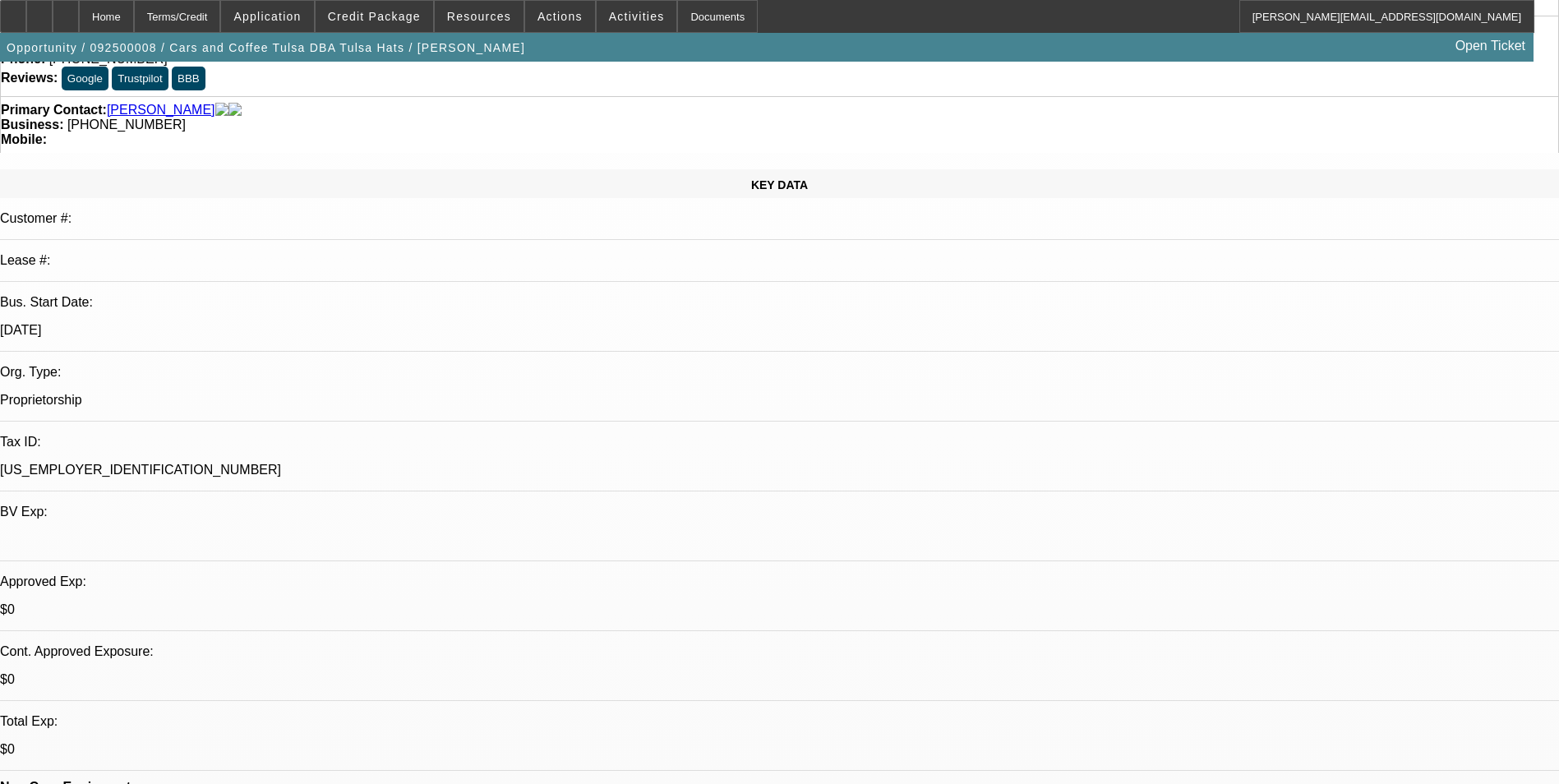
scroll to position [164, 0]
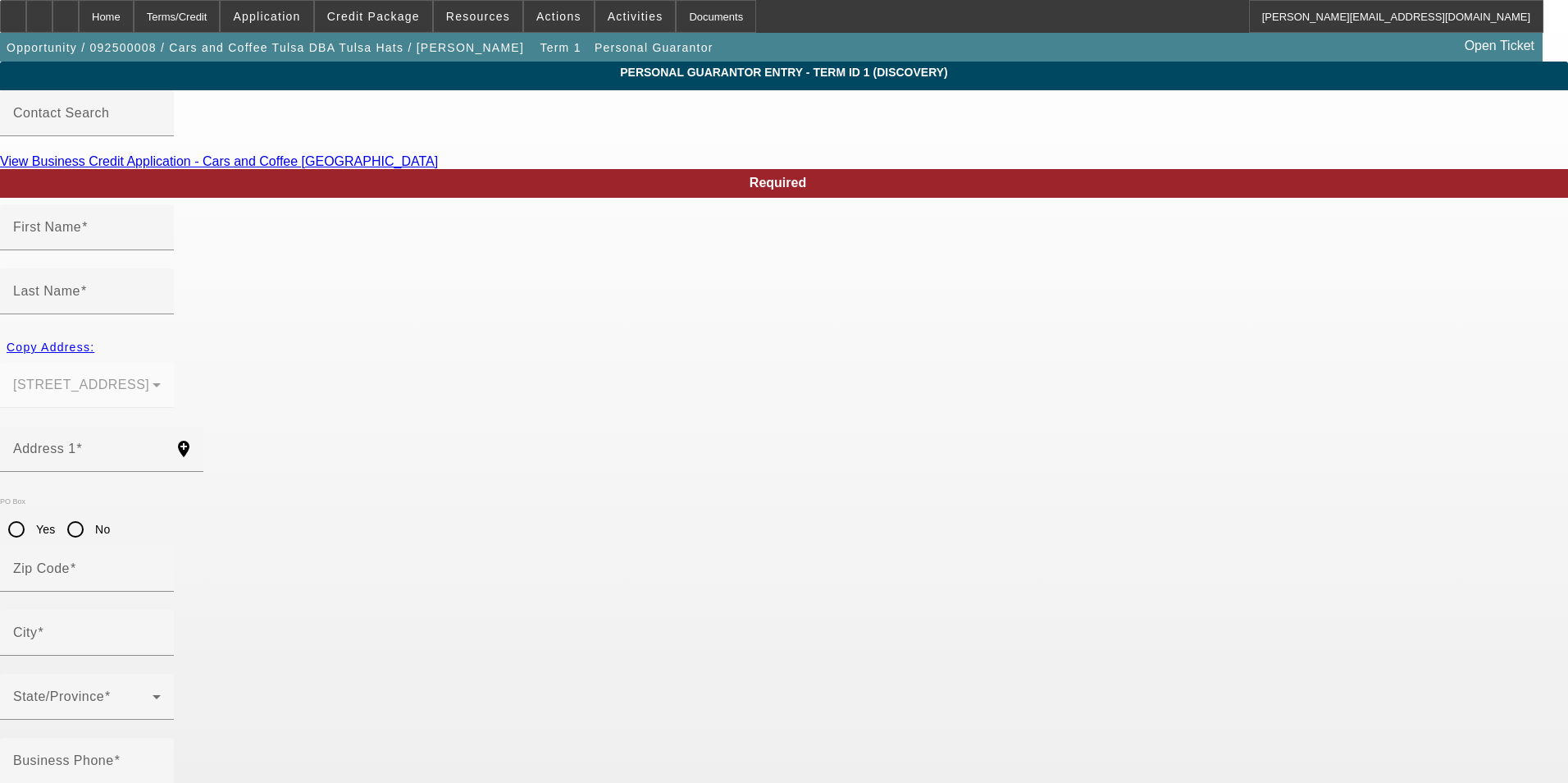
type input "[PERSON_NAME]"
type input "[STREET_ADDRESS]"
radio input "true"
type input "74021"
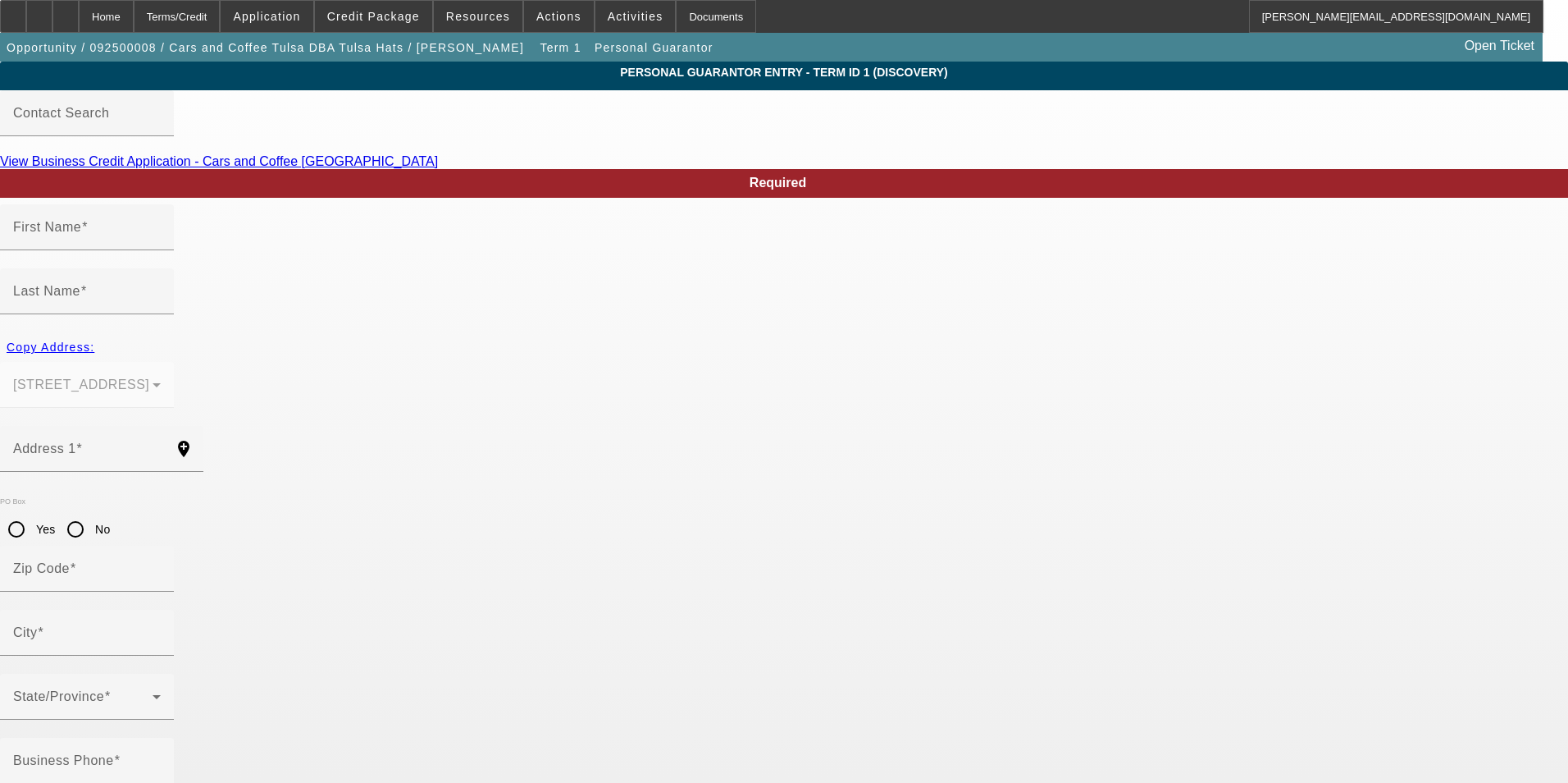
type input "[GEOGRAPHIC_DATA]"
type input "[PHONE_NUMBER]"
type input "100"
type input "630-28-3300"
type input "[EMAIL_ADDRESS][DOMAIN_NAME]"
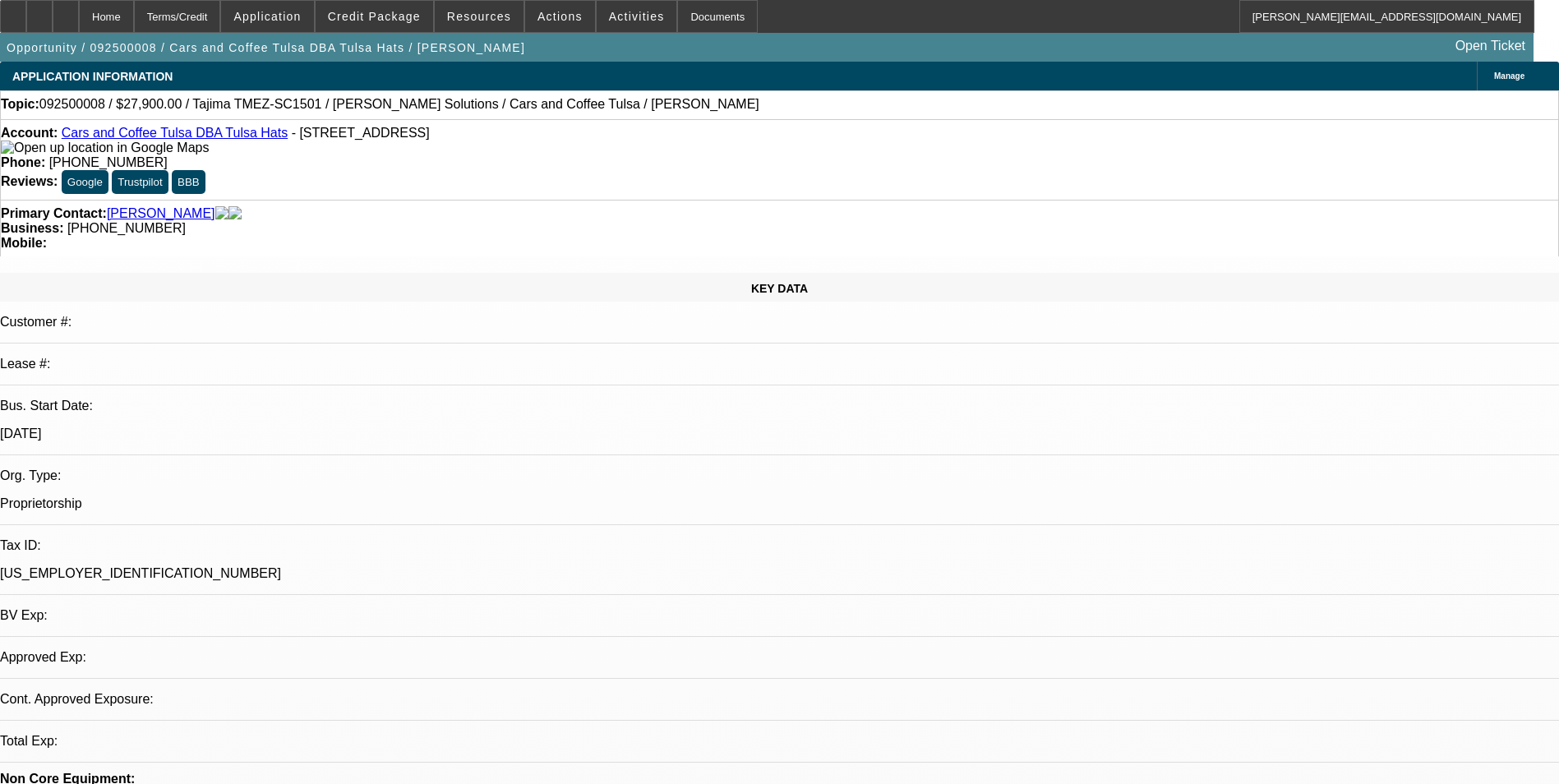
select select "0.1"
select select "2"
select select "0"
select select "6"
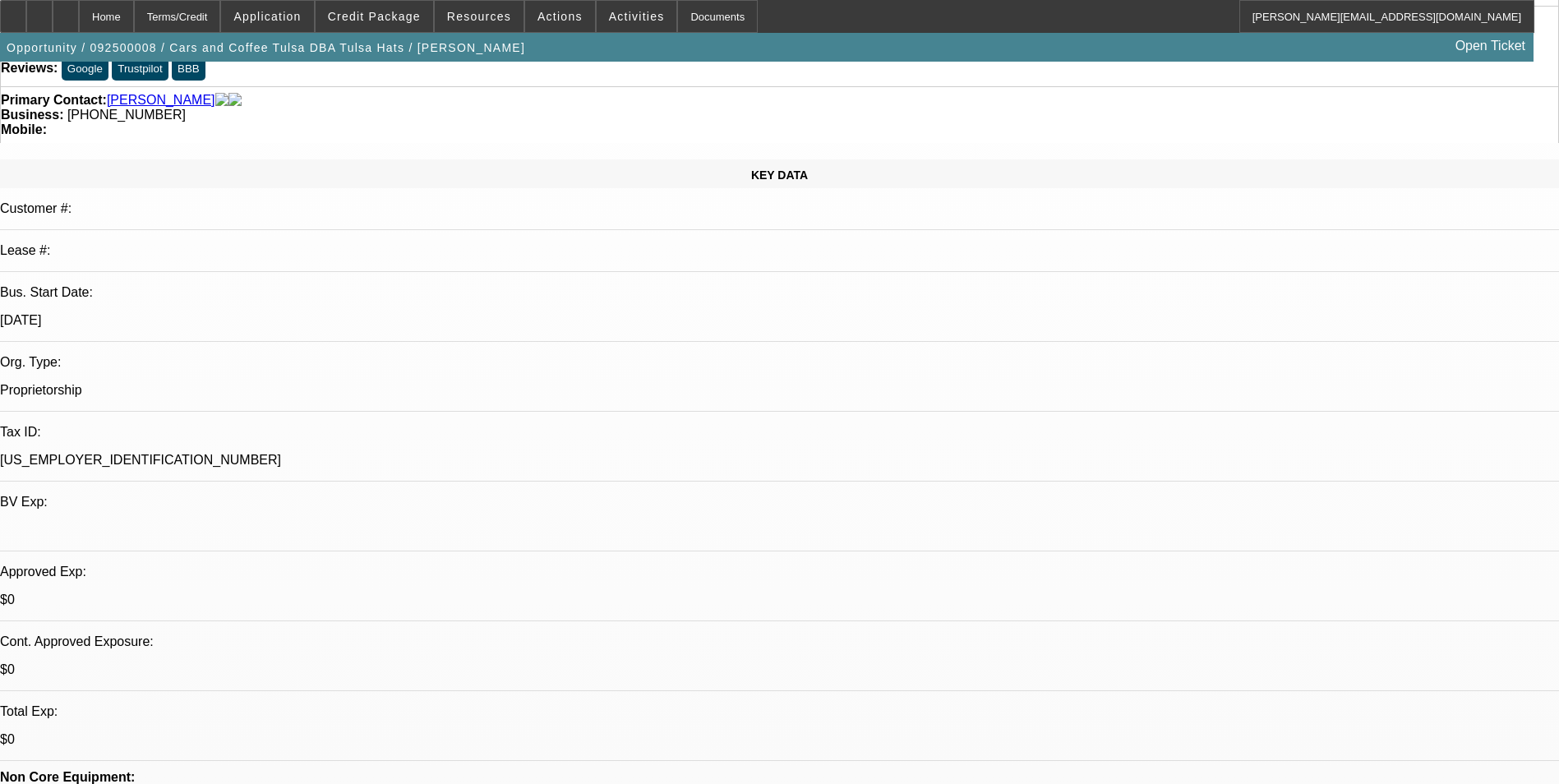
scroll to position [329, 0]
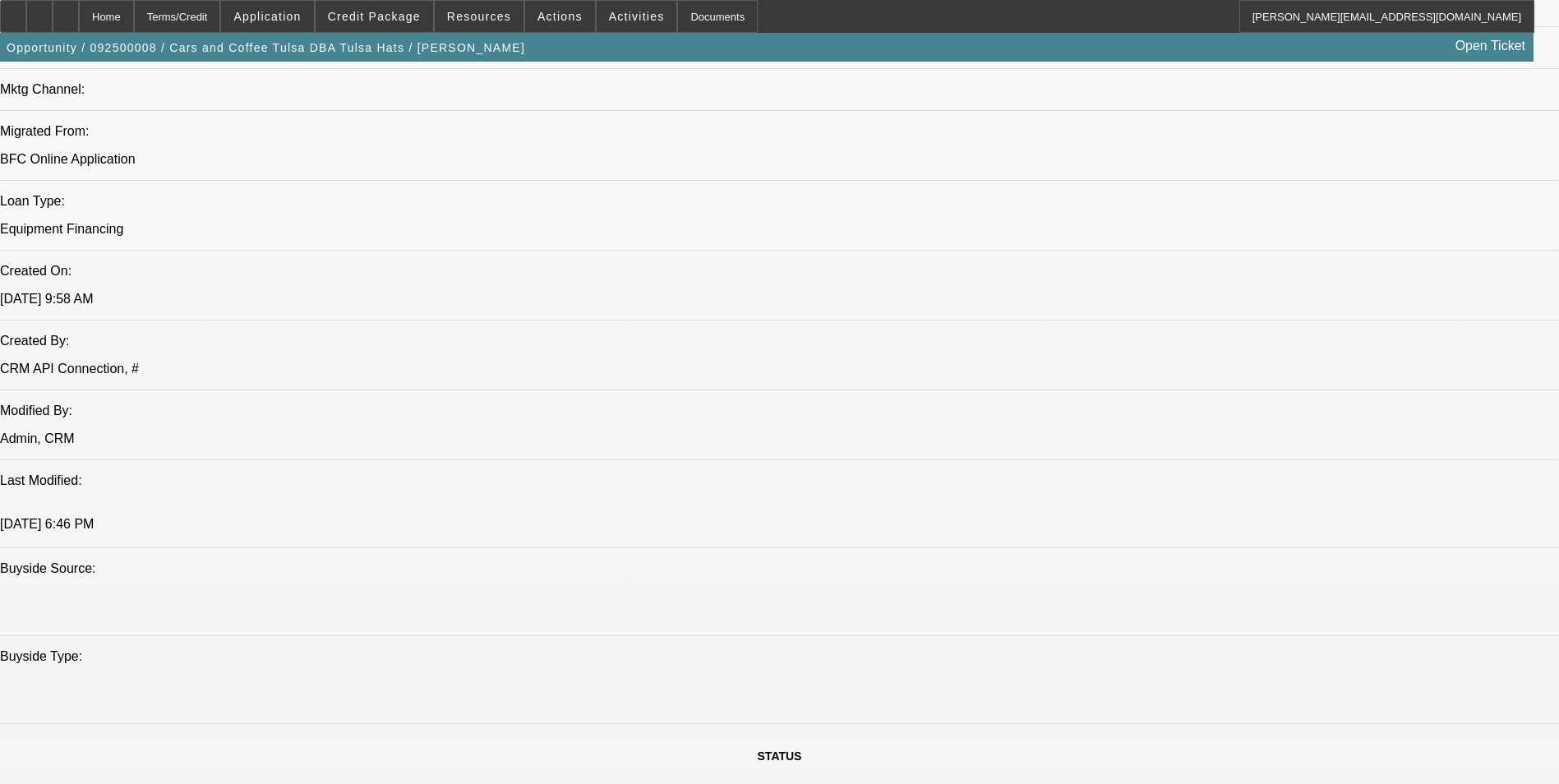
scroll to position [1150, 0]
click at [417, 21] on span "Credit Package" at bounding box center [374, 16] width 93 height 14
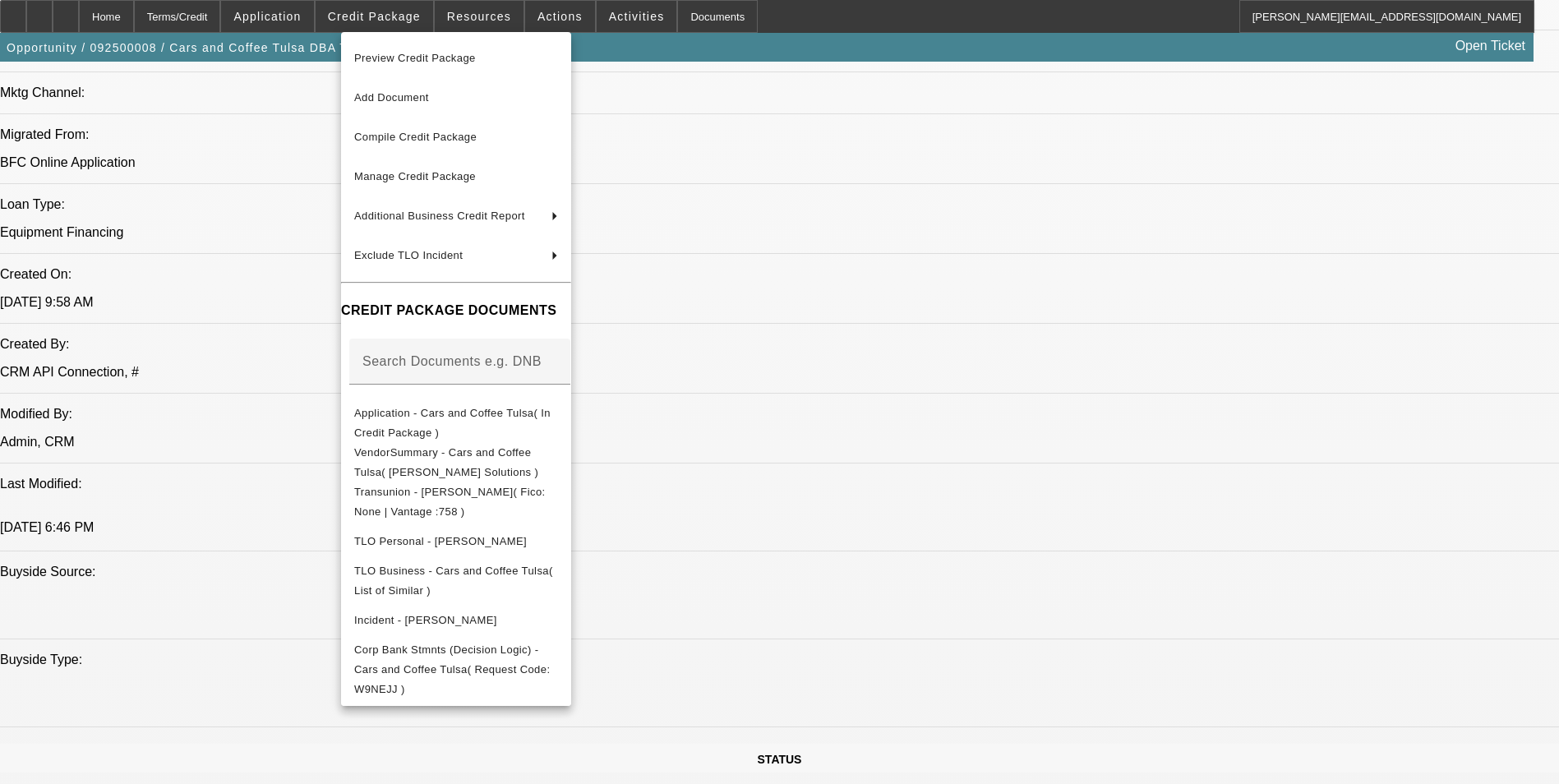
click at [945, 617] on div at bounding box center [779, 392] width 1559 height 784
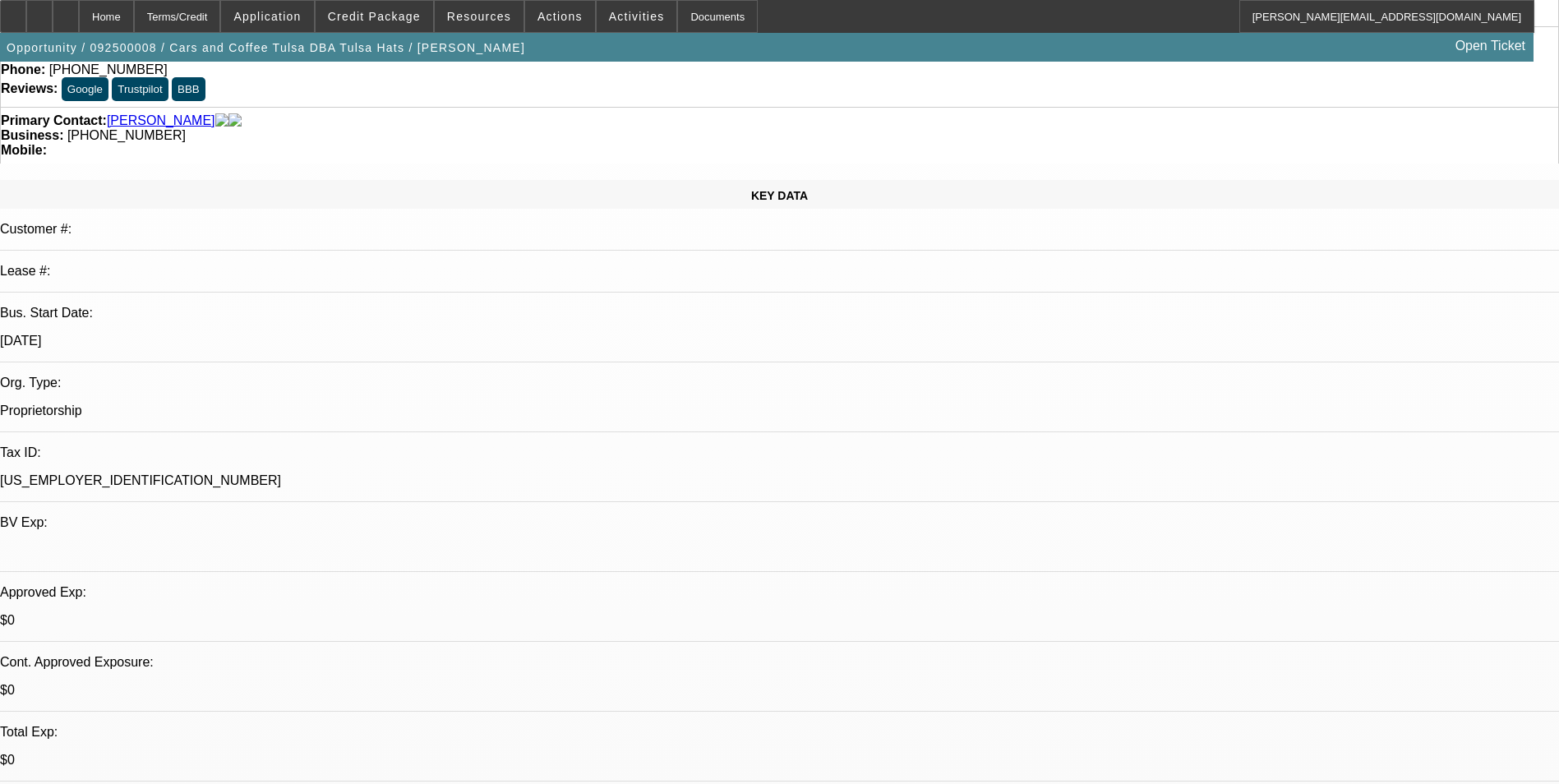
scroll to position [0, 0]
